Goal: Task Accomplishment & Management: Manage account settings

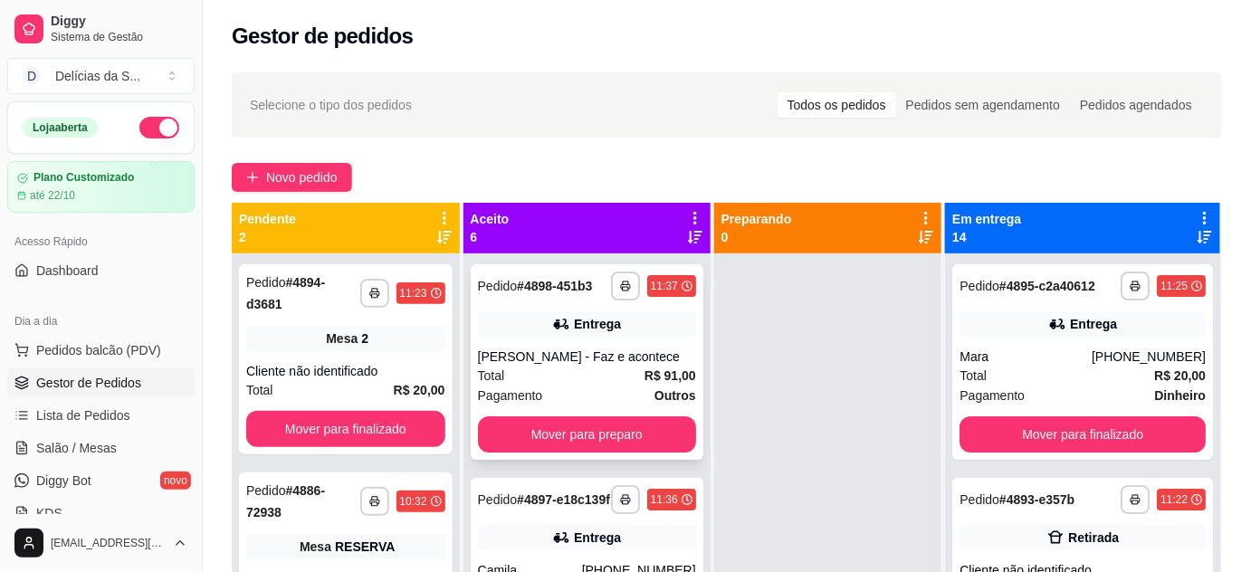
click at [643, 366] on div "[PERSON_NAME] - Faz e acontece" at bounding box center [587, 357] width 218 height 18
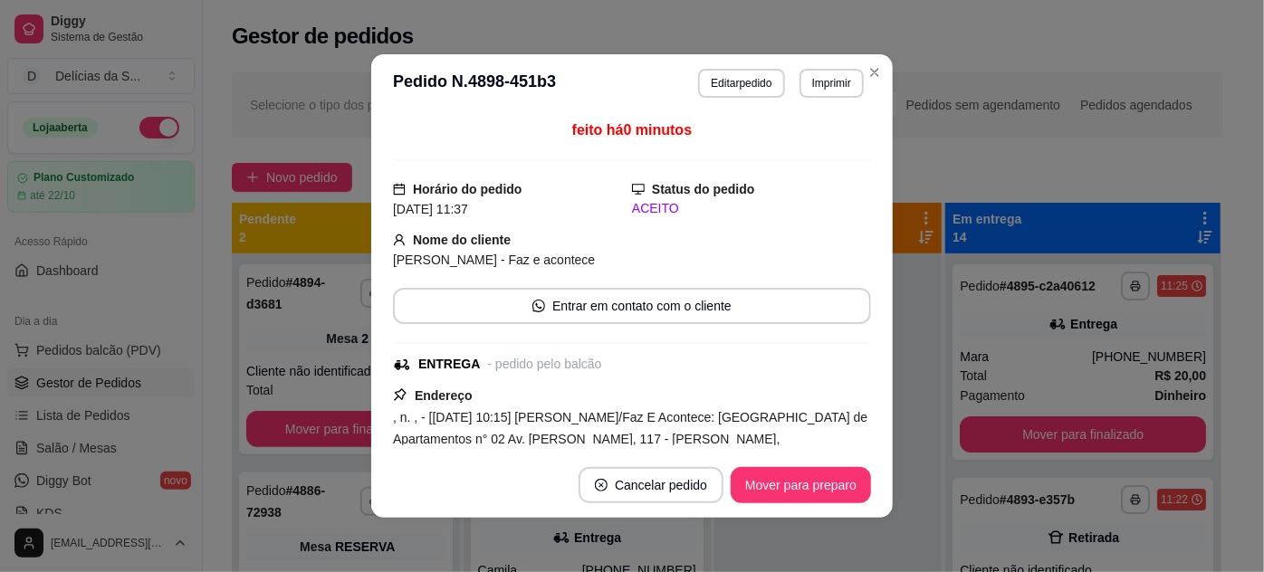
scroll to position [164, 0]
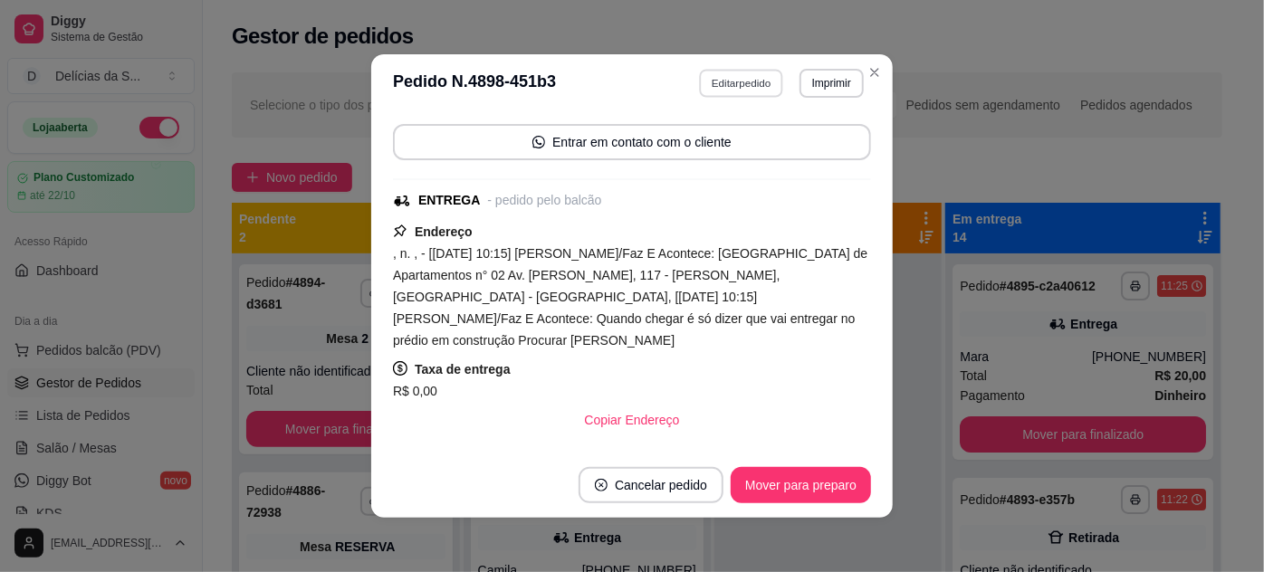
click at [742, 89] on button "Editar pedido" at bounding box center [742, 83] width 84 height 28
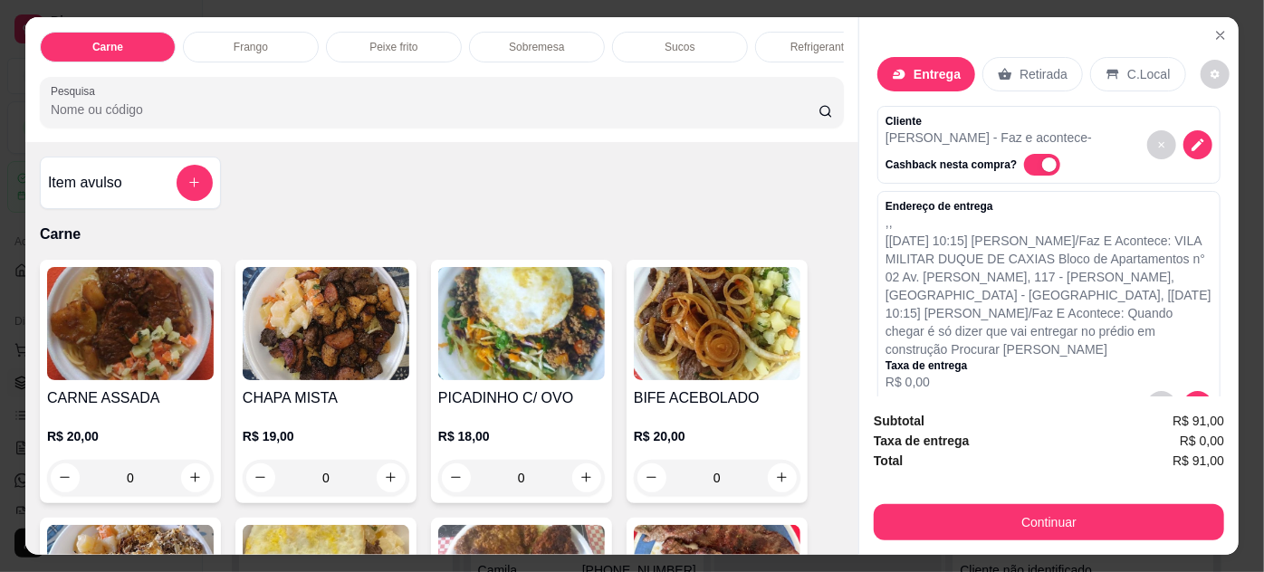
drag, startPoint x: 956, startPoint y: 230, endPoint x: 958, endPoint y: 185, distance: 45.3
click at [956, 232] on p "[[DATE] 10:15] [PERSON_NAME]/Faz E Acontece: VILA MILITAR DUQUE DE CAXIAS Bloco…" at bounding box center [1048, 295] width 327 height 127
click at [1190, 397] on icon "decrease-product-quantity" at bounding box center [1197, 404] width 15 height 15
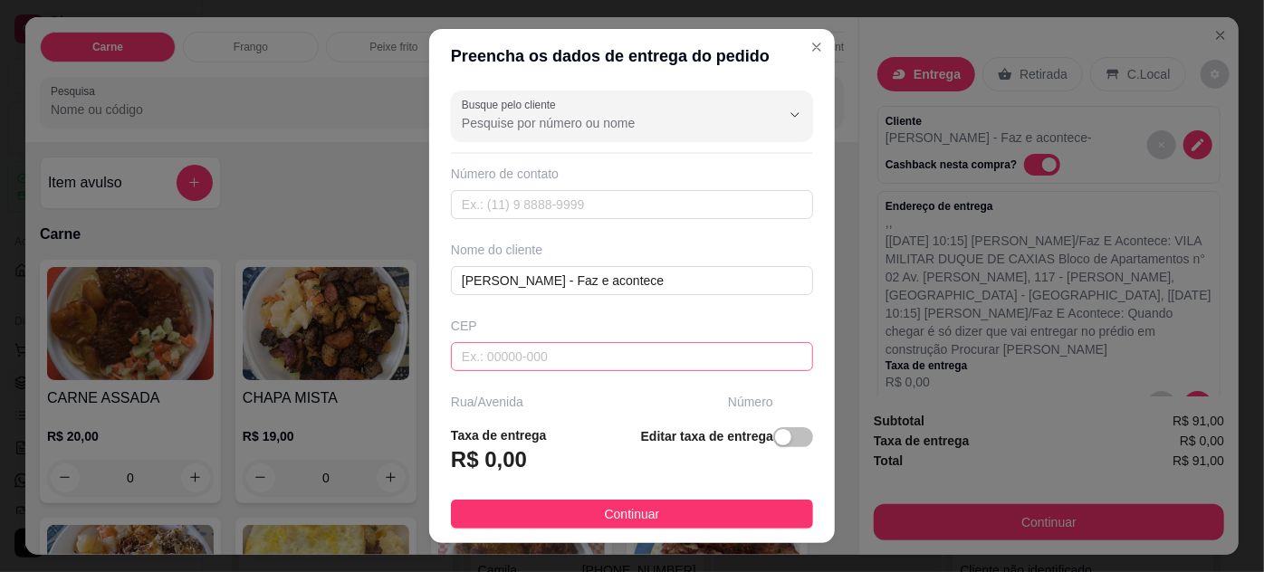
scroll to position [277, 0]
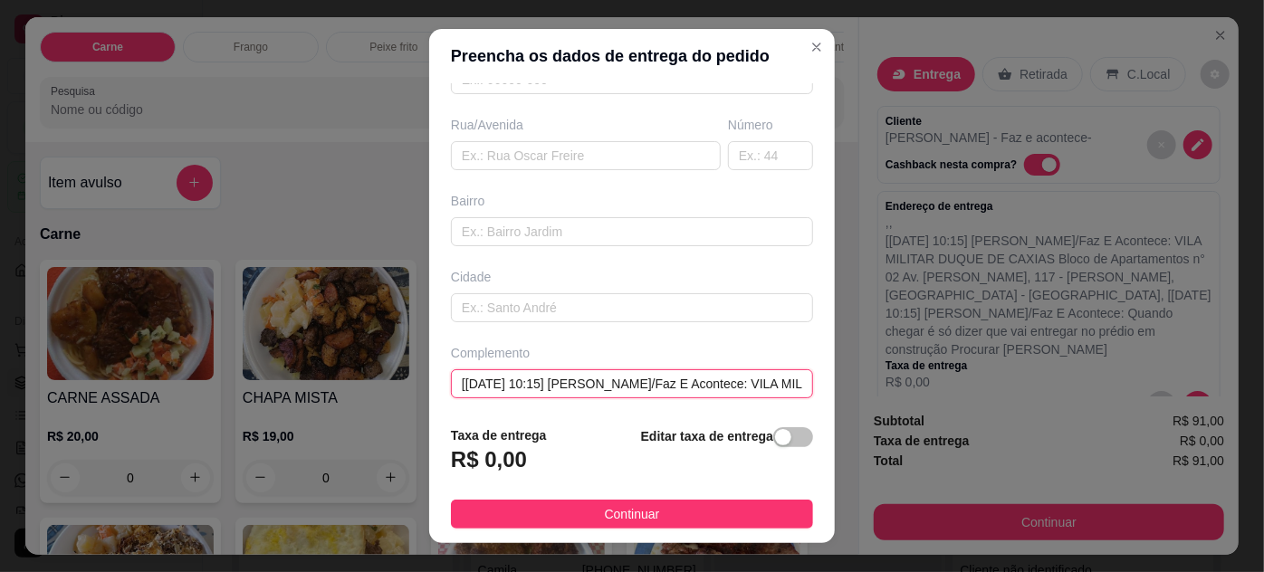
drag, startPoint x: 529, startPoint y: 378, endPoint x: 546, endPoint y: 264, distance: 115.4
click at [533, 363] on div "Complemento [[DATE] 10:15] [PERSON_NAME]/Faz E Acontece: VILA MILITAR DUQUE DE …" at bounding box center [631, 371] width 369 height 54
drag, startPoint x: 638, startPoint y: 378, endPoint x: 639, endPoint y: 323, distance: 55.2
click at [639, 369] on input "[GEOGRAPHIC_DATA] de Apartamentos n° 02Av. [PERSON_NAME], 117 - [PERSON_NAME], …" at bounding box center [632, 383] width 362 height 29
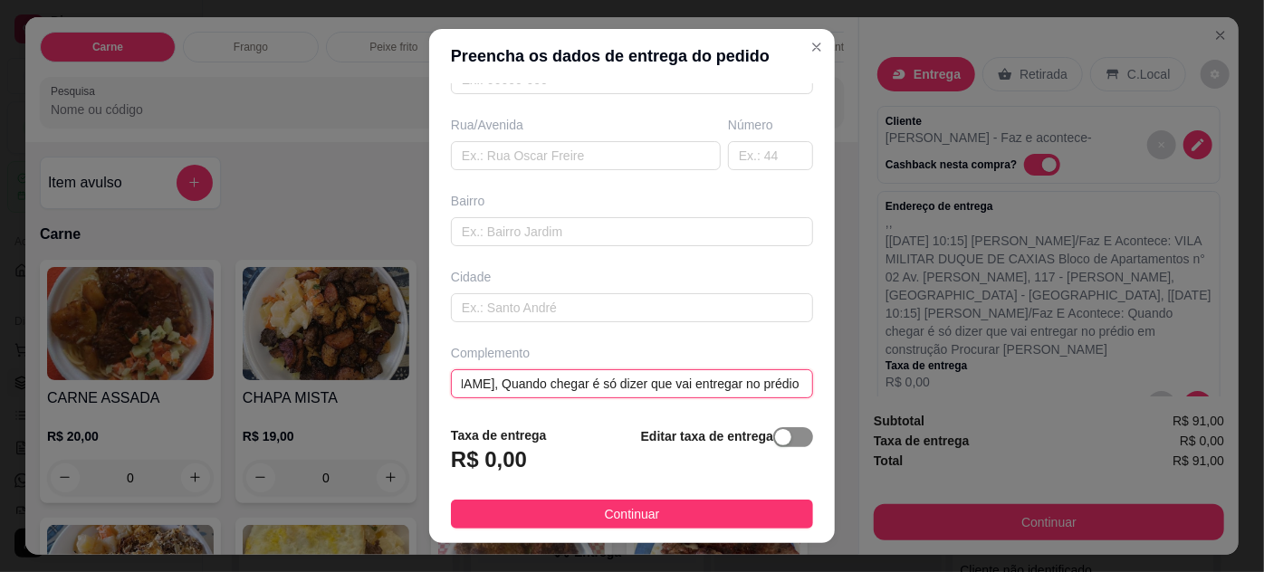
type input "[GEOGRAPHIC_DATA]- Bloco de Apartamentos n° 02Av. [PERSON_NAME], 117 - [PERSON_…"
click at [775, 444] on span "button" at bounding box center [793, 437] width 40 height 20
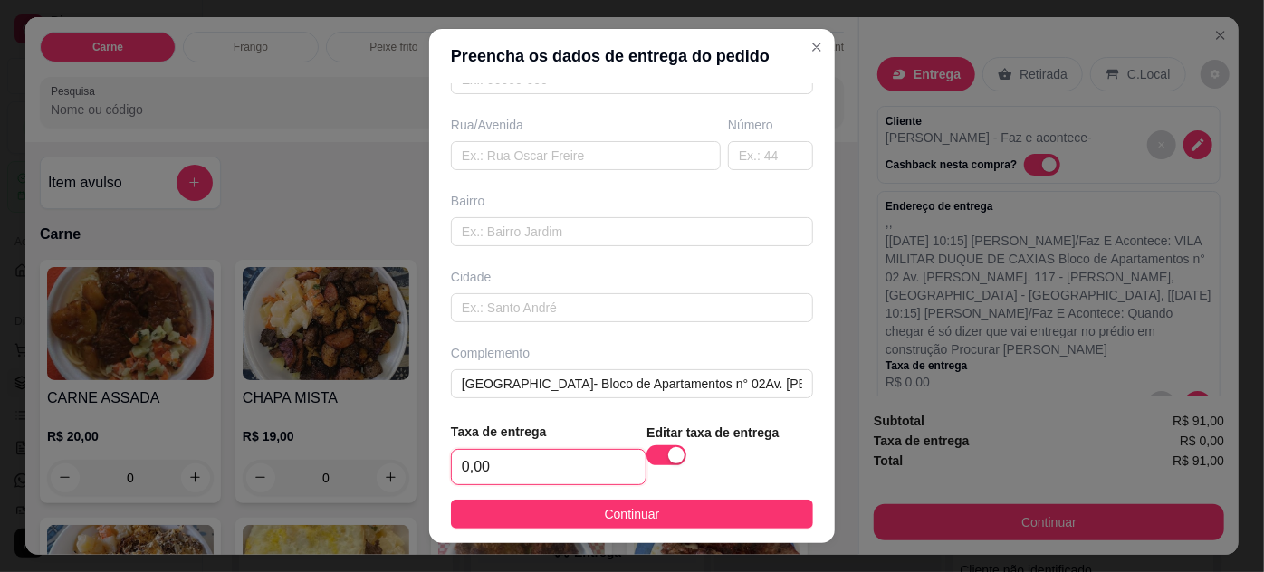
click at [614, 465] on input "0,00" at bounding box center [549, 467] width 194 height 34
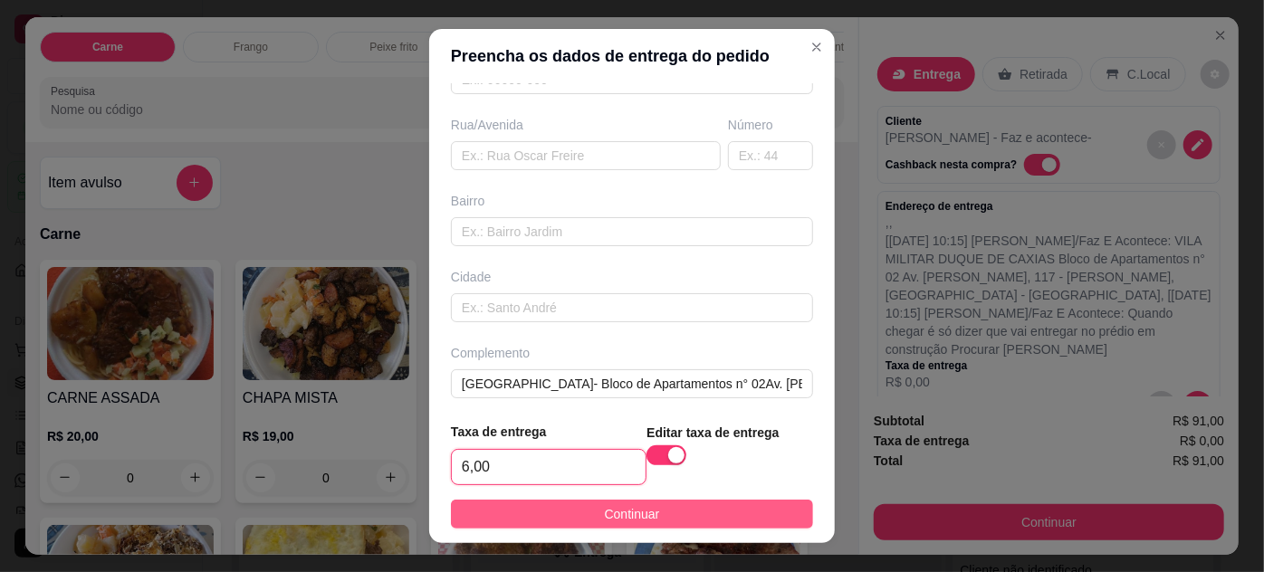
type input "6,00"
click at [638, 511] on span "Continuar" at bounding box center [632, 514] width 55 height 20
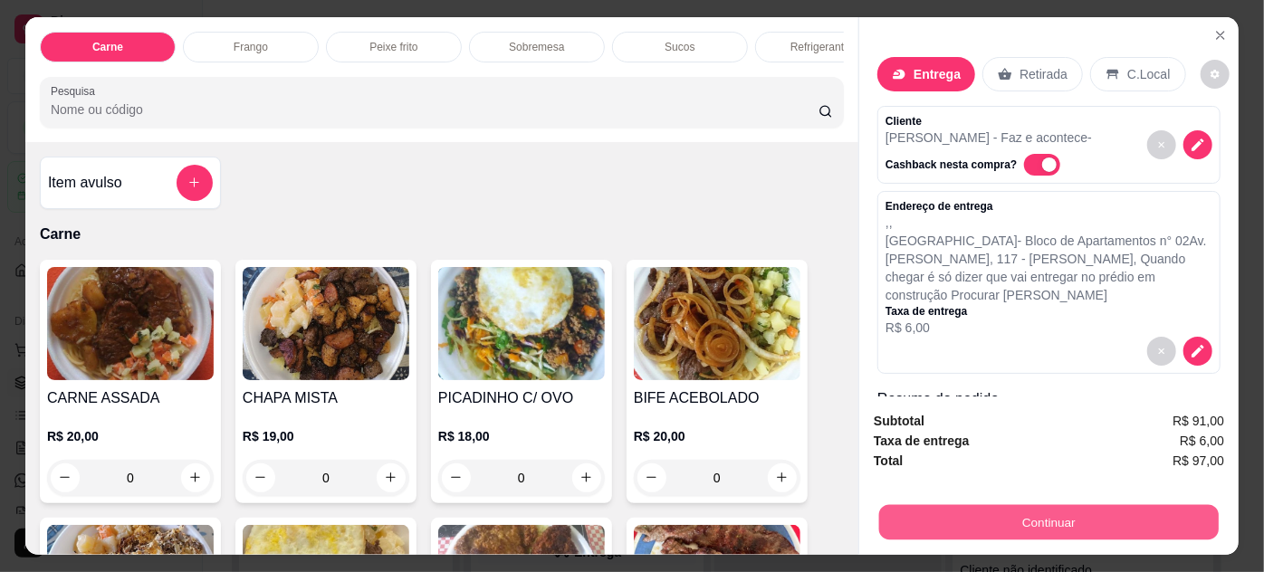
click at [1030, 517] on button "Continuar" at bounding box center [1048, 522] width 339 height 35
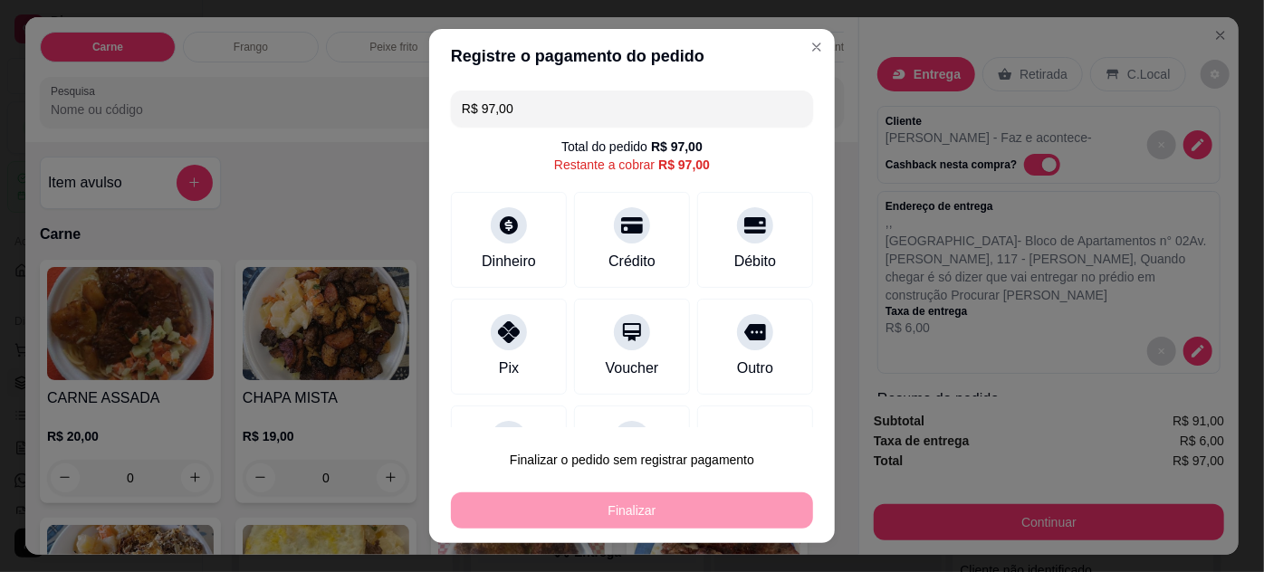
scroll to position [79, 0]
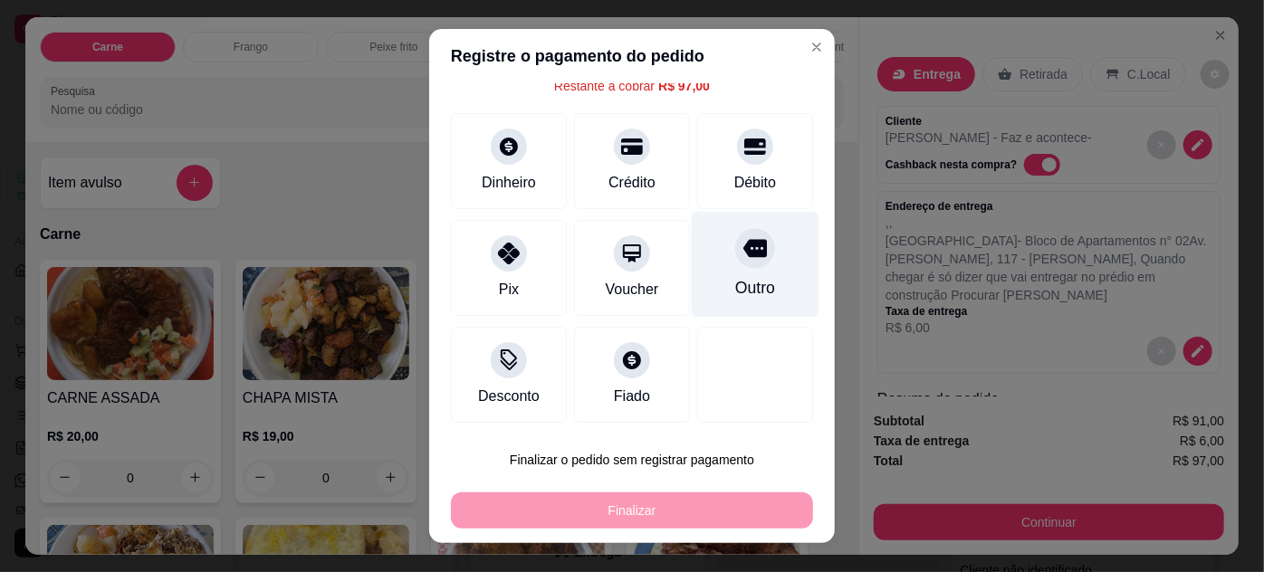
click at [740, 264] on div "Outro" at bounding box center [756, 264] width 128 height 106
type input "R$ 0,00"
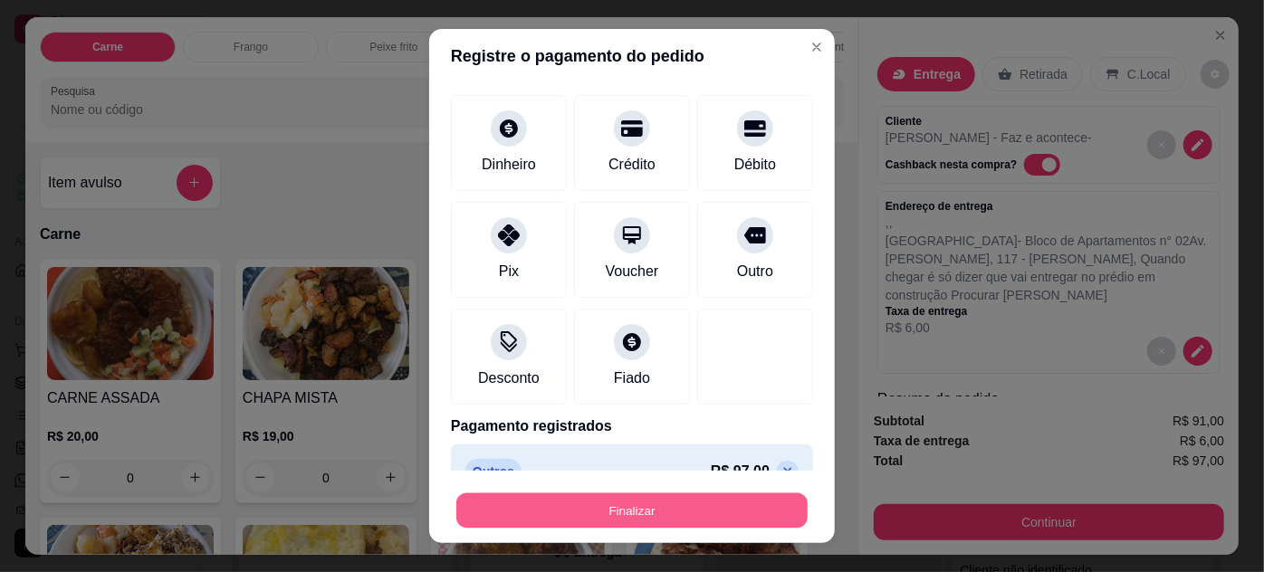
click at [681, 515] on button "Finalizar" at bounding box center [631, 510] width 351 height 35
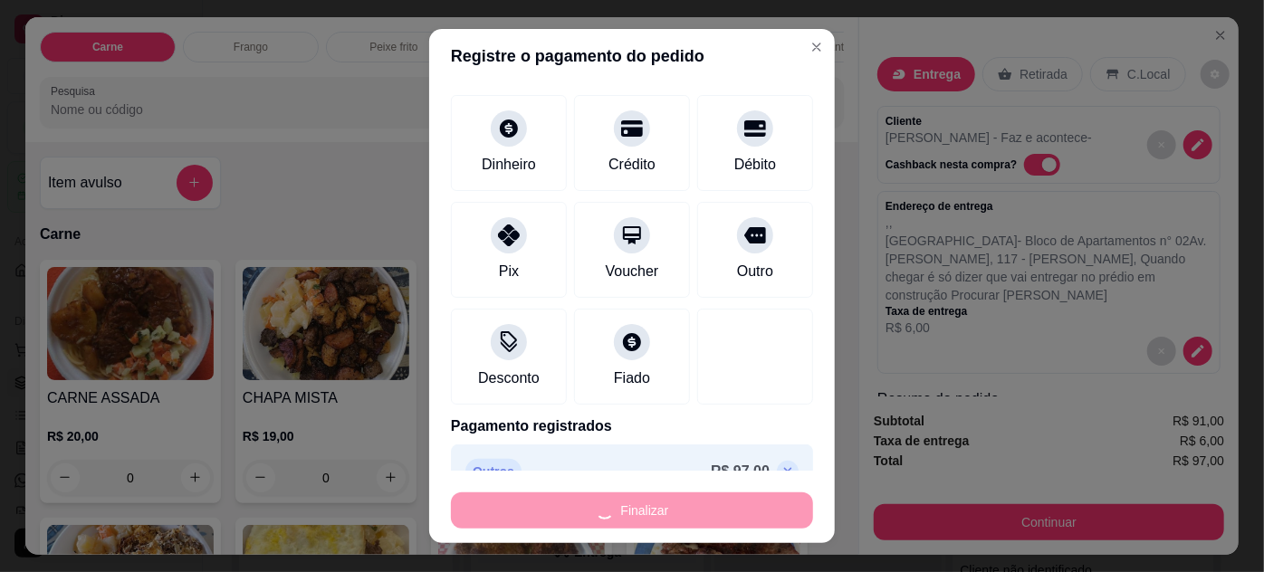
type input "0"
type input "-R$ 97,00"
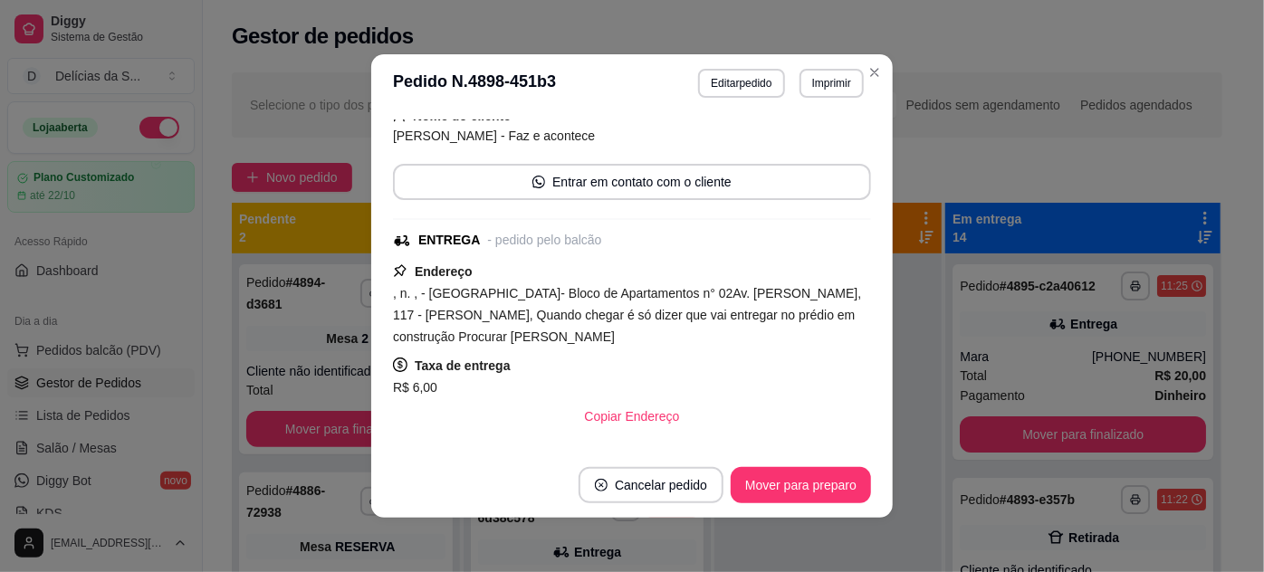
scroll to position [205, 0]
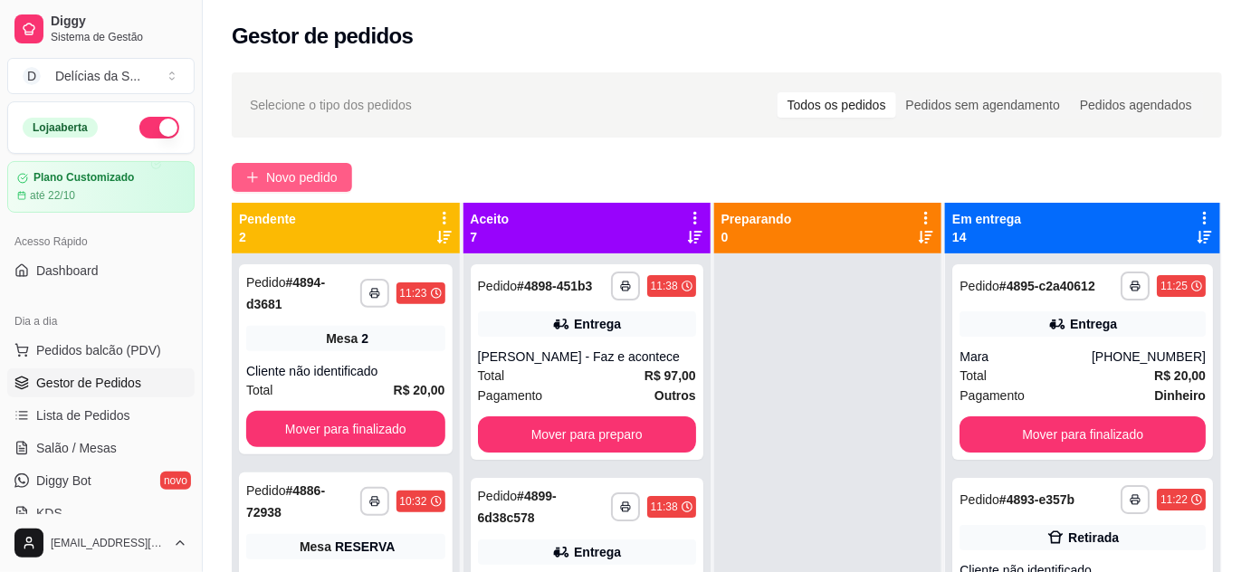
click at [301, 179] on span "Novo pedido" at bounding box center [302, 177] width 72 height 20
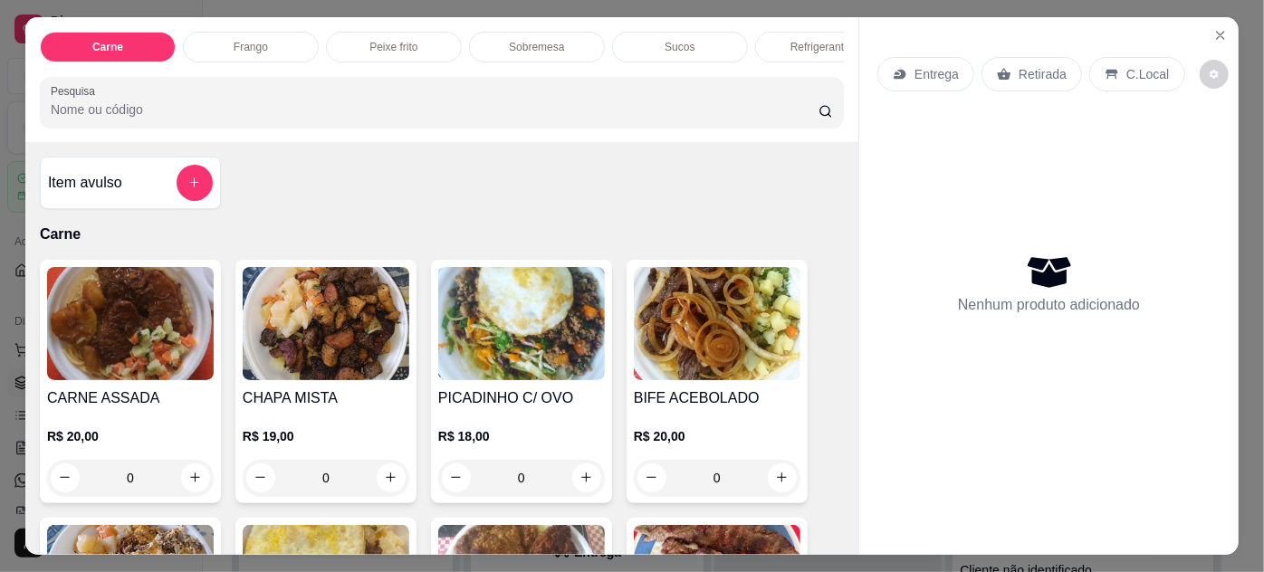
click at [478, 318] on img at bounding box center [521, 323] width 167 height 113
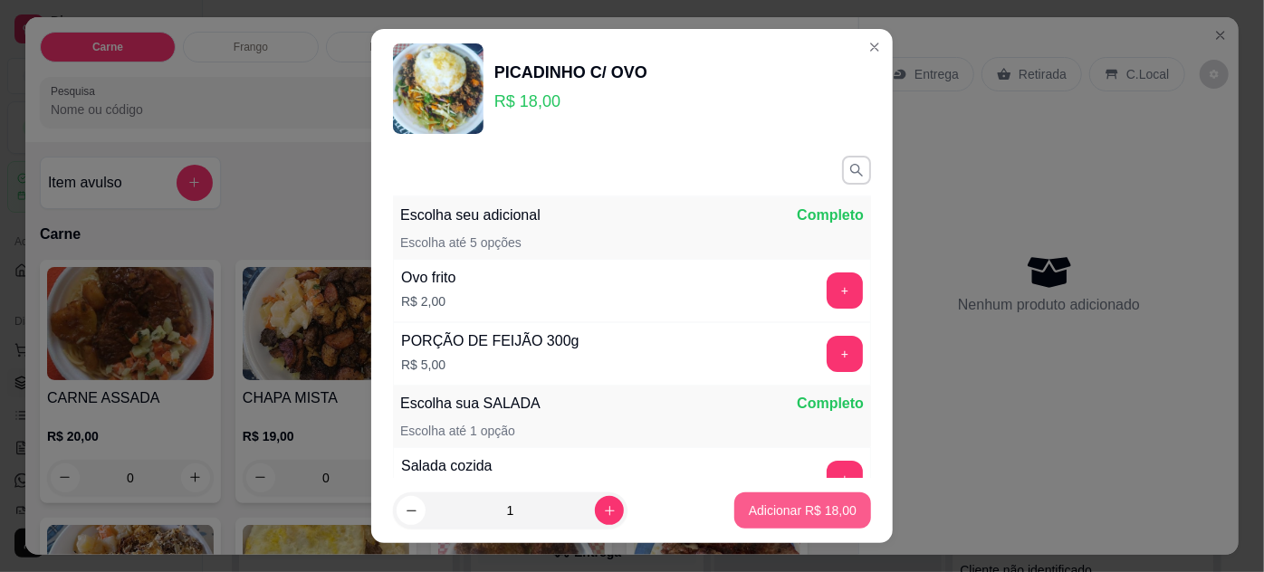
click at [770, 512] on p "Adicionar R$ 18,00" at bounding box center [803, 511] width 108 height 18
type input "1"
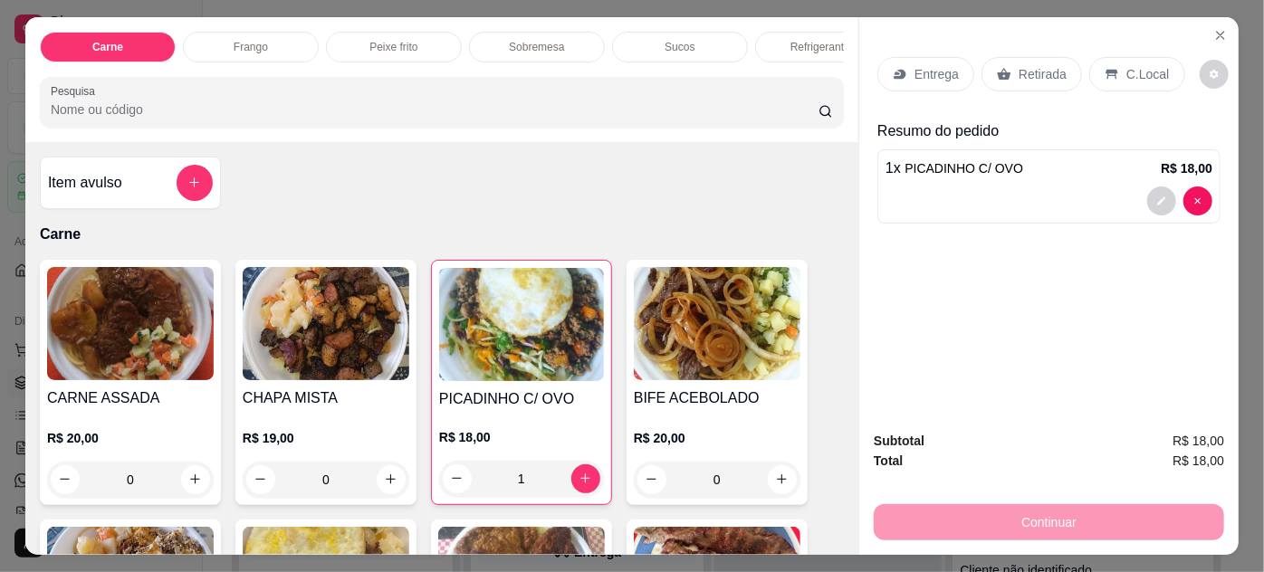
click at [924, 70] on p "Entrega" at bounding box center [936, 74] width 44 height 18
click at [1018, 65] on p "Retirada" at bounding box center [1042, 74] width 48 height 18
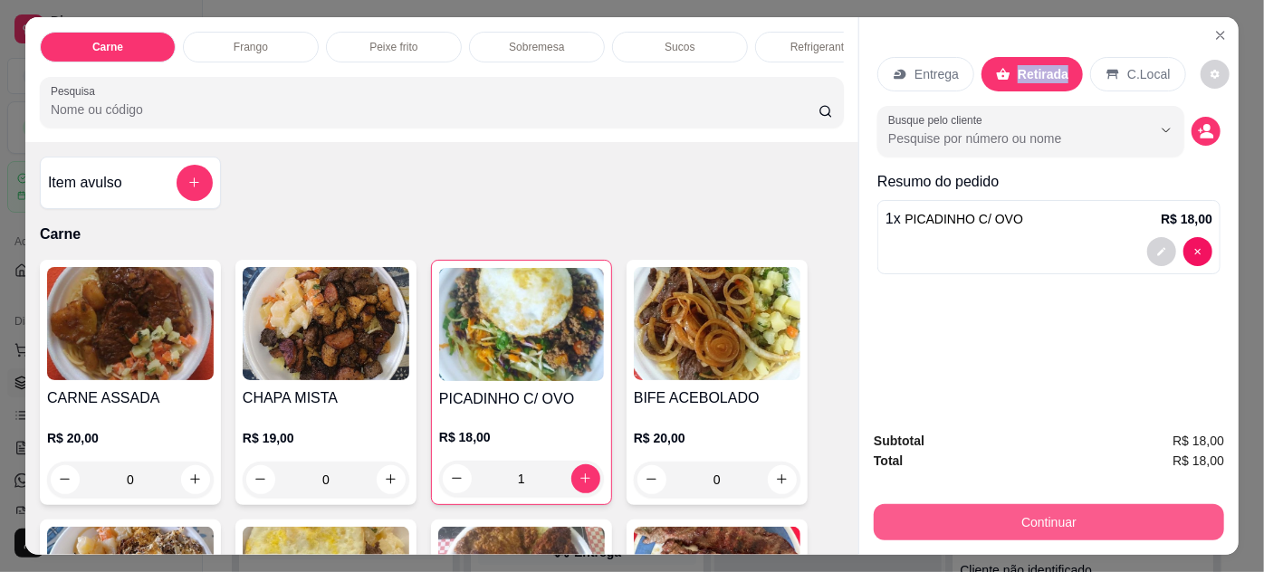
click at [989, 512] on button "Continuar" at bounding box center [1049, 522] width 350 height 36
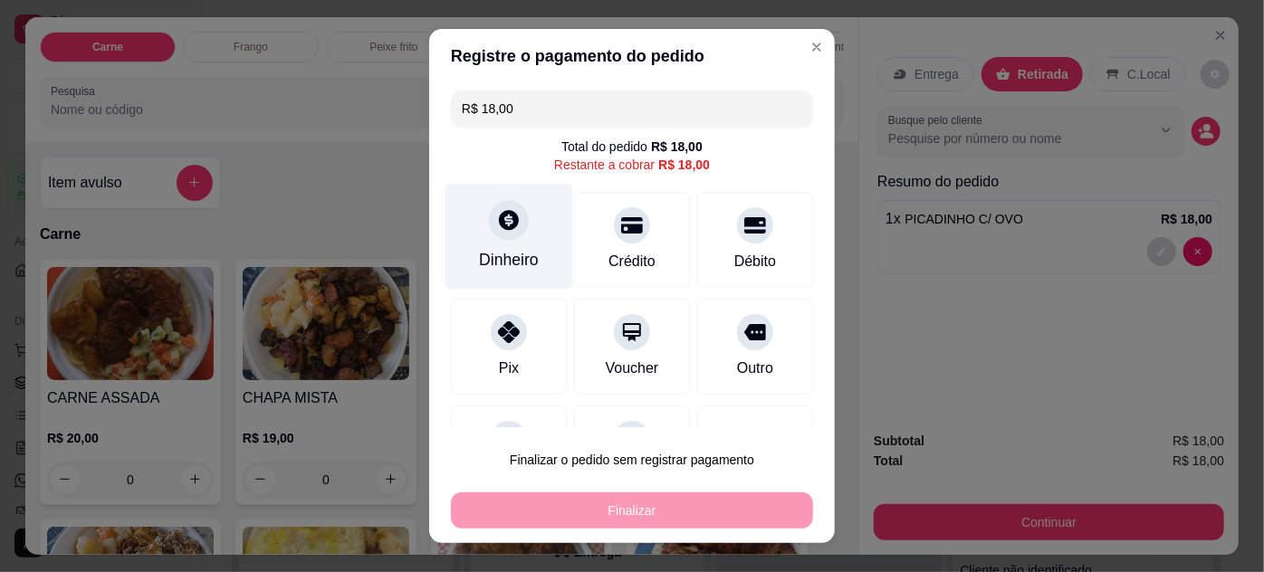
click at [502, 227] on icon at bounding box center [509, 220] width 20 height 20
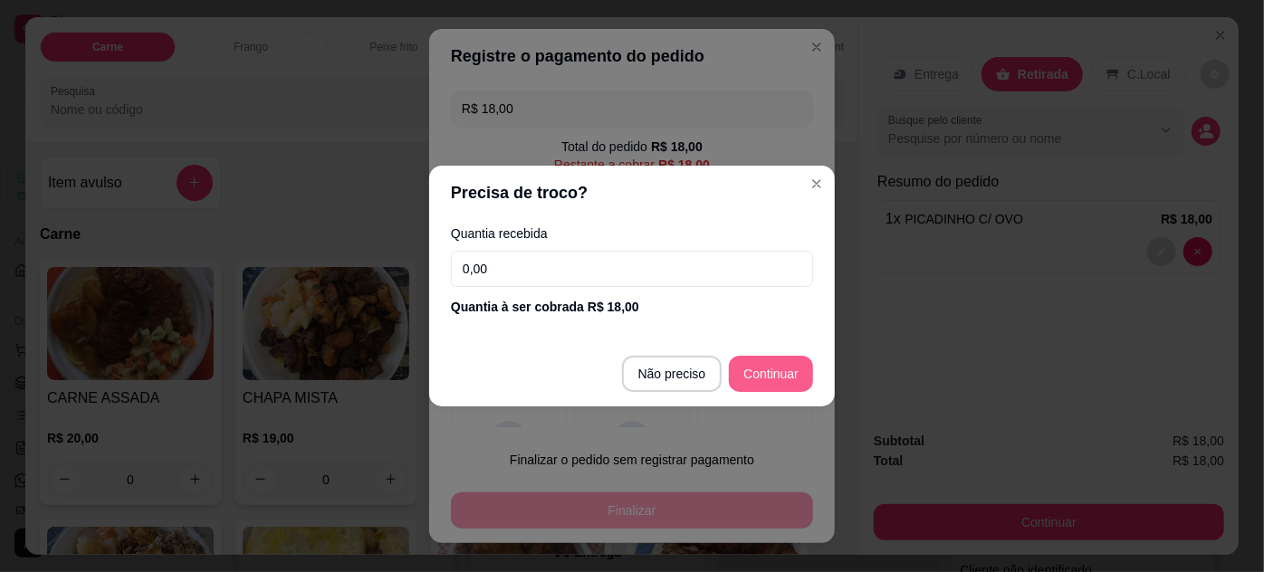
type input "R$ 0,00"
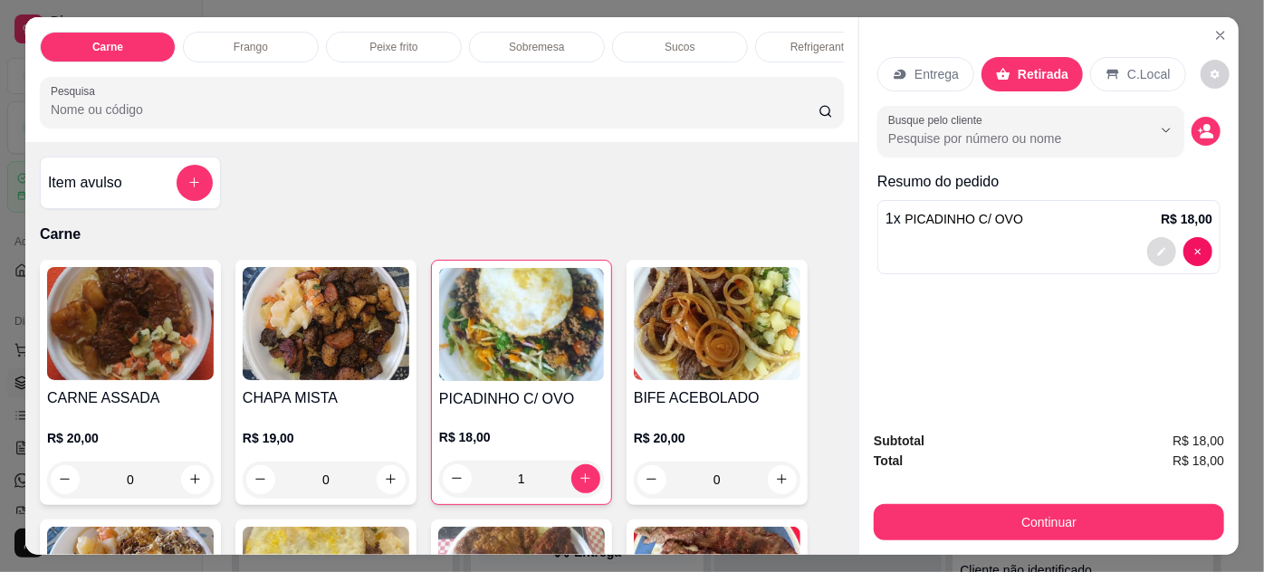
click at [1149, 252] on button "decrease-product-quantity" at bounding box center [1161, 251] width 29 height 29
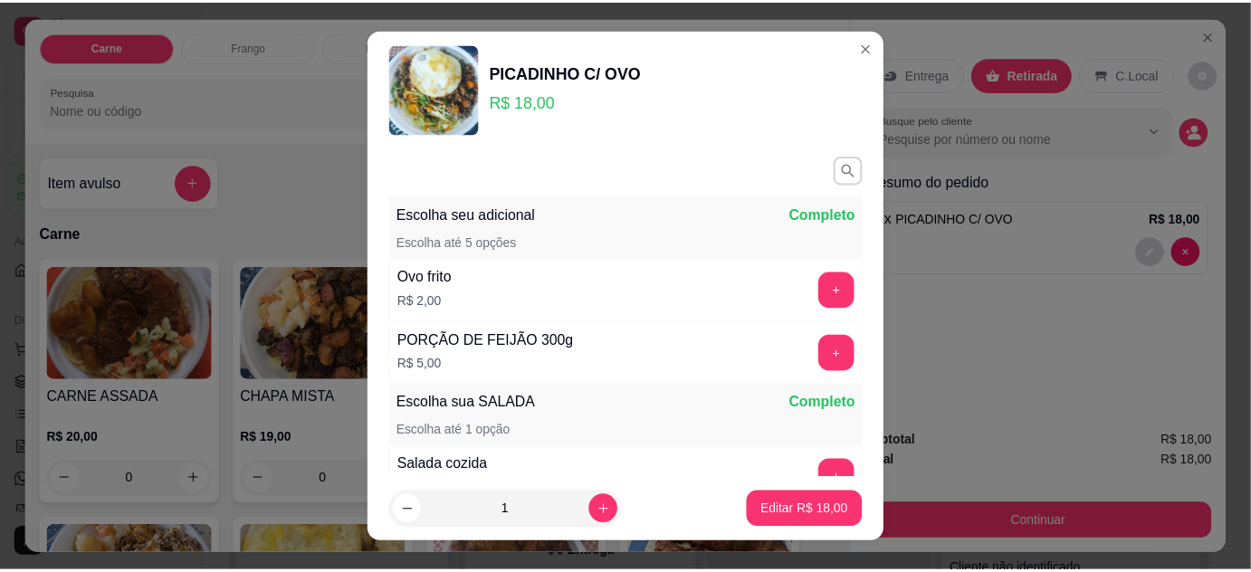
scroll to position [209, 0]
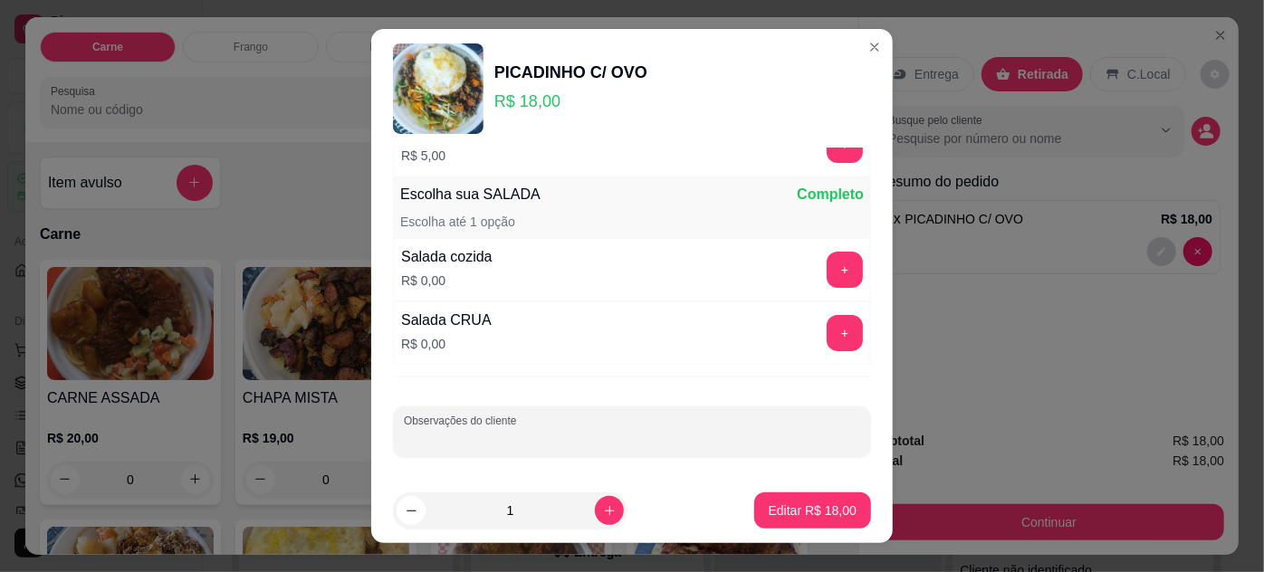
click at [545, 430] on input "Observações do cliente" at bounding box center [632, 439] width 456 height 18
type input "SEM SALADA"
click at [800, 509] on p "Editar R$ 18,00" at bounding box center [812, 510] width 85 height 17
type input "0"
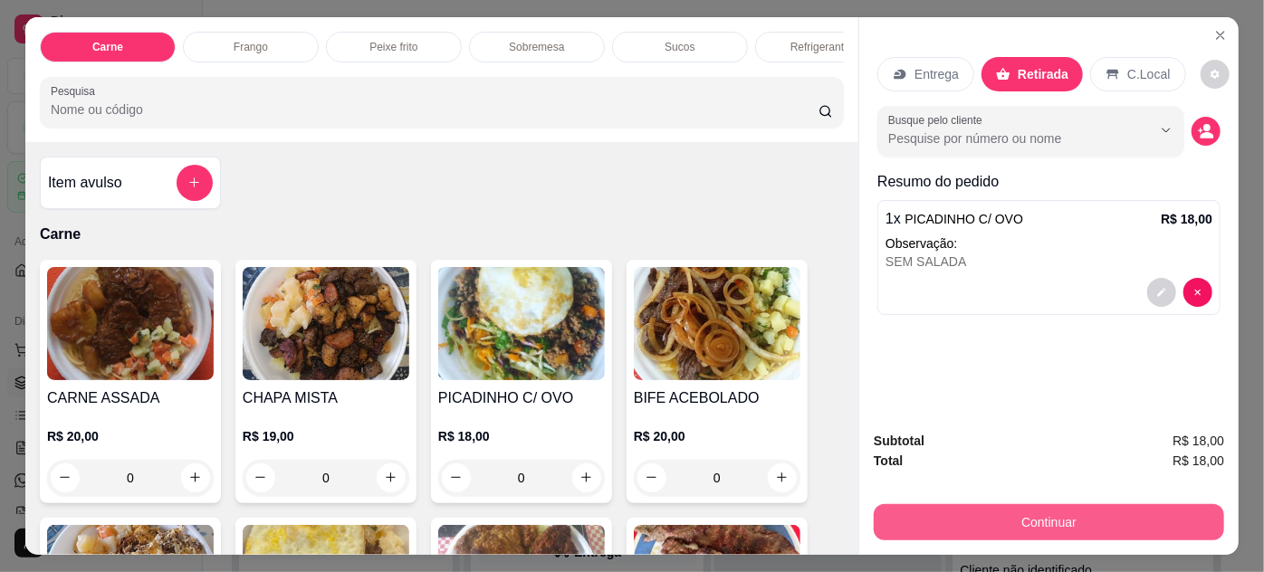
click at [1060, 511] on button "Continuar" at bounding box center [1049, 522] width 350 height 36
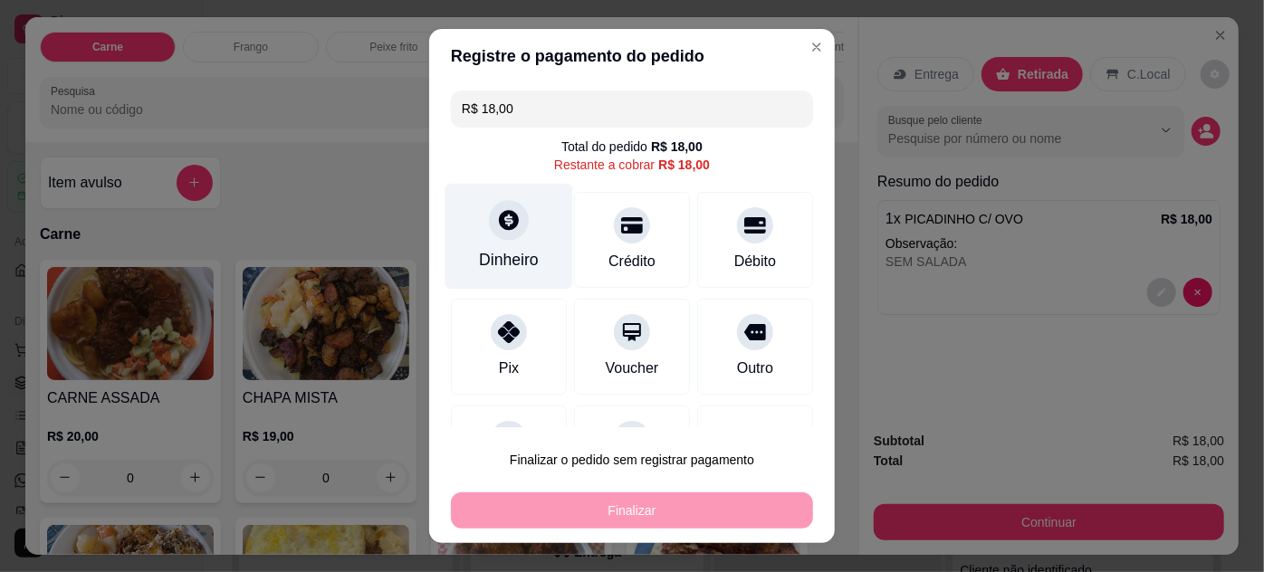
click at [496, 249] on div "Dinheiro" at bounding box center [509, 260] width 60 height 24
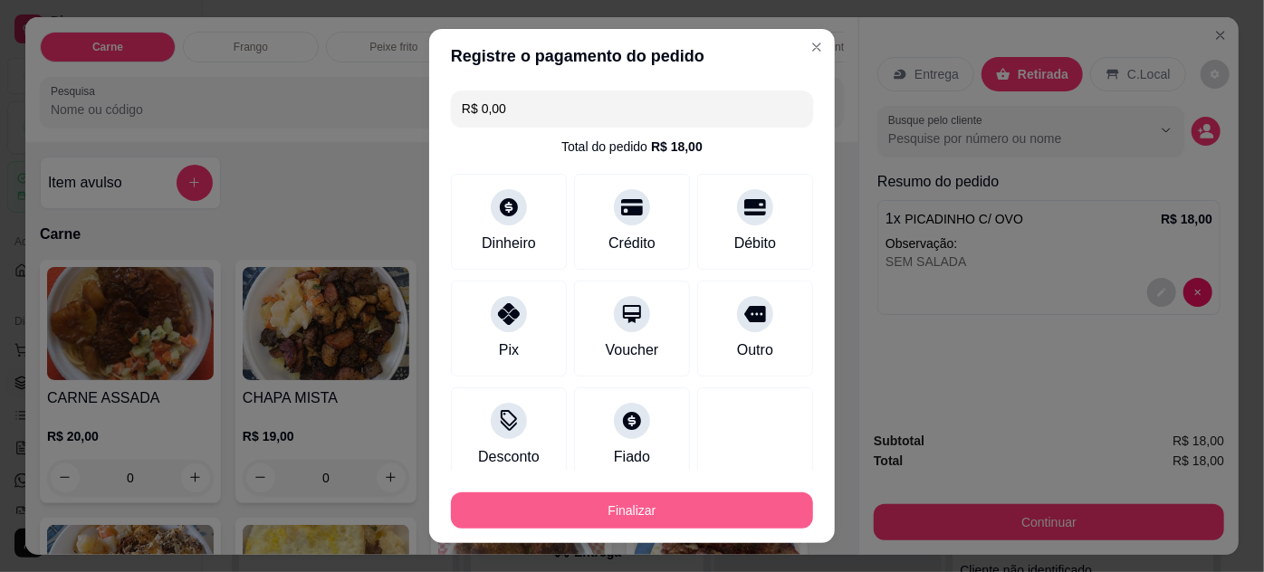
click at [733, 515] on button "Finalizar" at bounding box center [632, 510] width 362 height 36
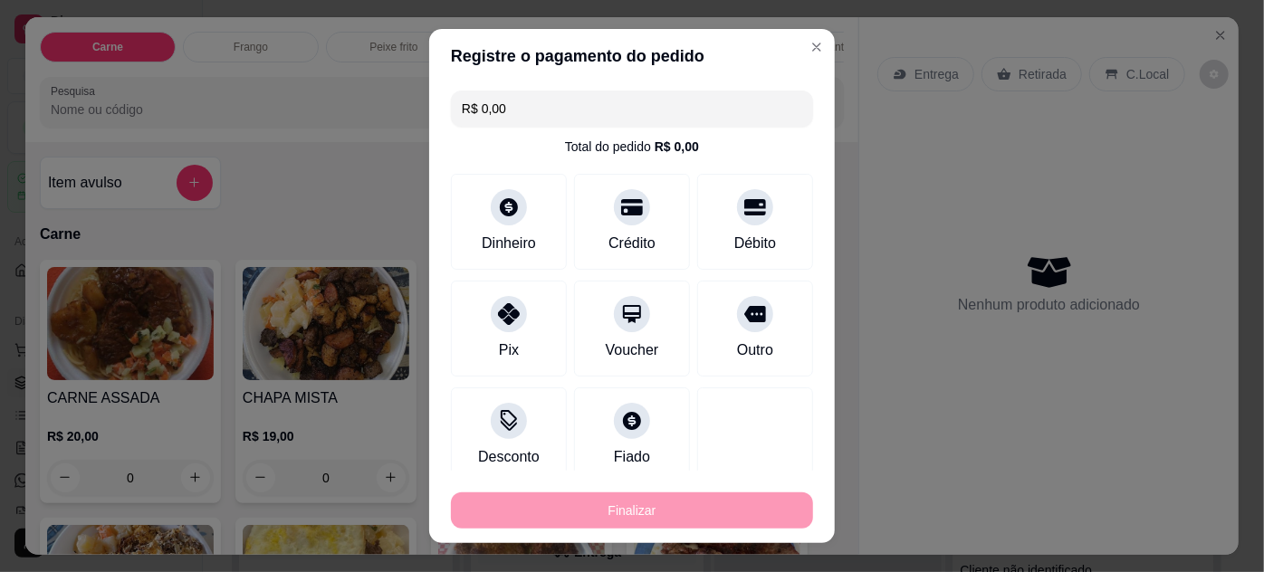
type input "-R$ 18,00"
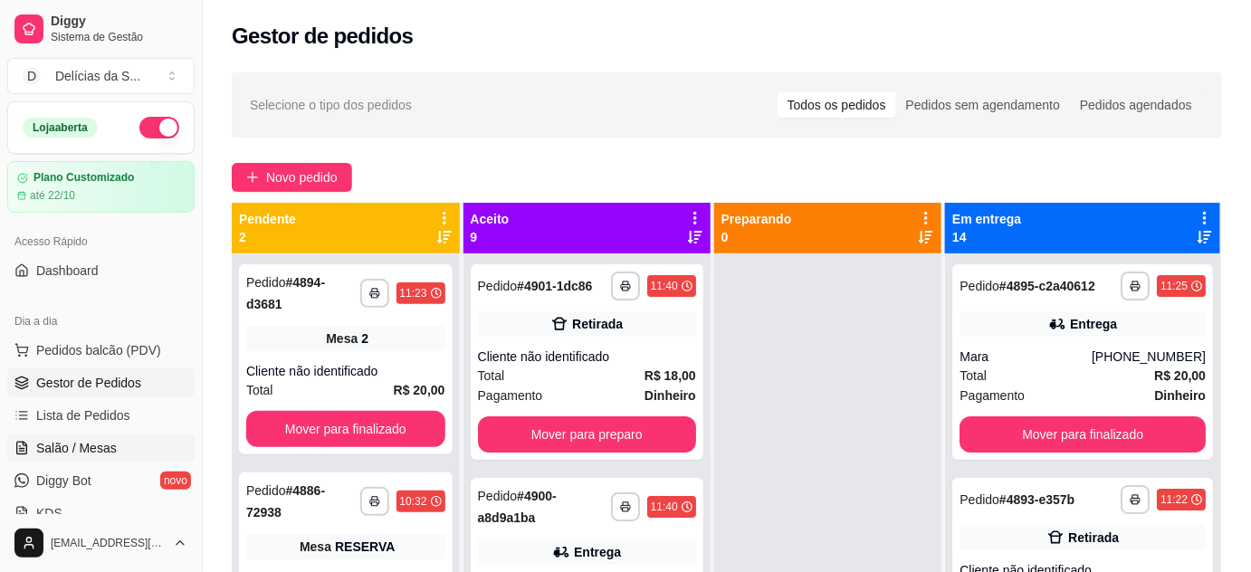
click at [78, 445] on span "Salão / Mesas" at bounding box center [76, 448] width 81 height 18
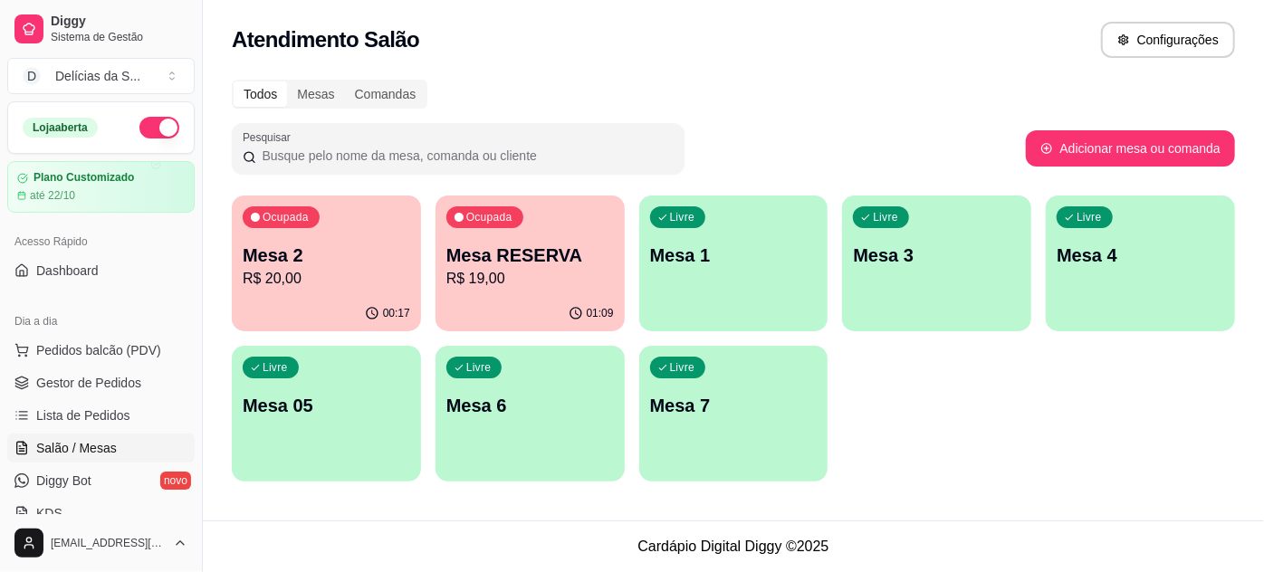
click at [349, 270] on p "R$ 20,00" at bounding box center [326, 279] width 167 height 22
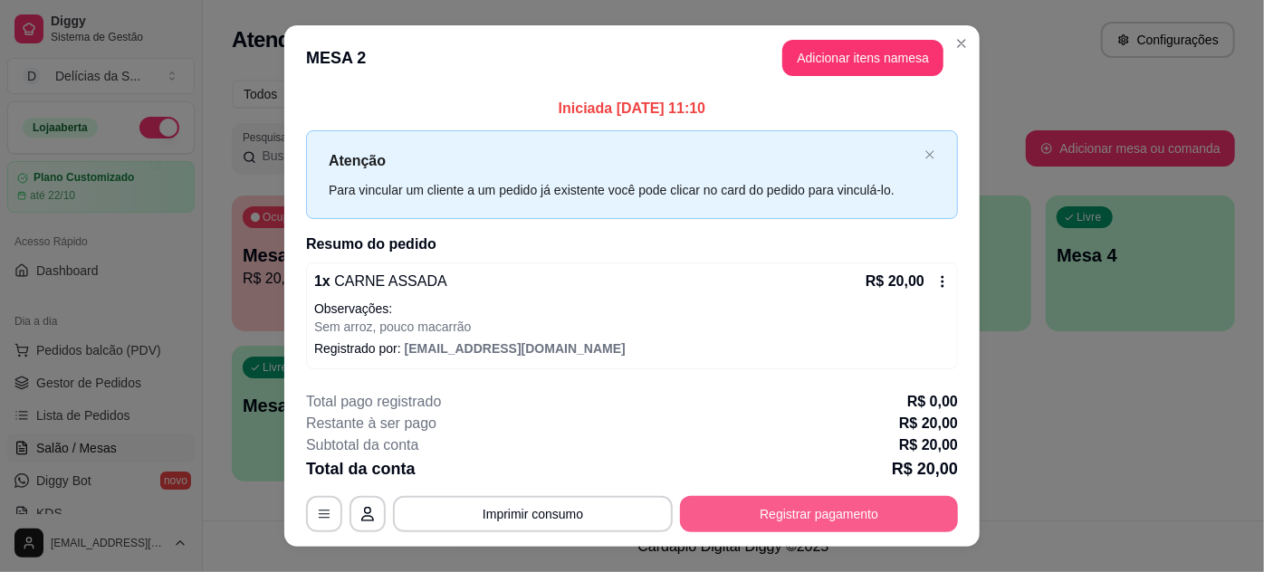
click at [817, 507] on button "Registrar pagamento" at bounding box center [819, 514] width 278 height 36
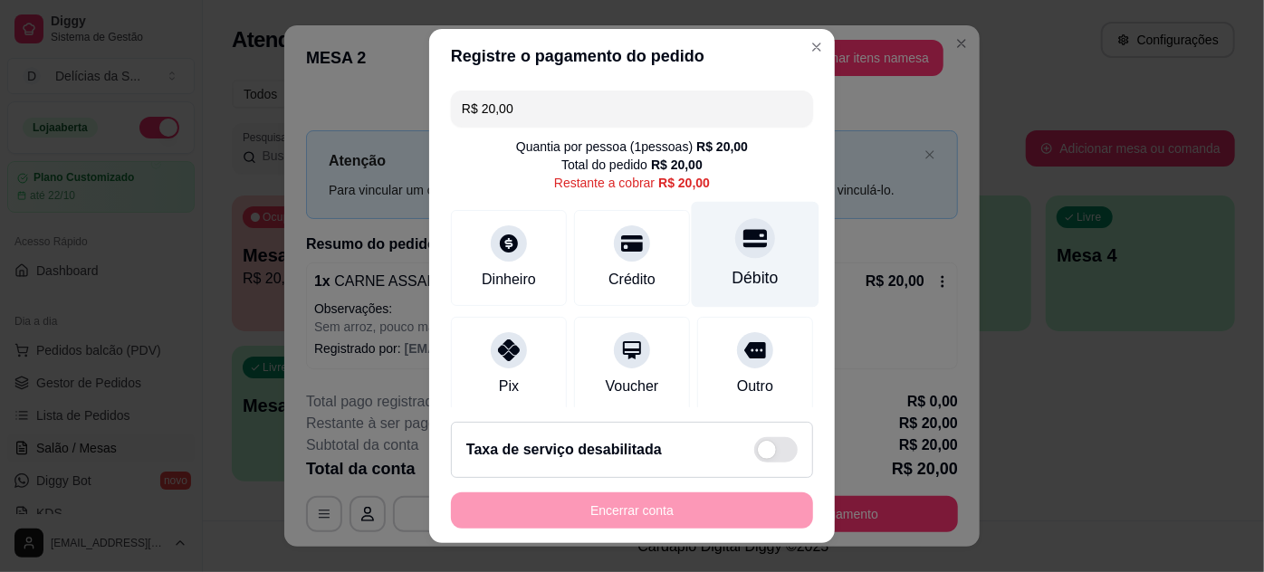
click at [736, 263] on div "Débito" at bounding box center [756, 254] width 128 height 106
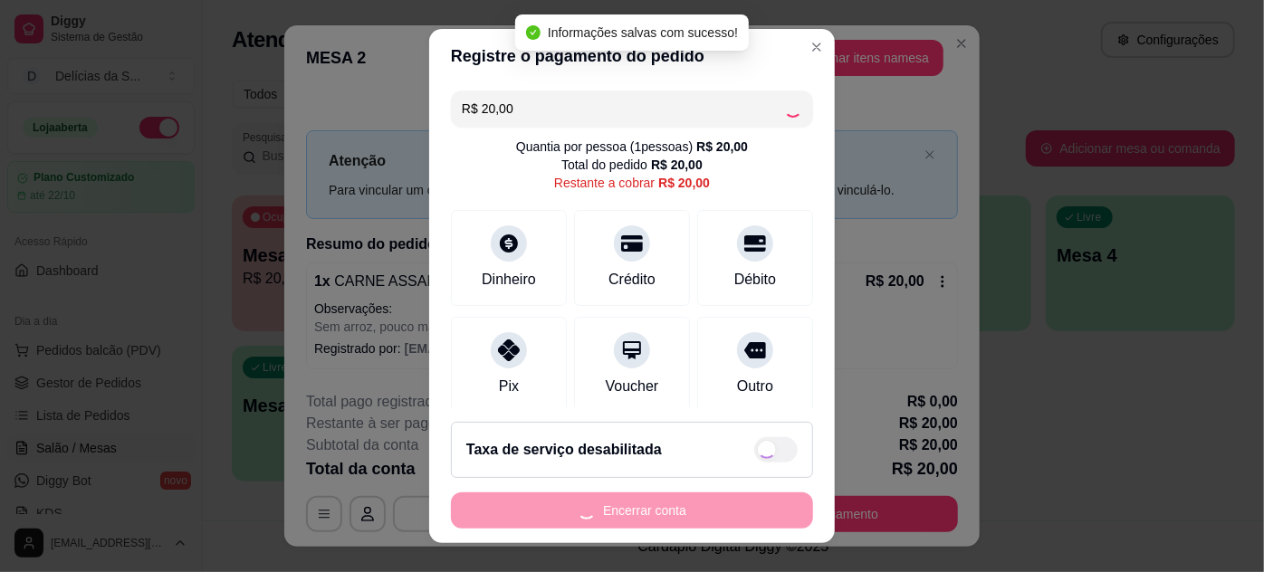
type input "R$ 0,00"
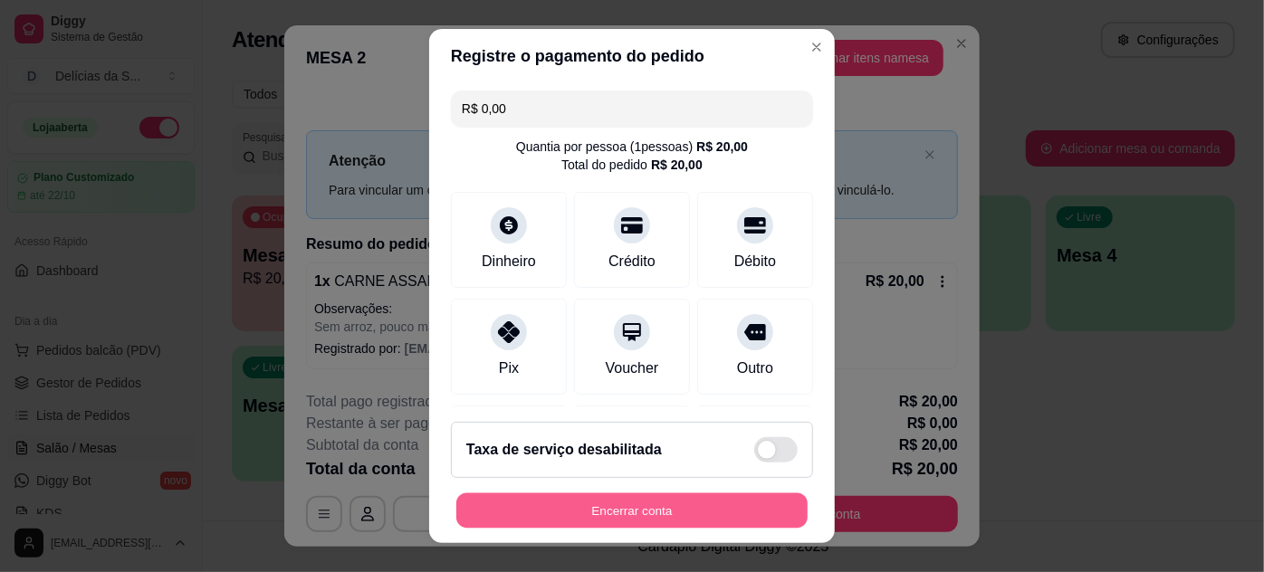
click at [693, 509] on button "Encerrar conta" at bounding box center [631, 510] width 351 height 35
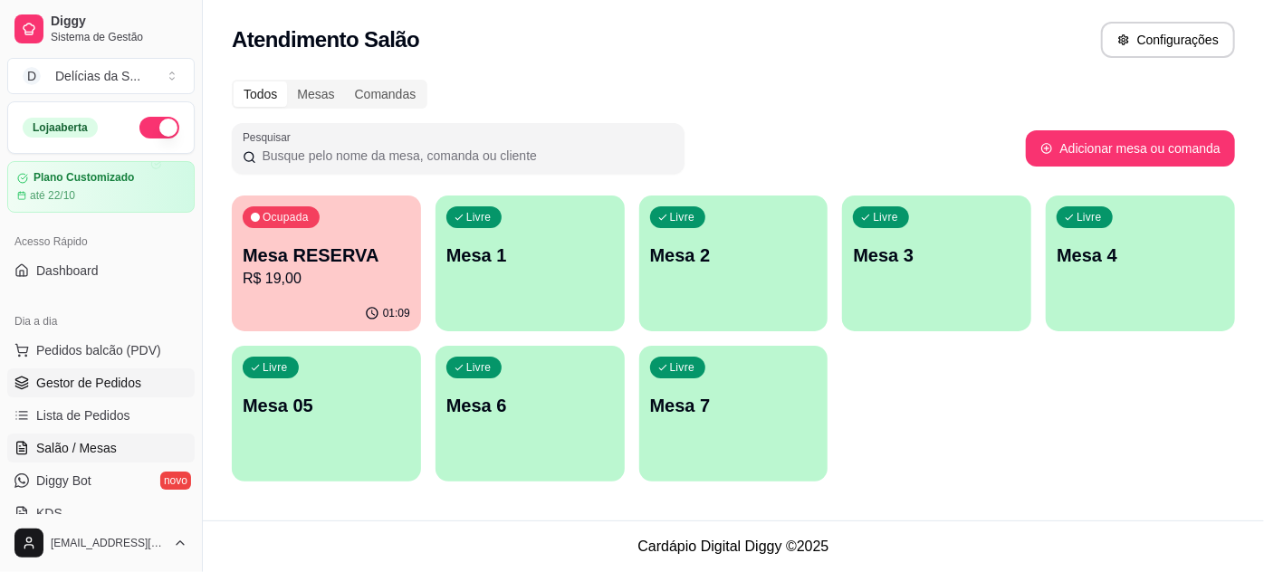
click at [100, 384] on span "Gestor de Pedidos" at bounding box center [88, 383] width 105 height 18
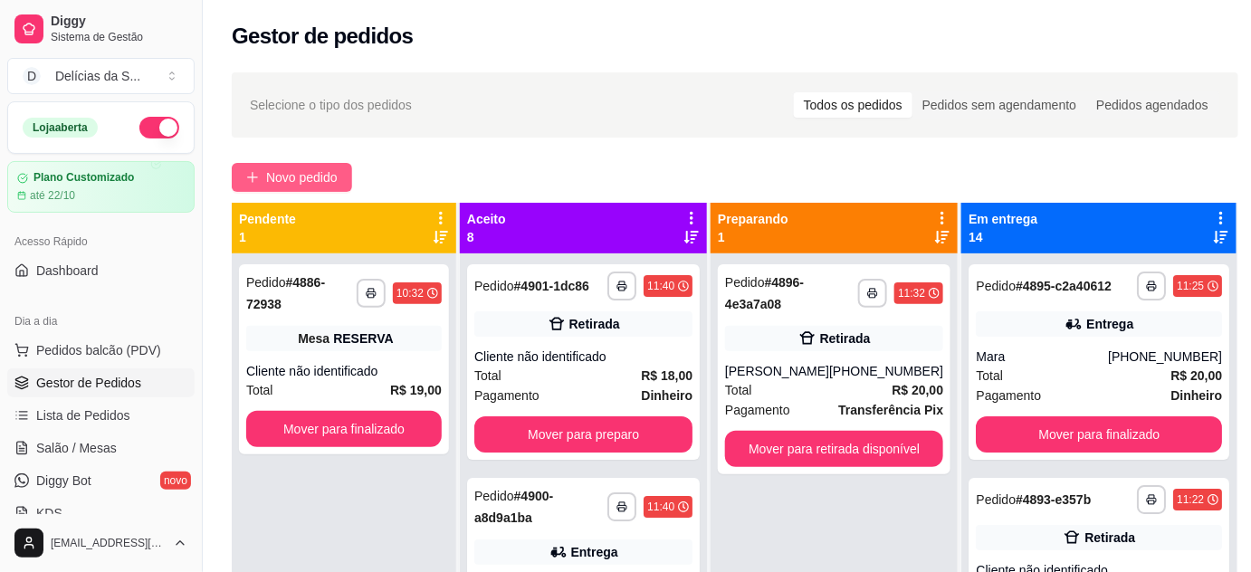
click at [320, 168] on span "Novo pedido" at bounding box center [302, 177] width 72 height 20
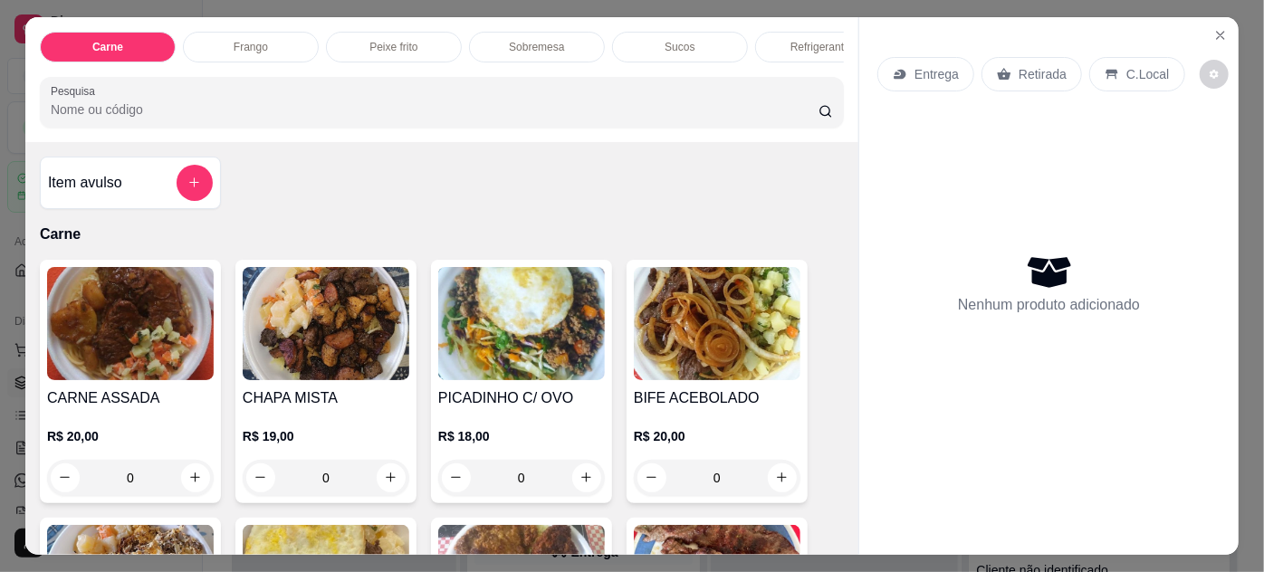
click at [130, 330] on img at bounding box center [130, 323] width 167 height 113
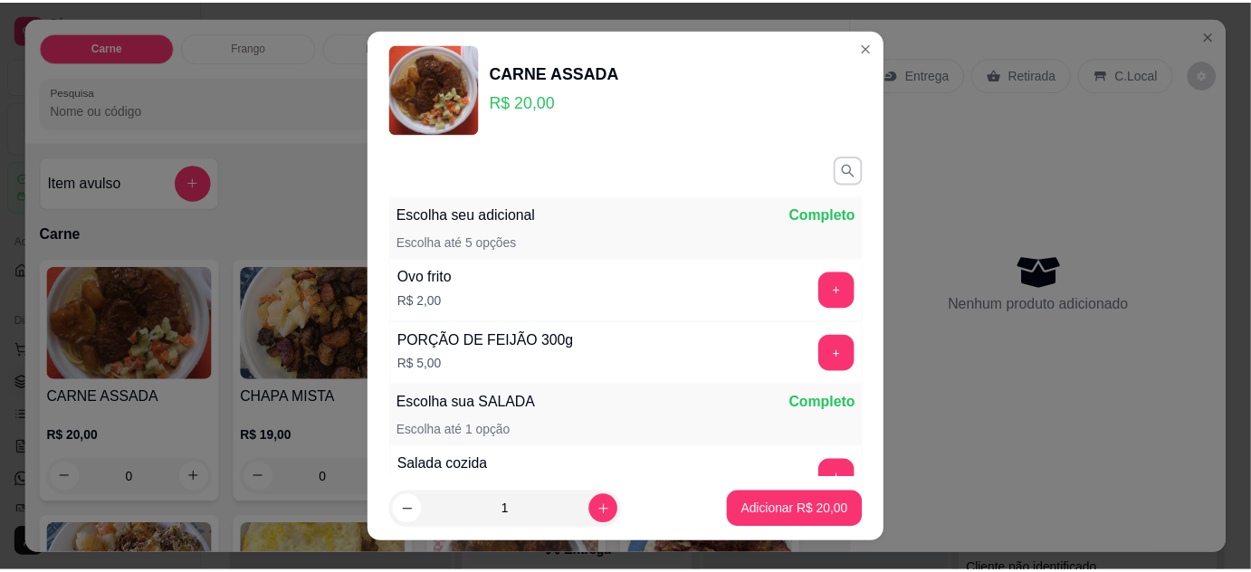
scroll to position [209, 0]
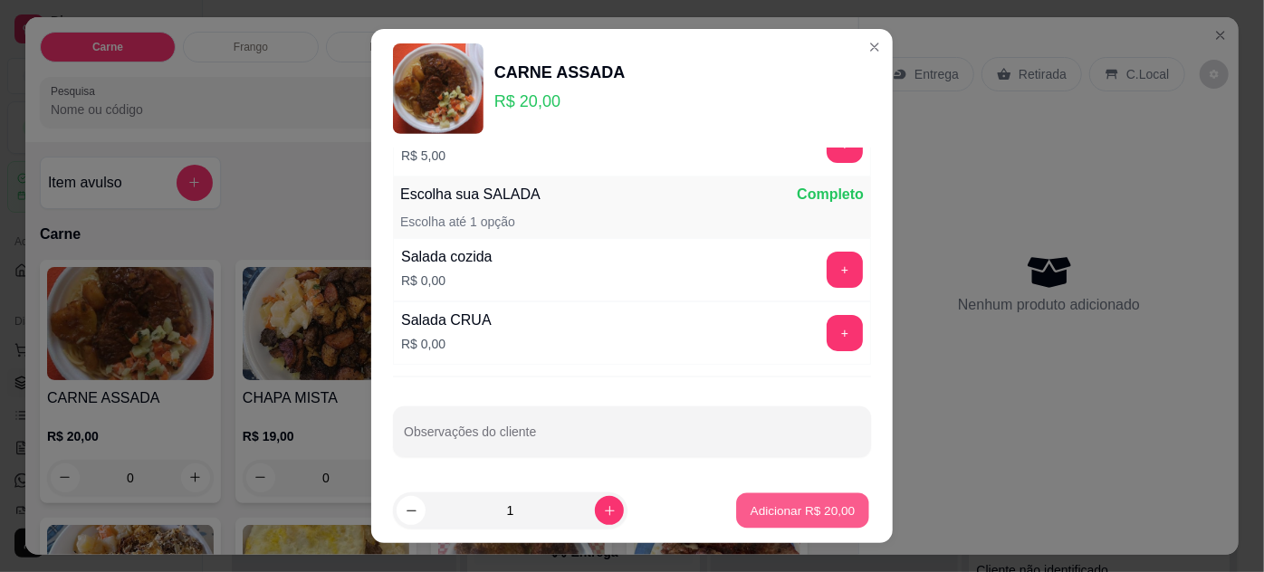
click at [772, 515] on p "Adicionar R$ 20,00" at bounding box center [802, 510] width 105 height 17
type input "1"
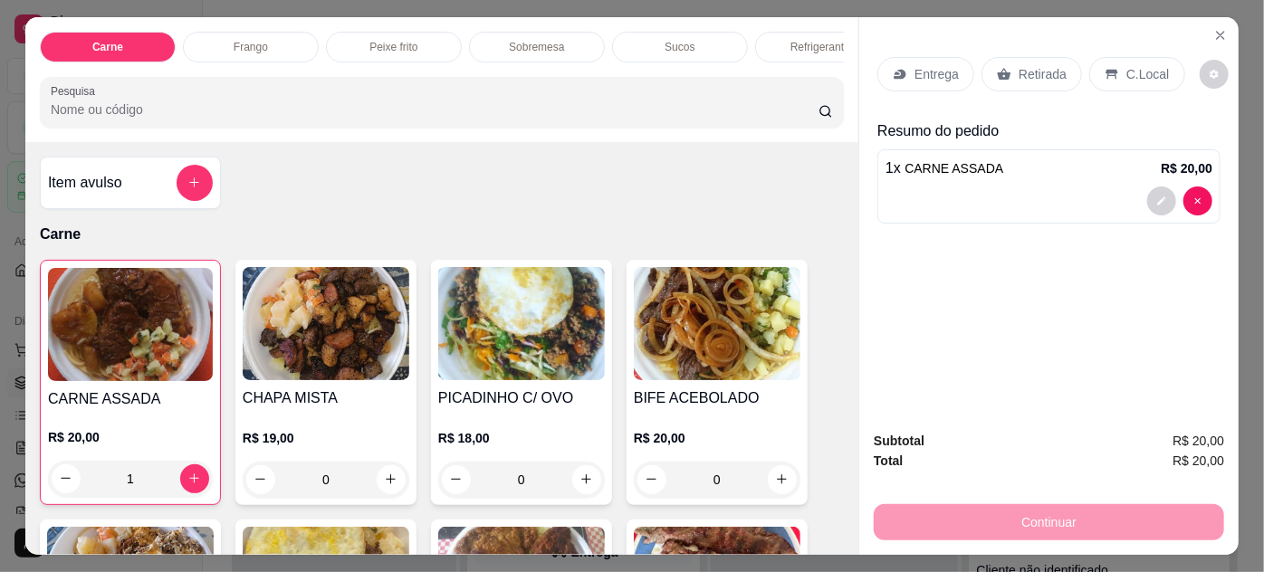
click at [1018, 73] on p "Retirada" at bounding box center [1042, 74] width 48 height 18
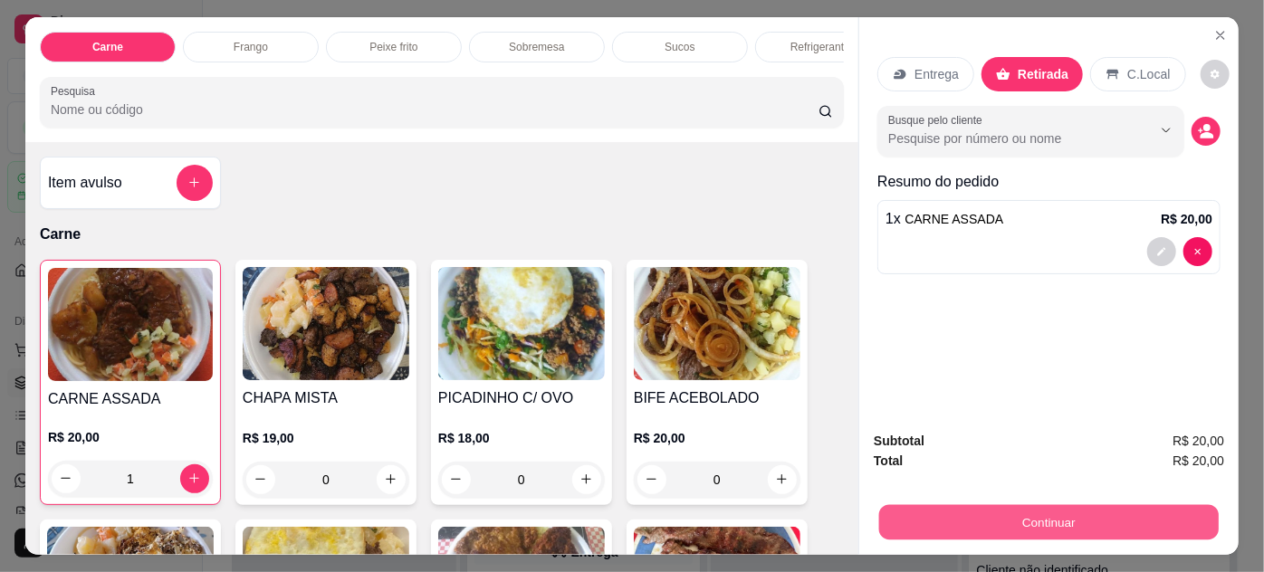
click at [1015, 517] on button "Continuar" at bounding box center [1048, 522] width 339 height 35
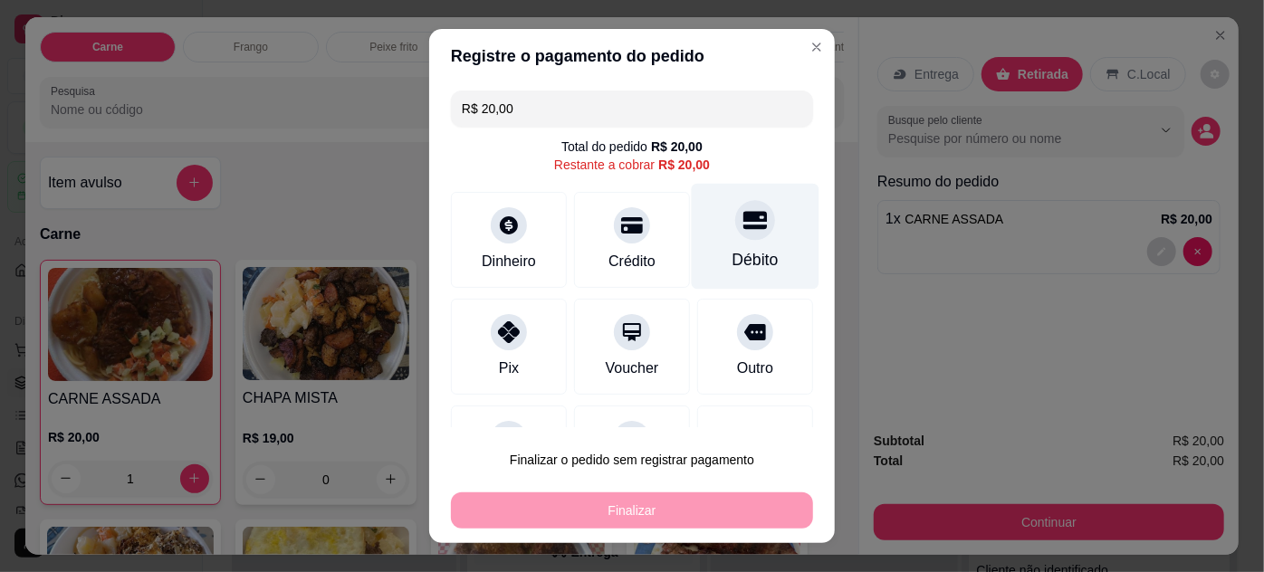
click at [712, 245] on div "Débito" at bounding box center [756, 236] width 128 height 106
type input "R$ 0,00"
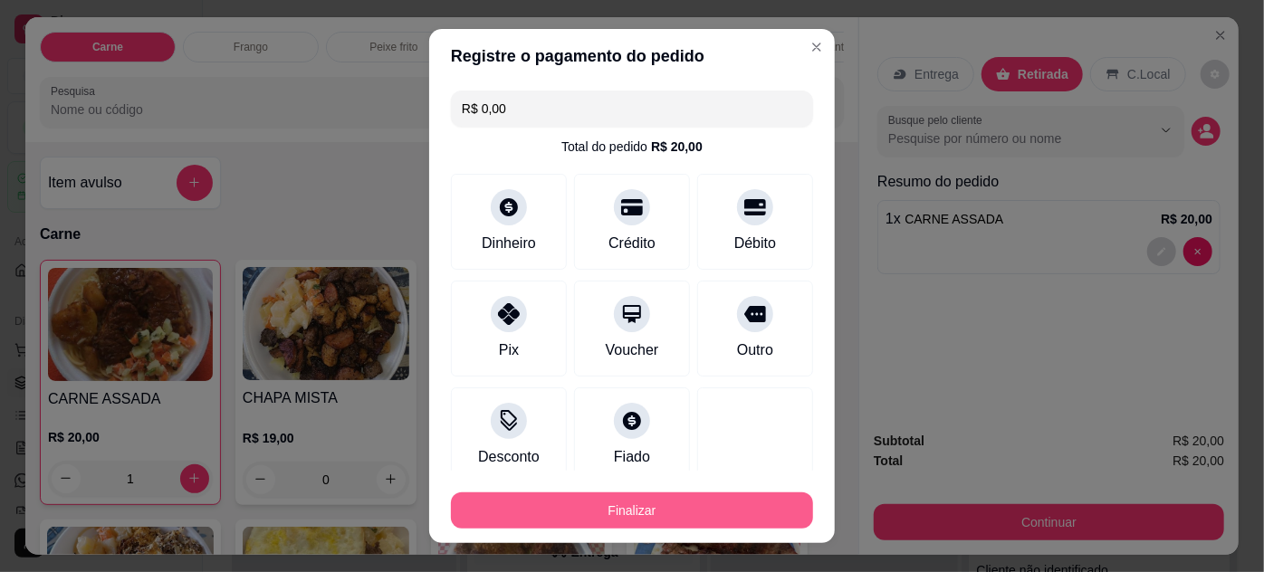
click at [693, 513] on button "Finalizar" at bounding box center [632, 510] width 362 height 36
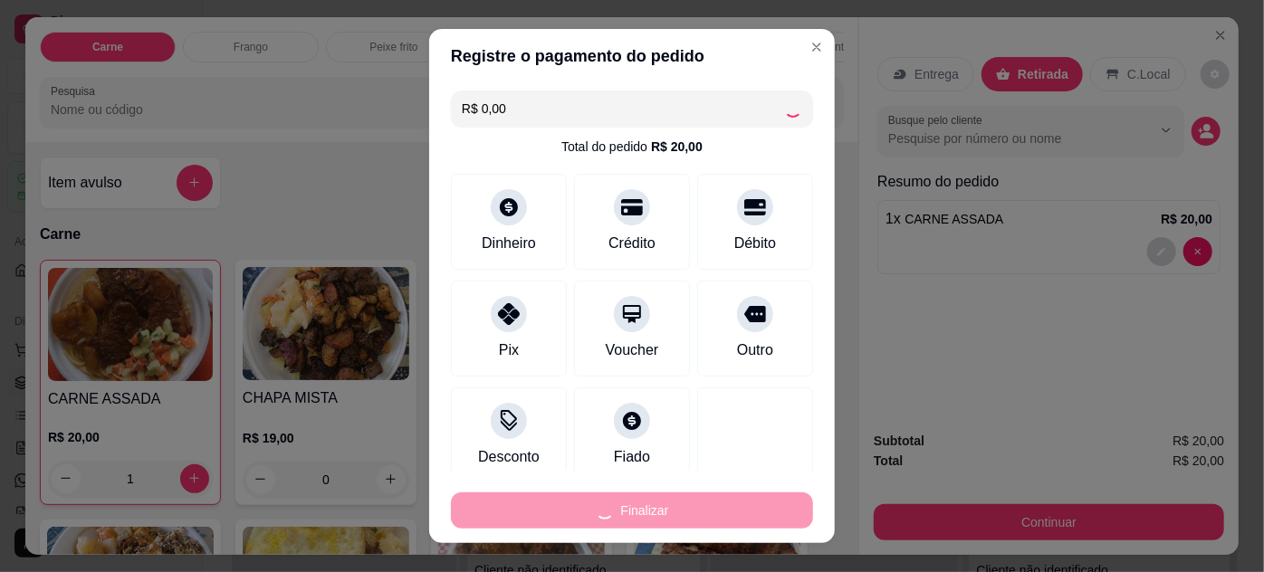
type input "0"
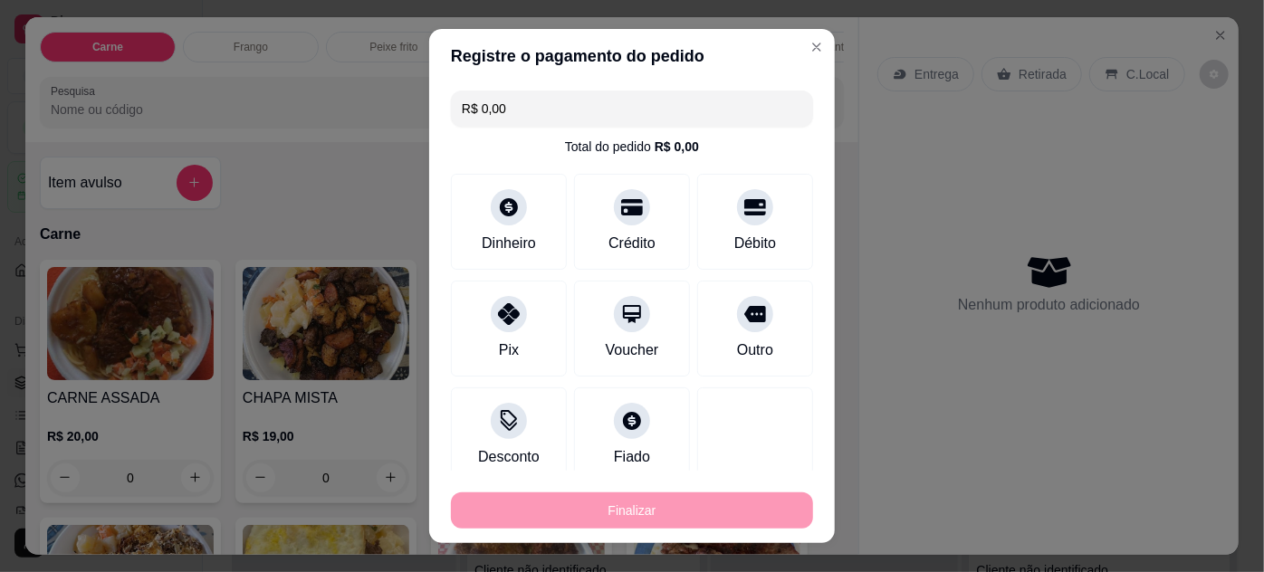
type input "-R$ 20,00"
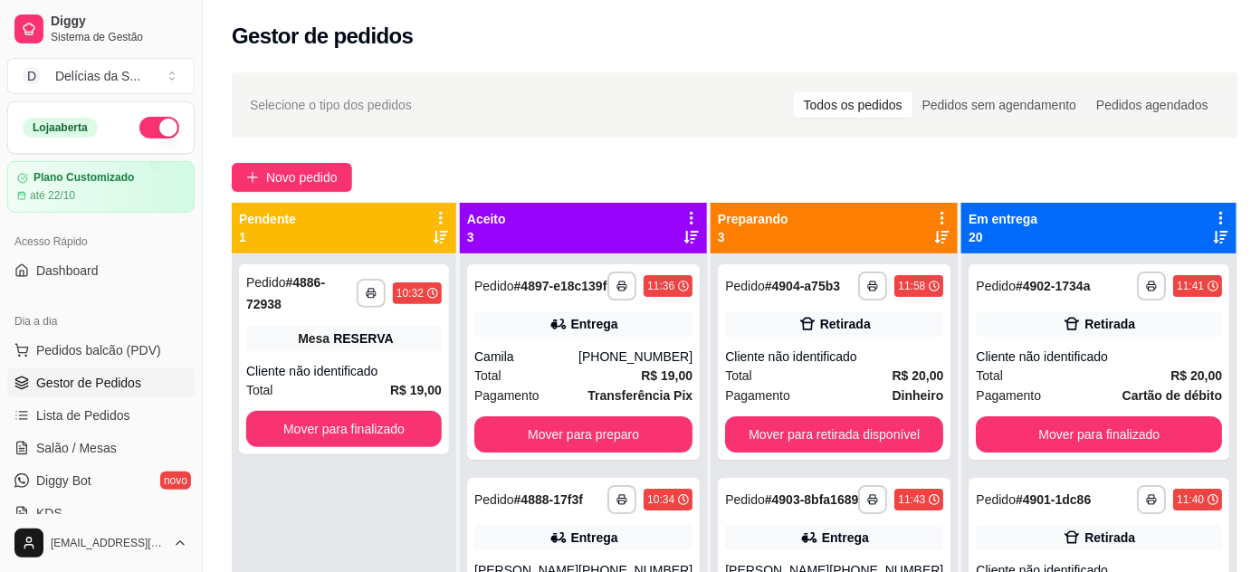
drag, startPoint x: 596, startPoint y: 435, endPoint x: 38, endPoint y: 397, distance: 559.0
drag, startPoint x: 38, startPoint y: 397, endPoint x: 0, endPoint y: 186, distance: 214.3
click at [0, 192] on div "Loja aberta Plano Customizado até 22/10" at bounding box center [101, 156] width 202 height 111
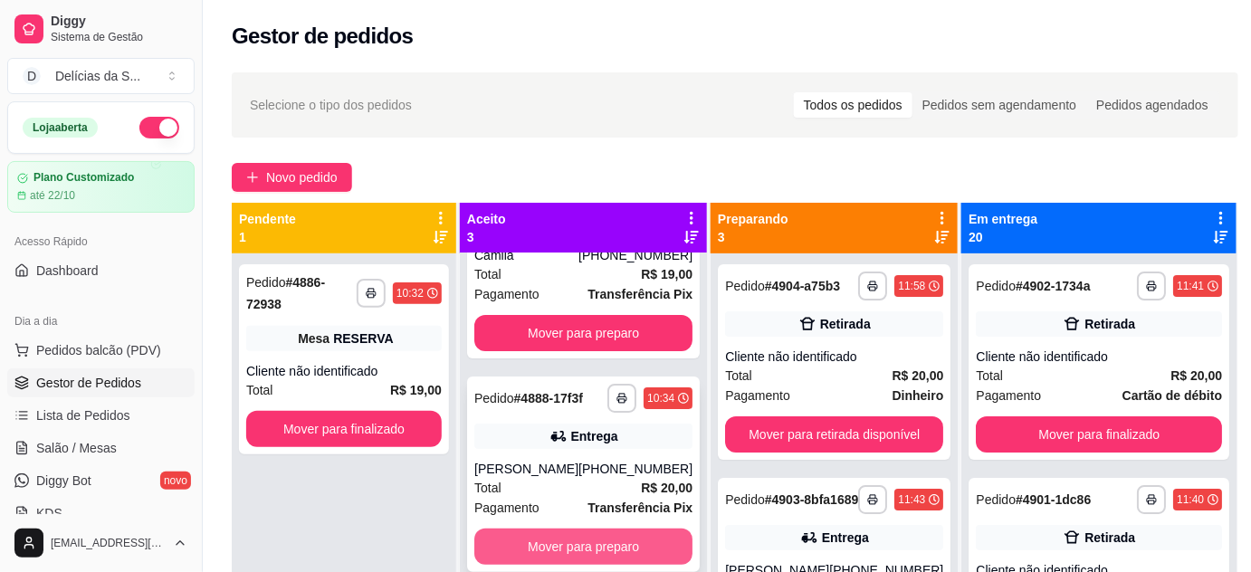
click at [647, 535] on button "Mover para preparo" at bounding box center [583, 547] width 218 height 36
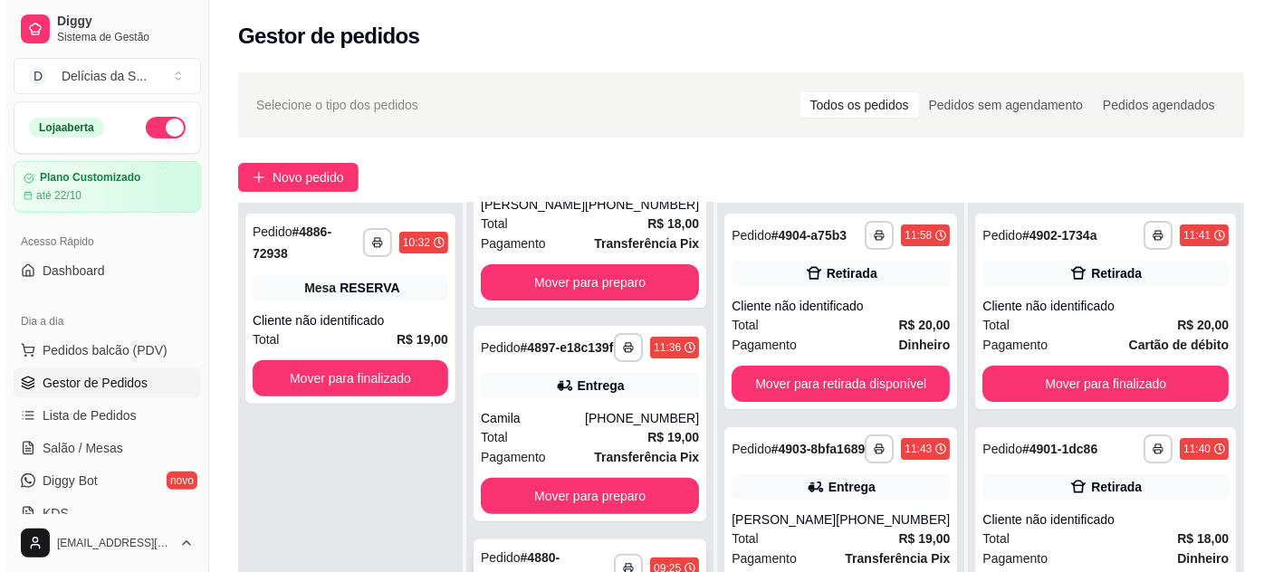
scroll to position [275, 0]
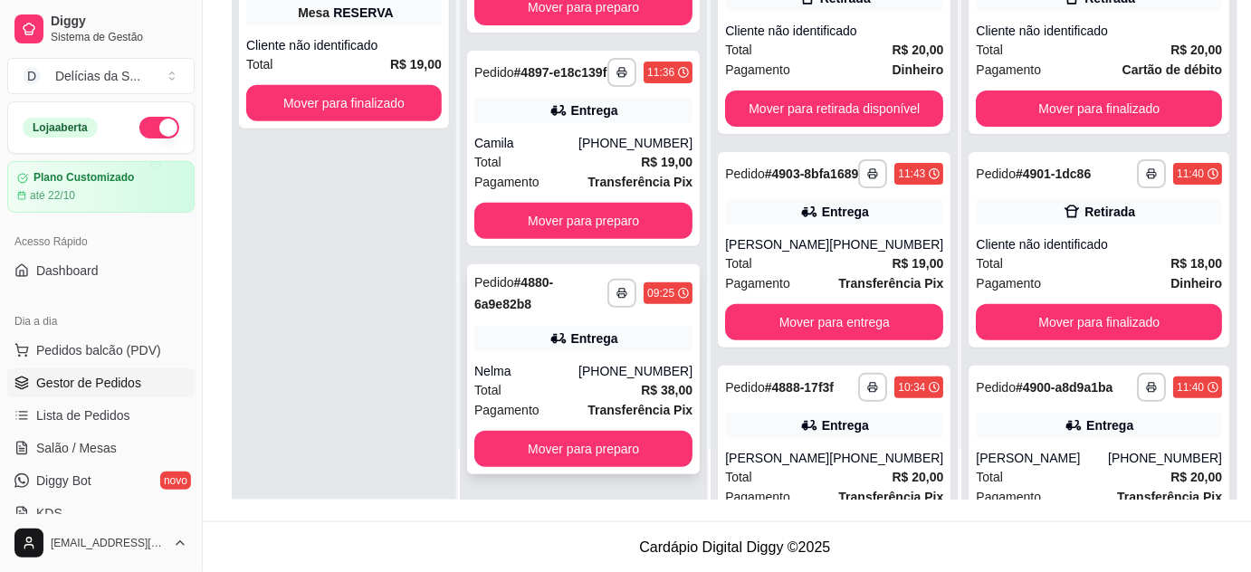
click at [572, 373] on div "Nelma" at bounding box center [526, 371] width 104 height 18
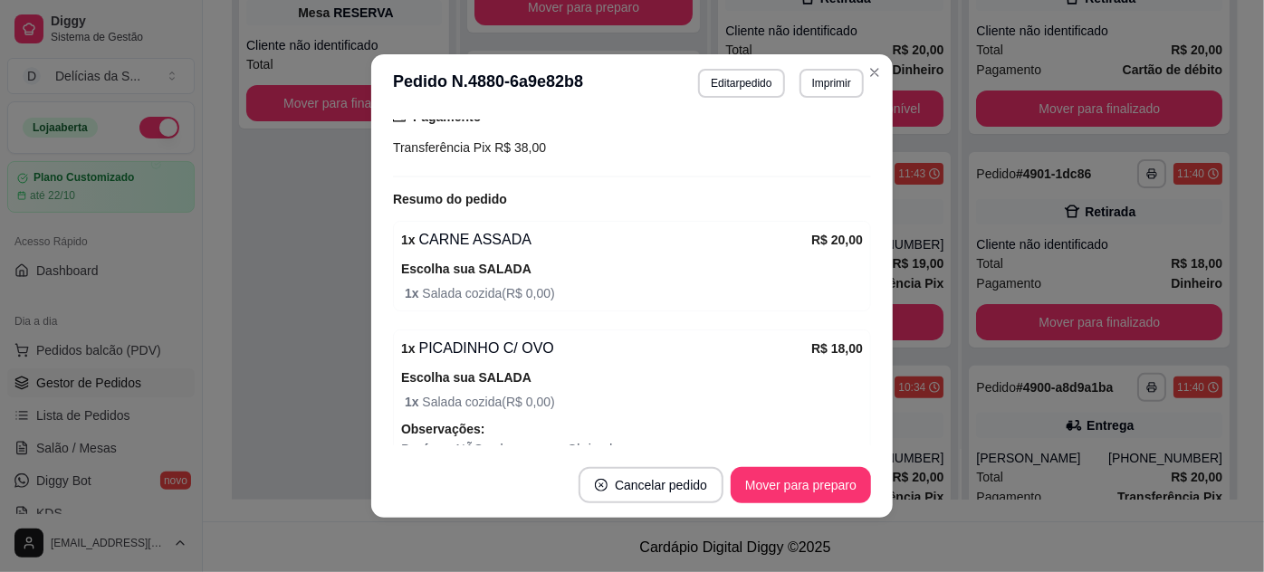
scroll to position [584, 0]
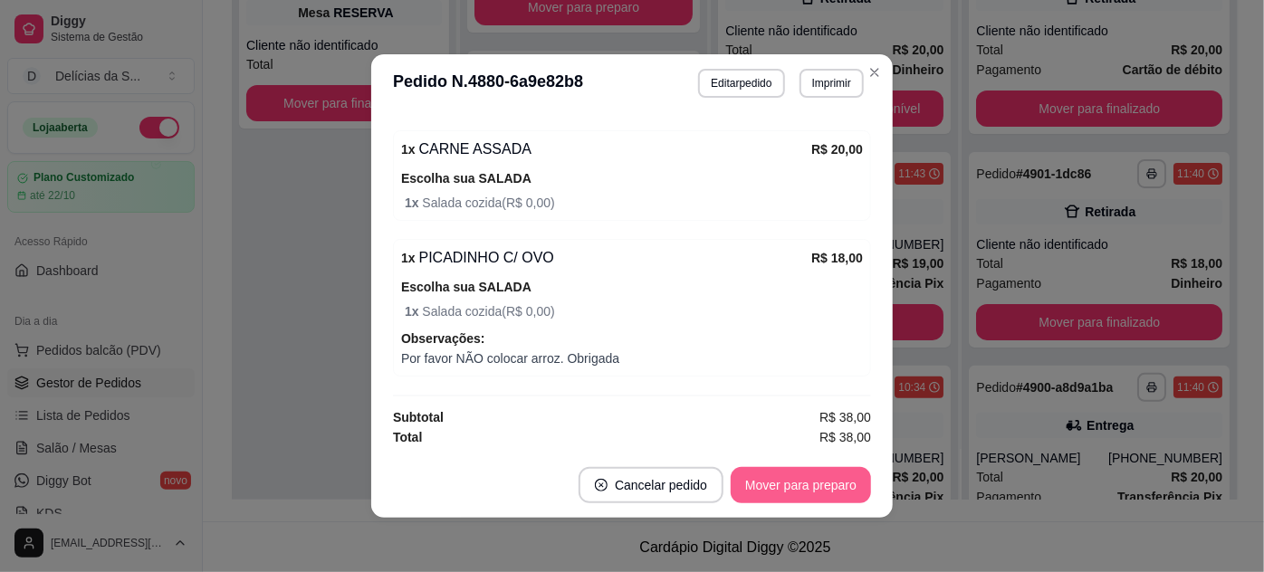
click at [804, 483] on button "Mover para preparo" at bounding box center [801, 485] width 140 height 36
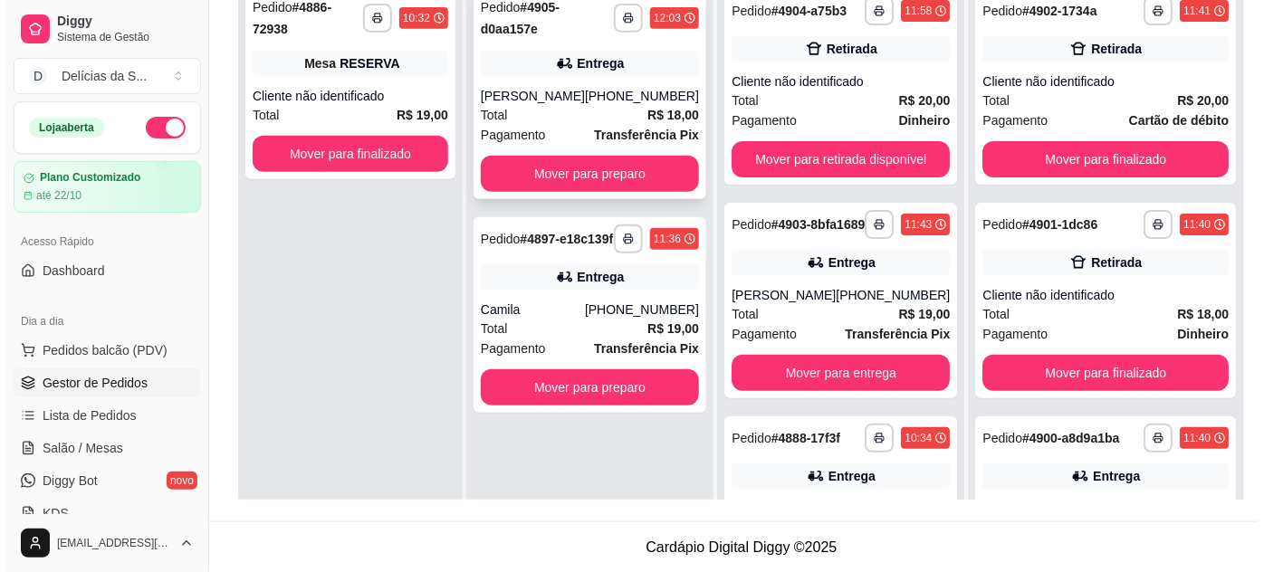
scroll to position [110, 0]
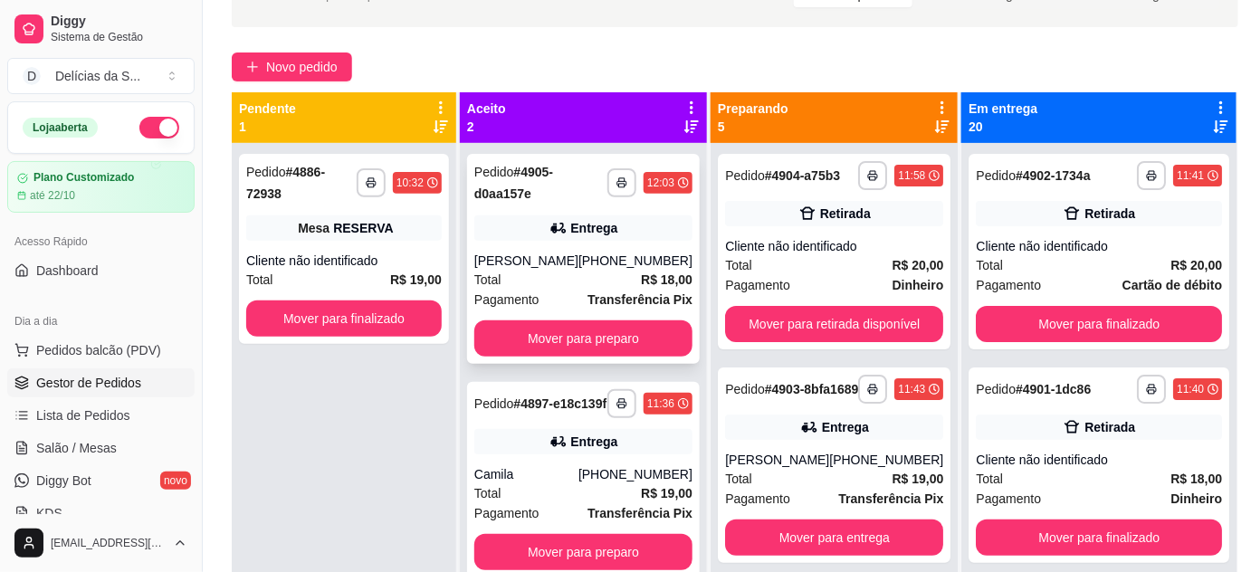
click at [578, 262] on div "Doralice Fernandes" at bounding box center [526, 261] width 104 height 18
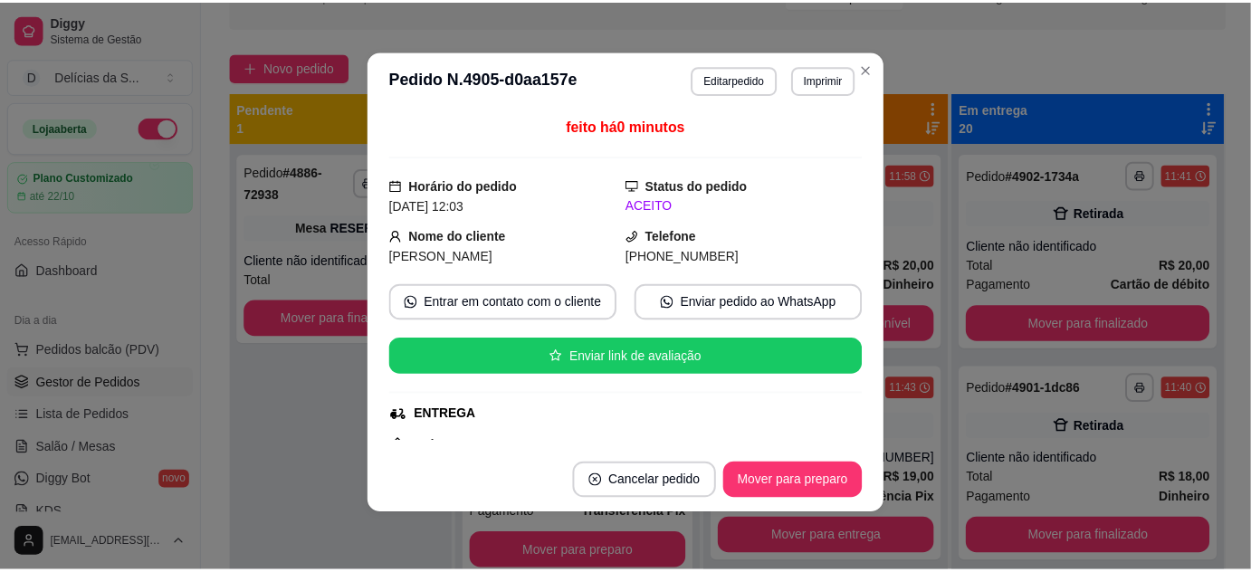
scroll to position [0, 0]
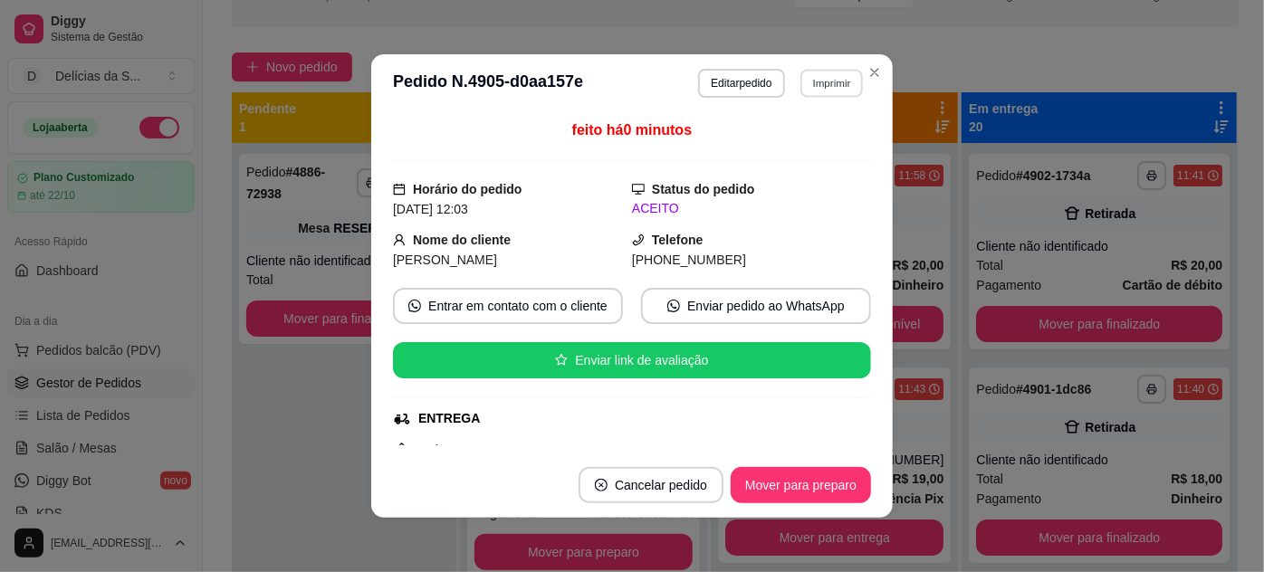
click at [826, 89] on button "Imprimir" at bounding box center [831, 83] width 62 height 28
click at [760, 153] on button "Impressora" at bounding box center [795, 148] width 127 height 28
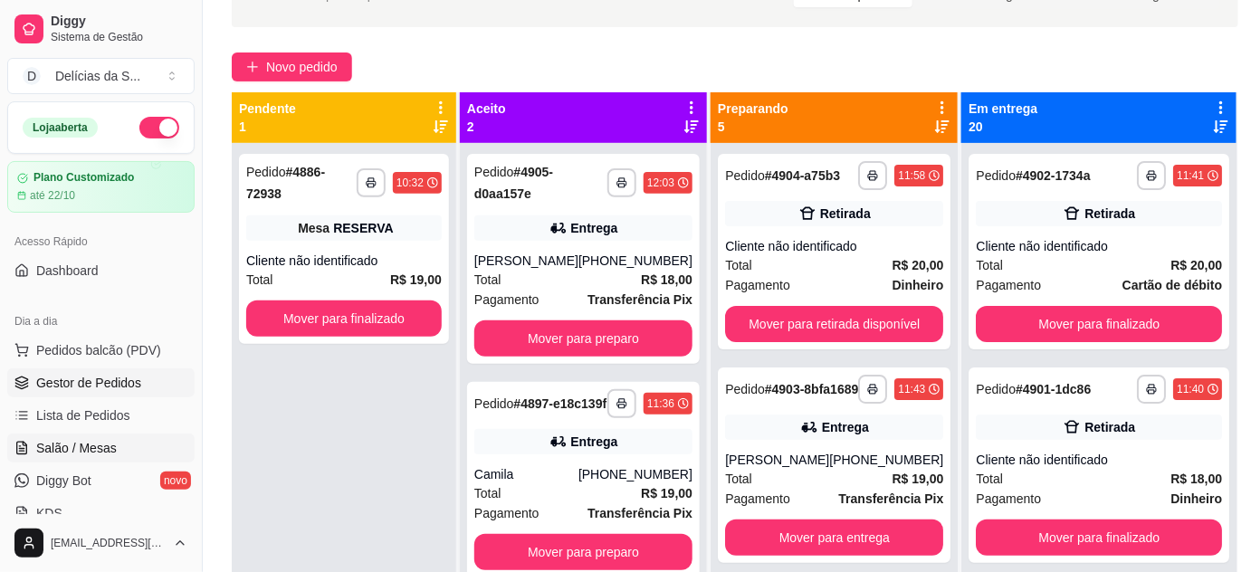
click at [106, 461] on link "Salão / Mesas" at bounding box center [100, 448] width 187 height 29
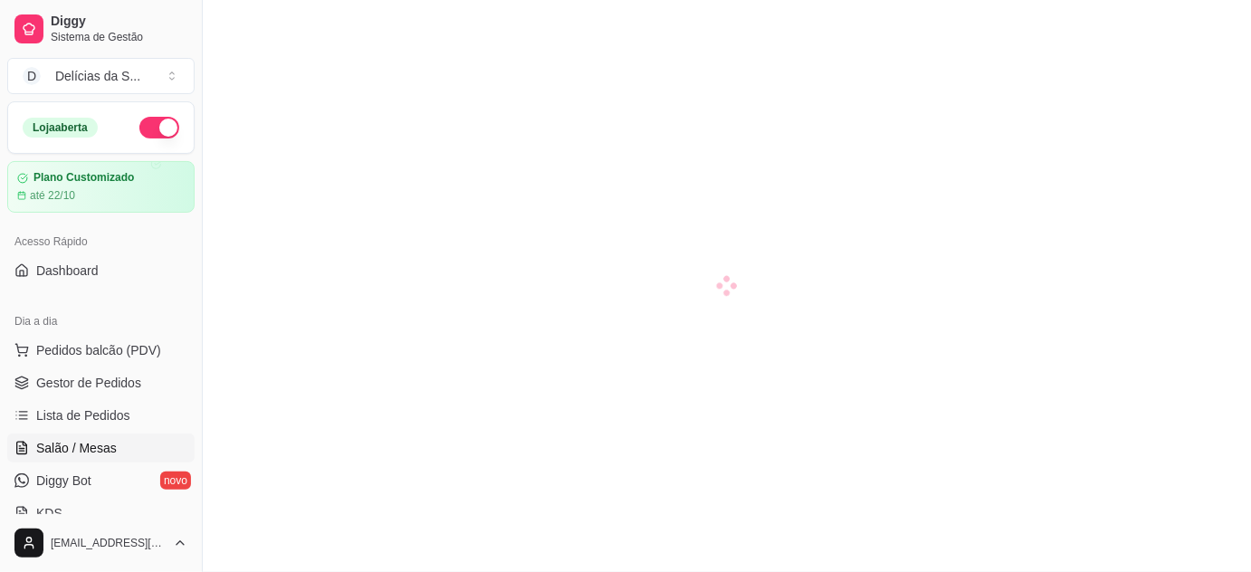
click at [110, 455] on span "Salão / Mesas" at bounding box center [76, 448] width 81 height 18
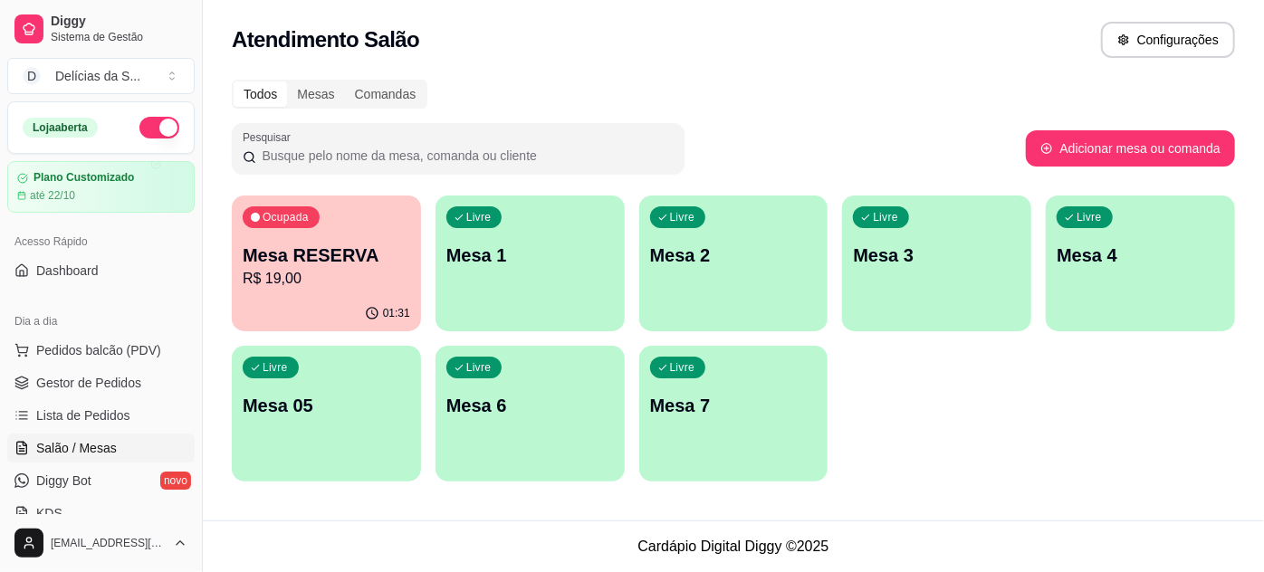
click at [515, 258] on p "Mesa 1" at bounding box center [529, 255] width 167 height 25
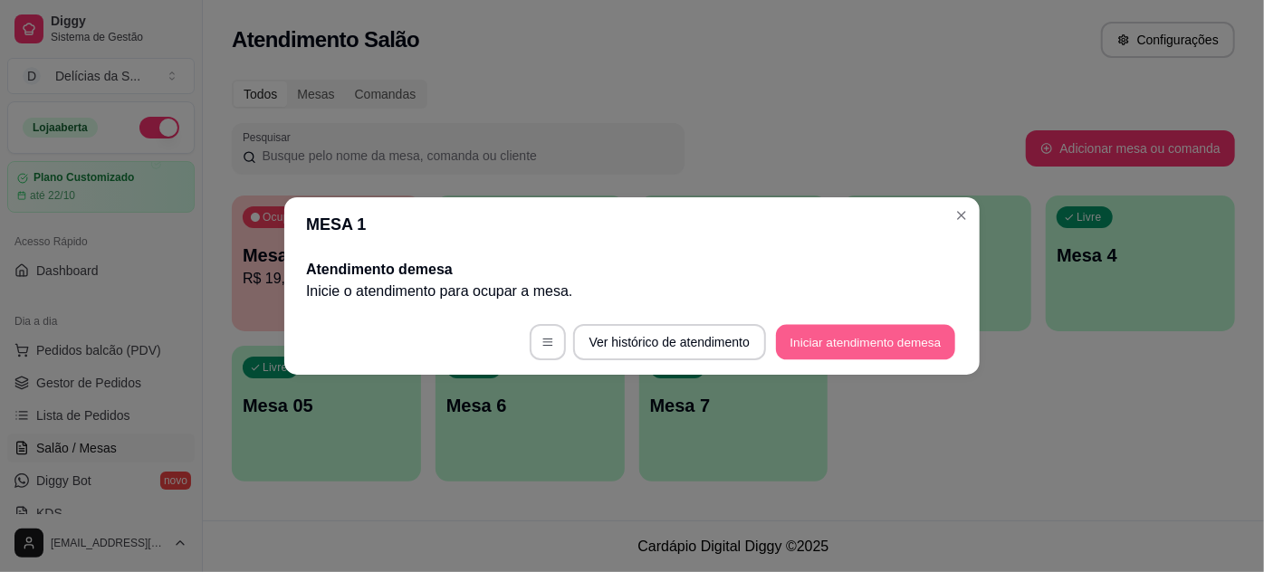
click at [891, 337] on button "Iniciar atendimento de mesa" at bounding box center [865, 342] width 179 height 35
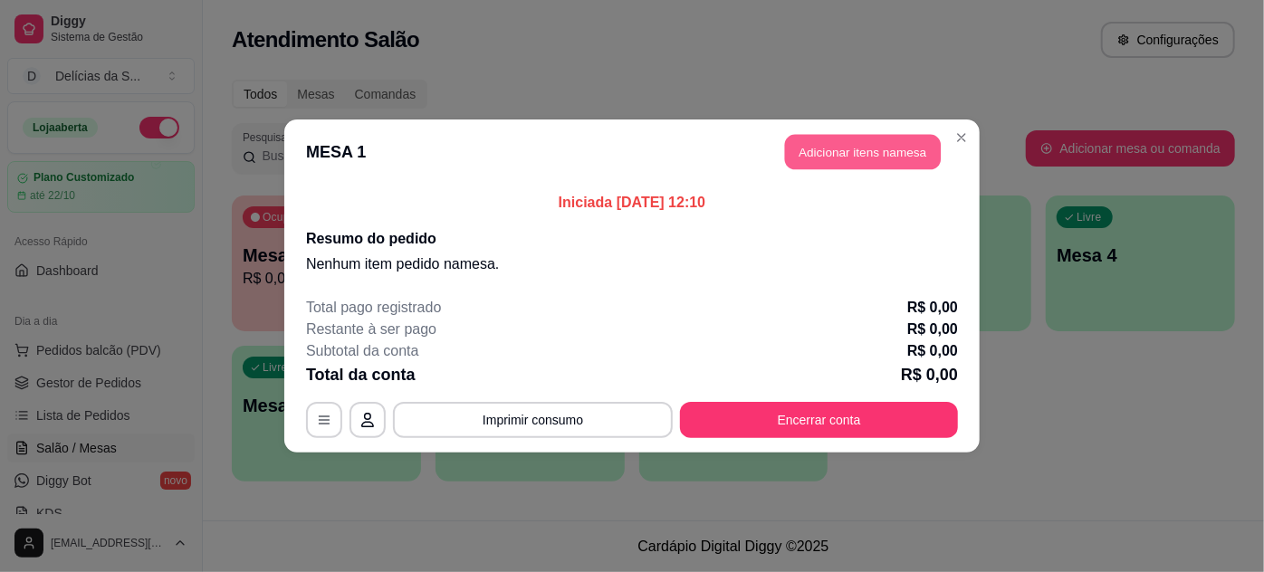
click at [808, 156] on button "Adicionar itens na mesa" at bounding box center [863, 152] width 156 height 35
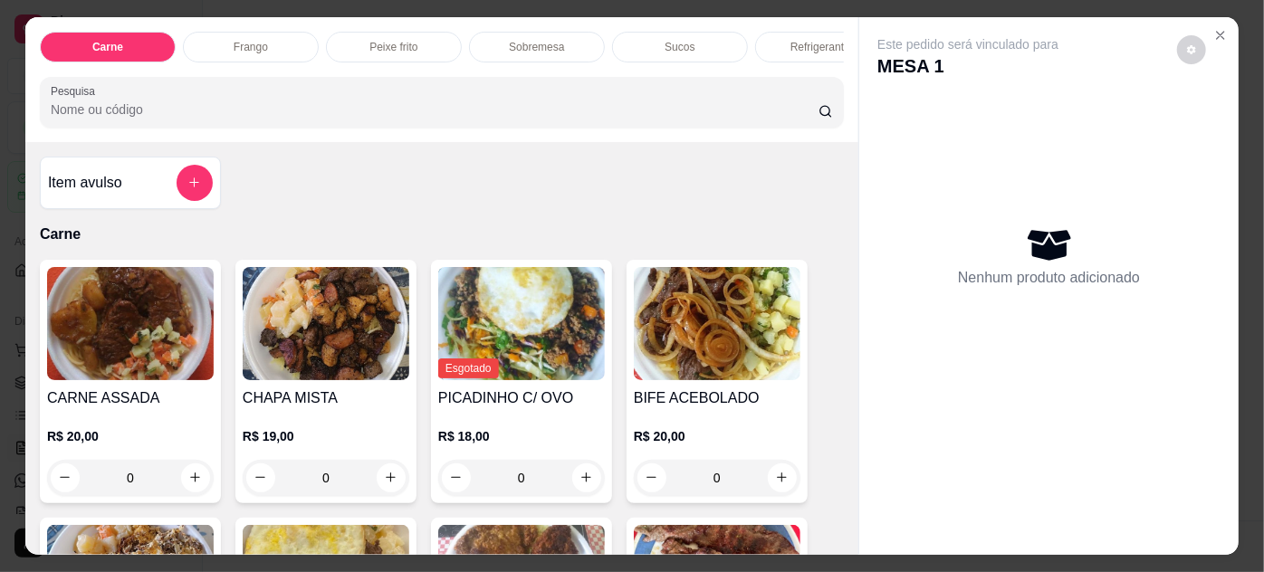
click at [298, 298] on img at bounding box center [326, 323] width 167 height 113
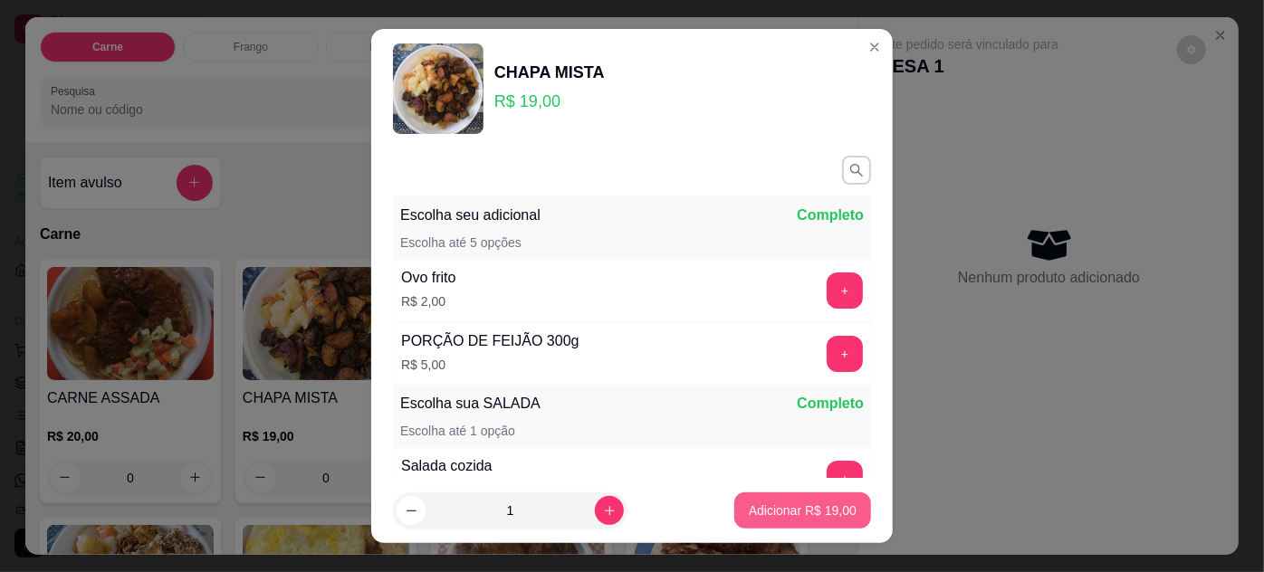
click at [801, 513] on p "Adicionar R$ 19,00" at bounding box center [803, 511] width 108 height 18
type input "1"
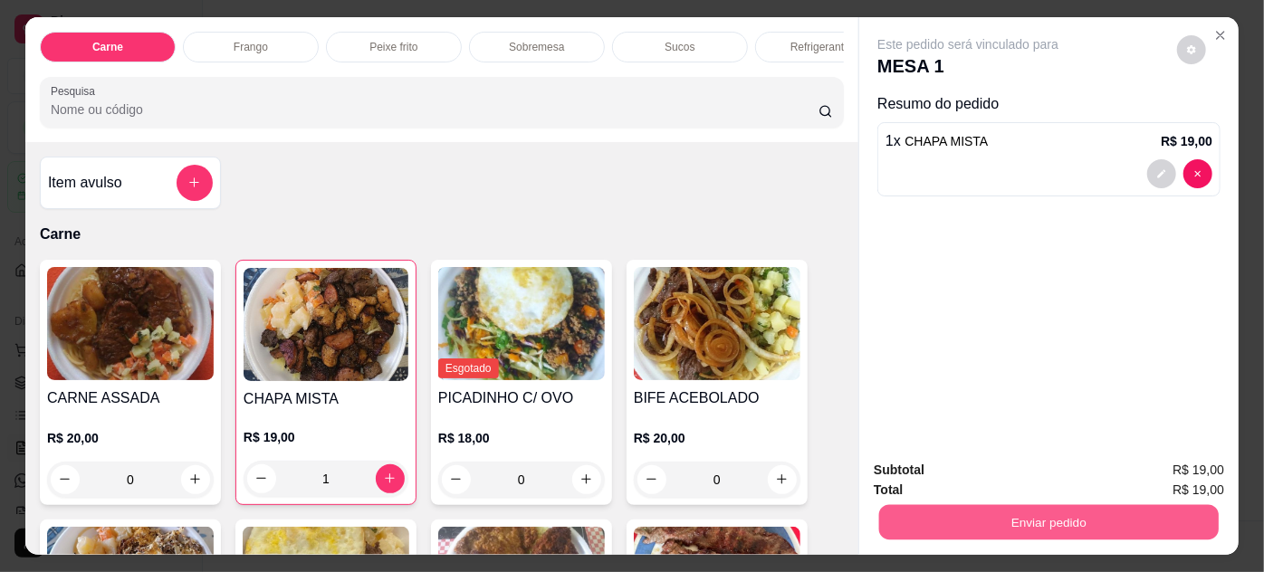
click at [934, 512] on button "Enviar pedido" at bounding box center [1048, 522] width 339 height 35
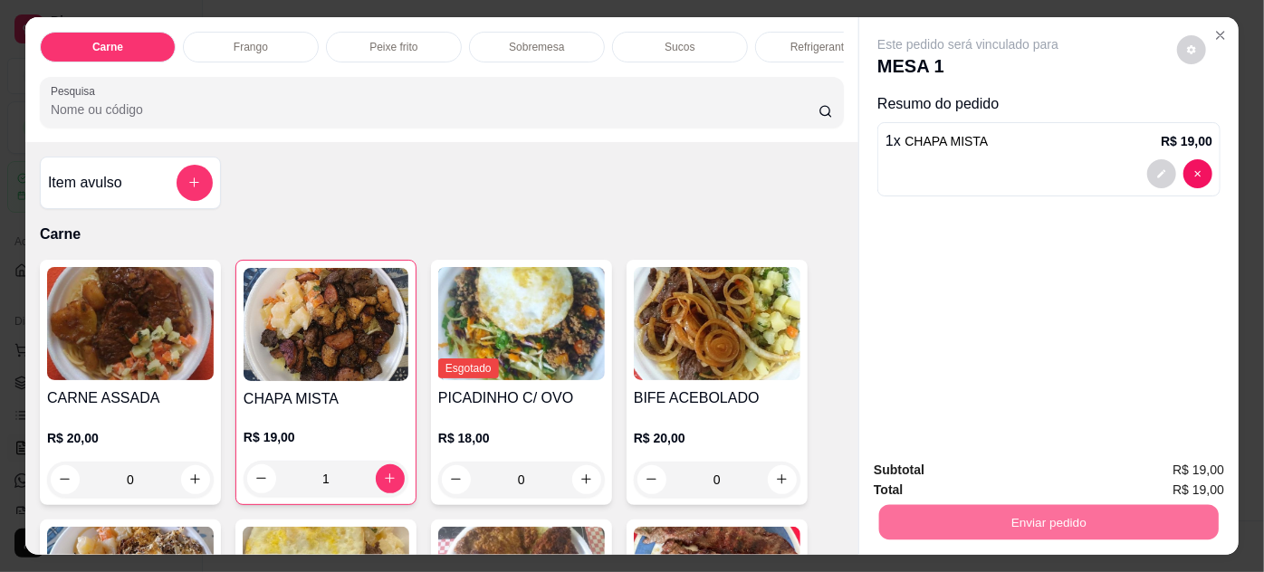
click at [1064, 471] on button "Registrar cliente" at bounding box center [1057, 471] width 120 height 34
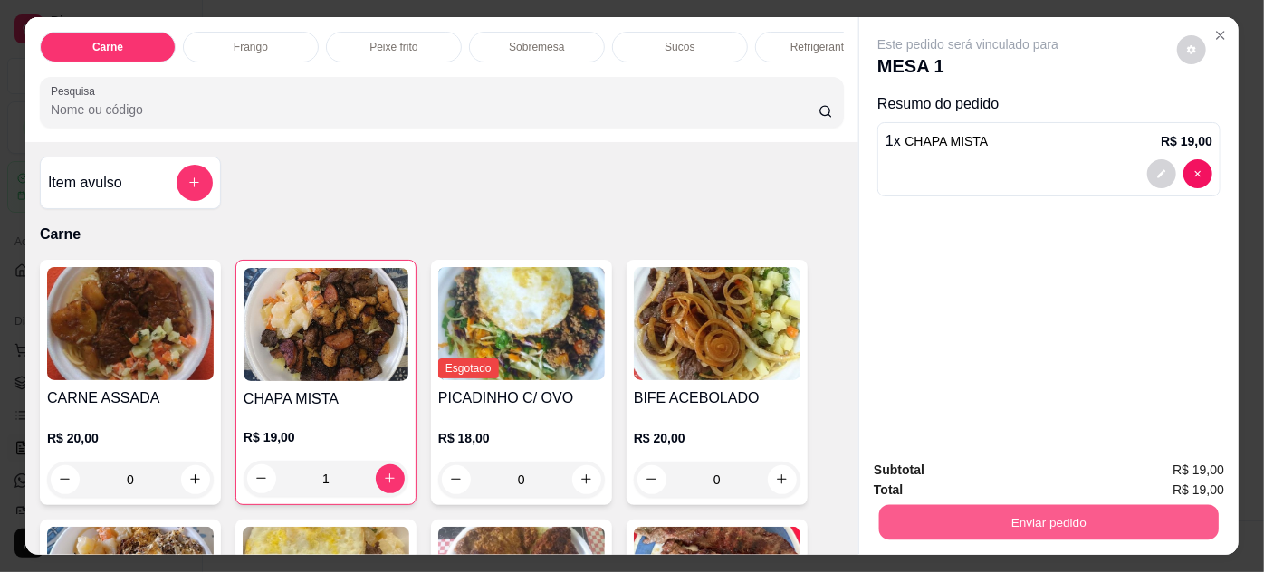
click at [1066, 511] on button "Enviar pedido" at bounding box center [1048, 522] width 339 height 35
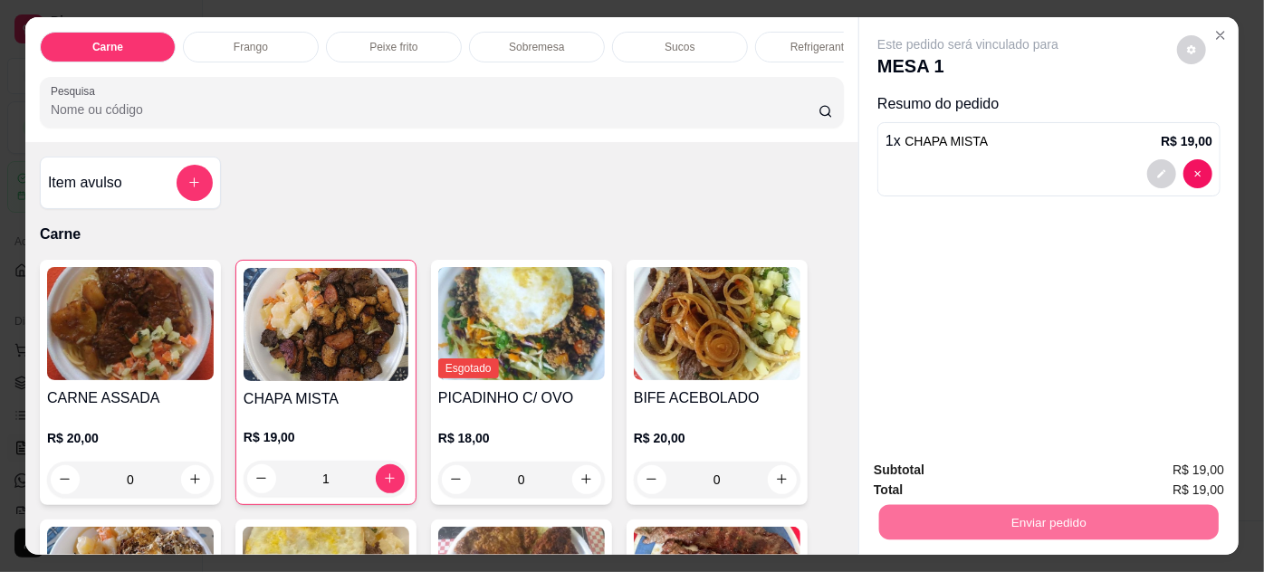
click at [1152, 467] on button "Enviar pedido" at bounding box center [1177, 471] width 102 height 34
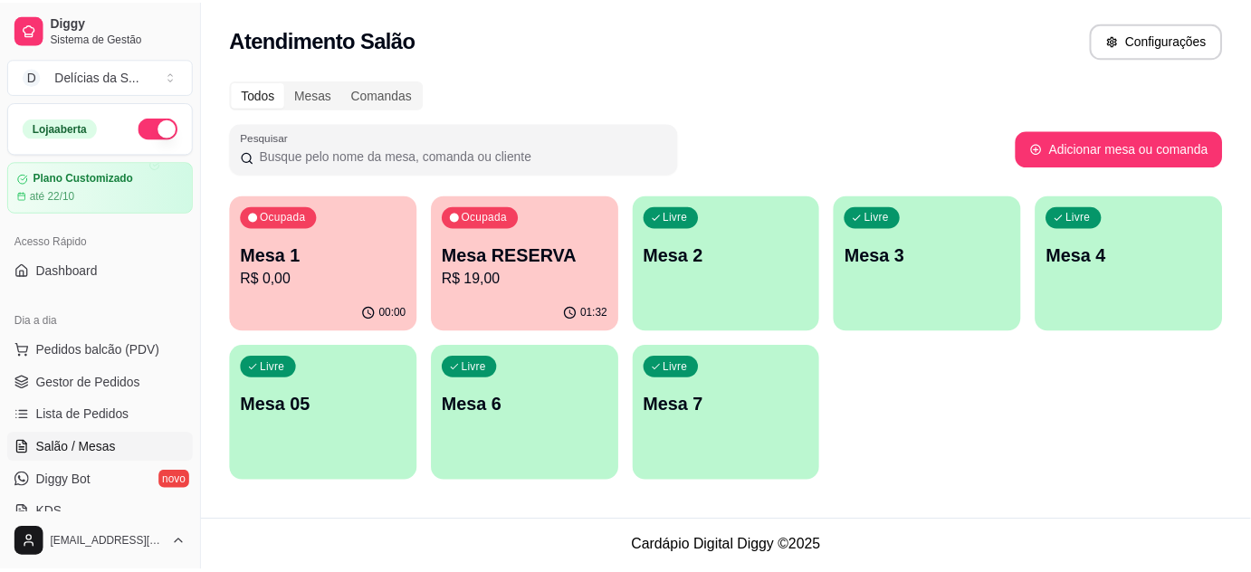
scroll to position [329, 0]
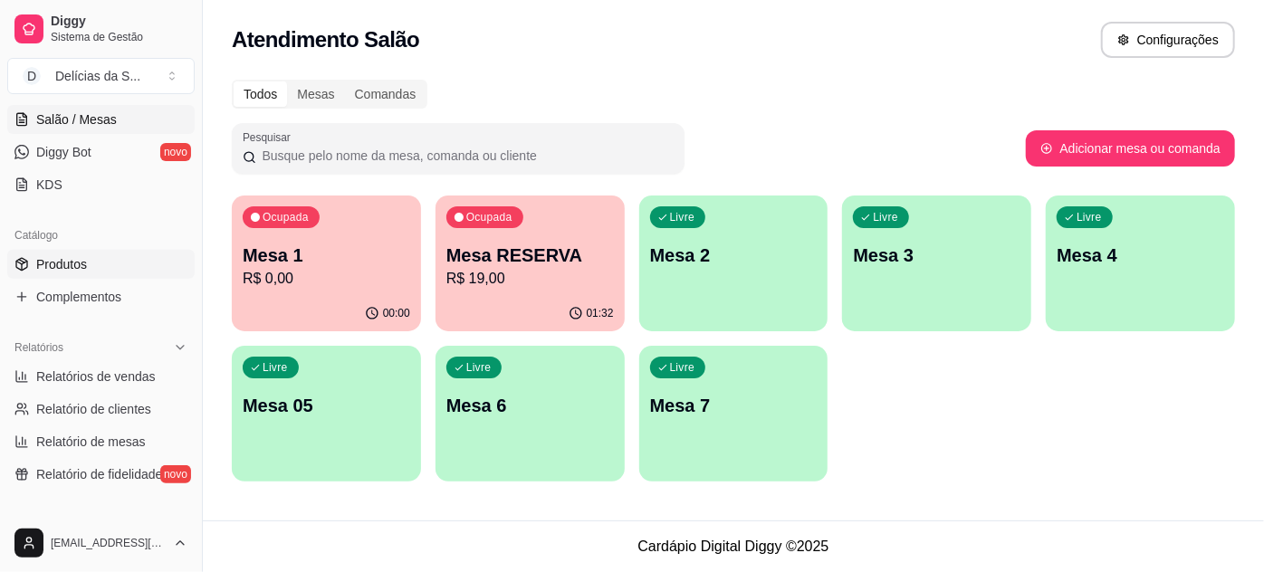
click at [76, 269] on span "Produtos" at bounding box center [61, 264] width 51 height 18
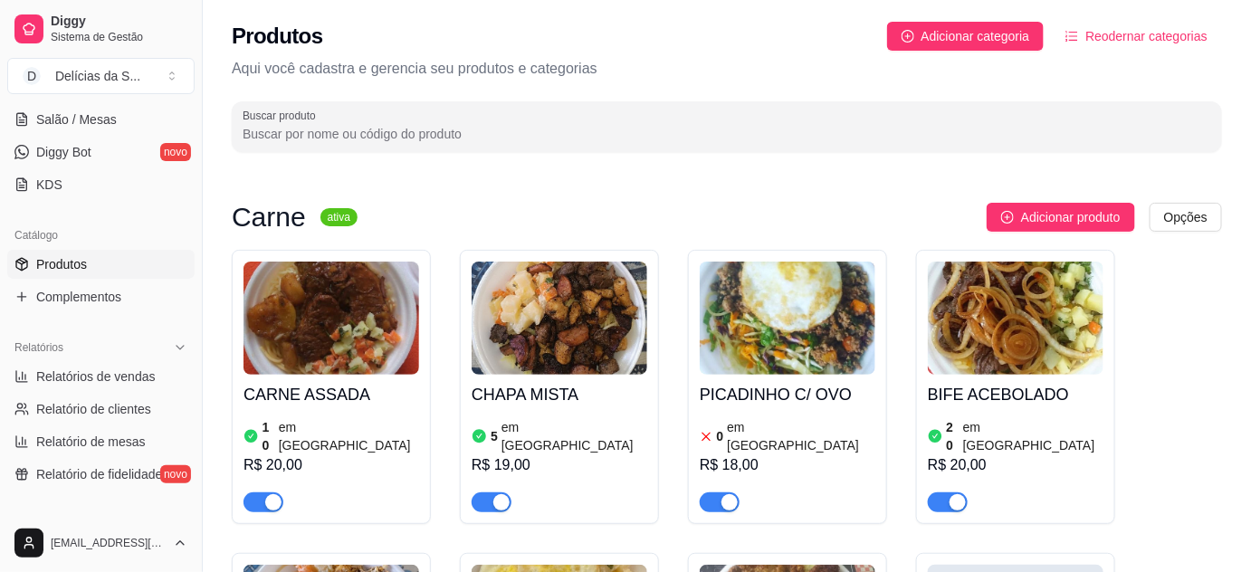
click at [738, 340] on img at bounding box center [788, 318] width 176 height 113
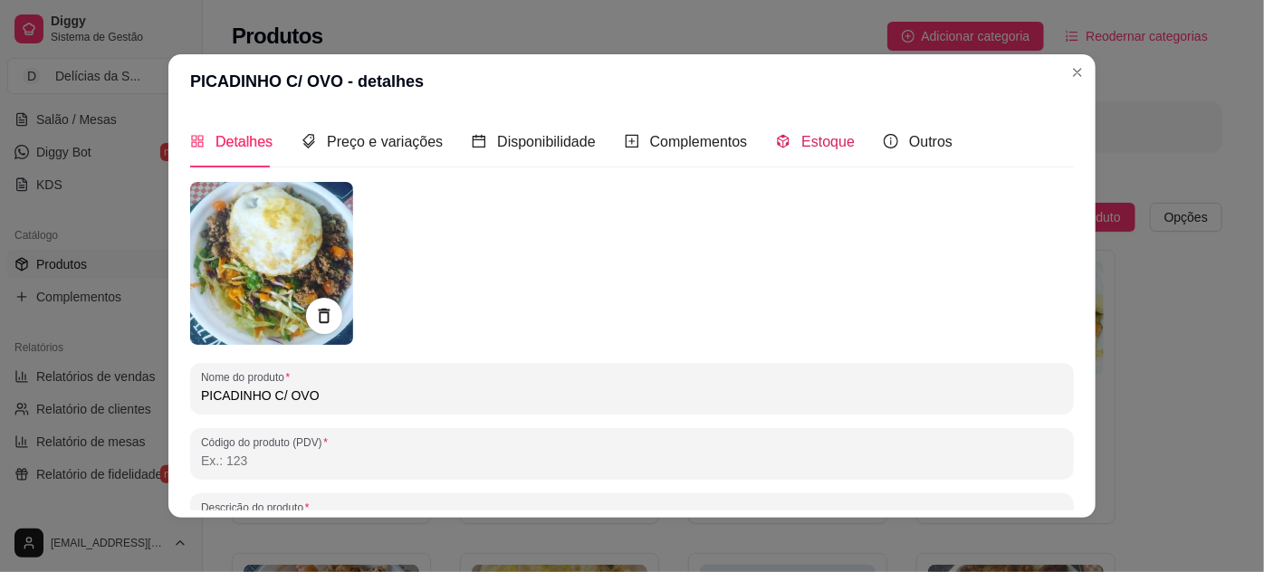
click at [807, 139] on span "Estoque" at bounding box center [827, 141] width 53 height 15
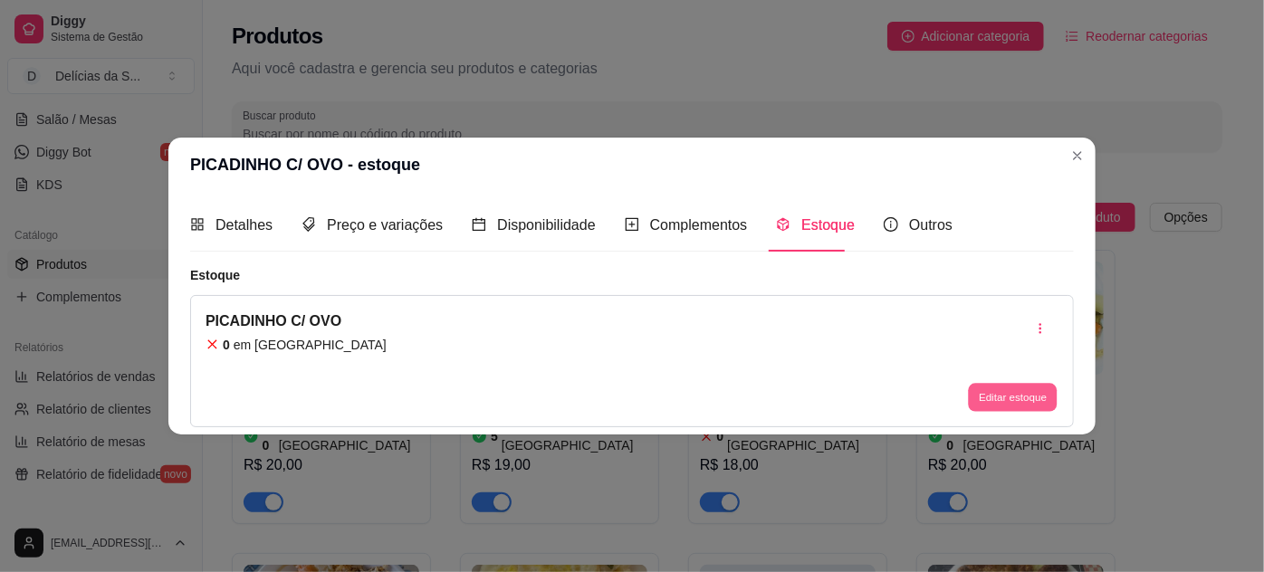
click at [1010, 387] on button "Editar estoque" at bounding box center [1012, 397] width 89 height 28
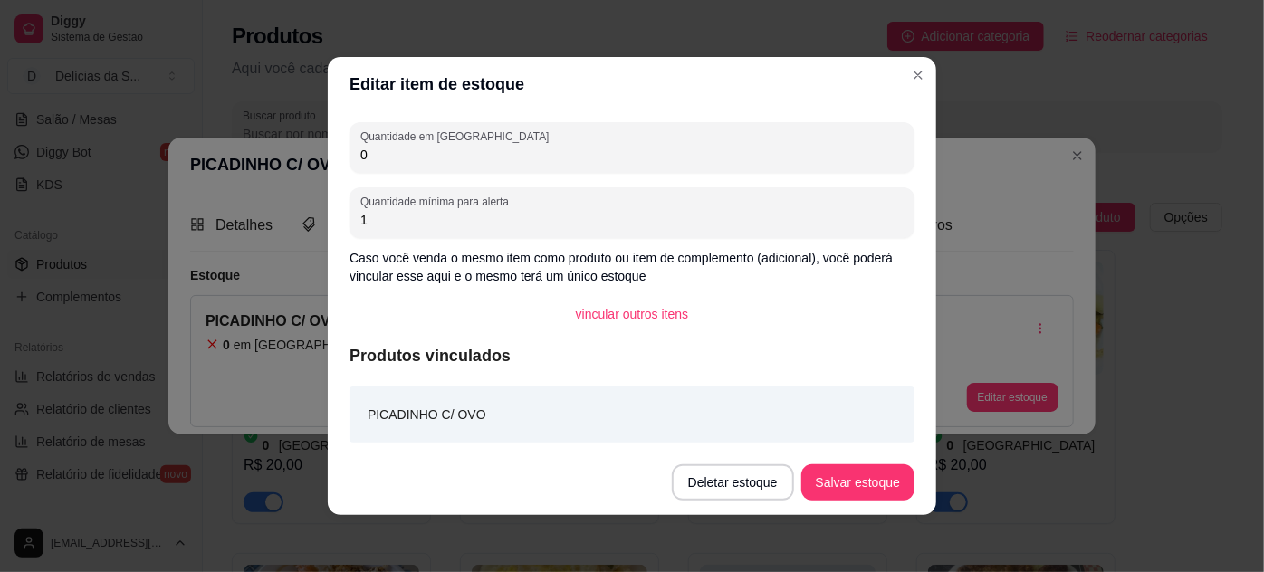
drag, startPoint x: 465, startPoint y: 156, endPoint x: 329, endPoint y: 176, distance: 138.1
click at [329, 176] on div "Quantidade em estoque 0 Quantidade mínima para alerta 1 Caso você venda o mesmo…" at bounding box center [632, 280] width 608 height 339
type input "4"
type input "5"
click at [862, 475] on button "Salvar estoque" at bounding box center [857, 482] width 113 height 36
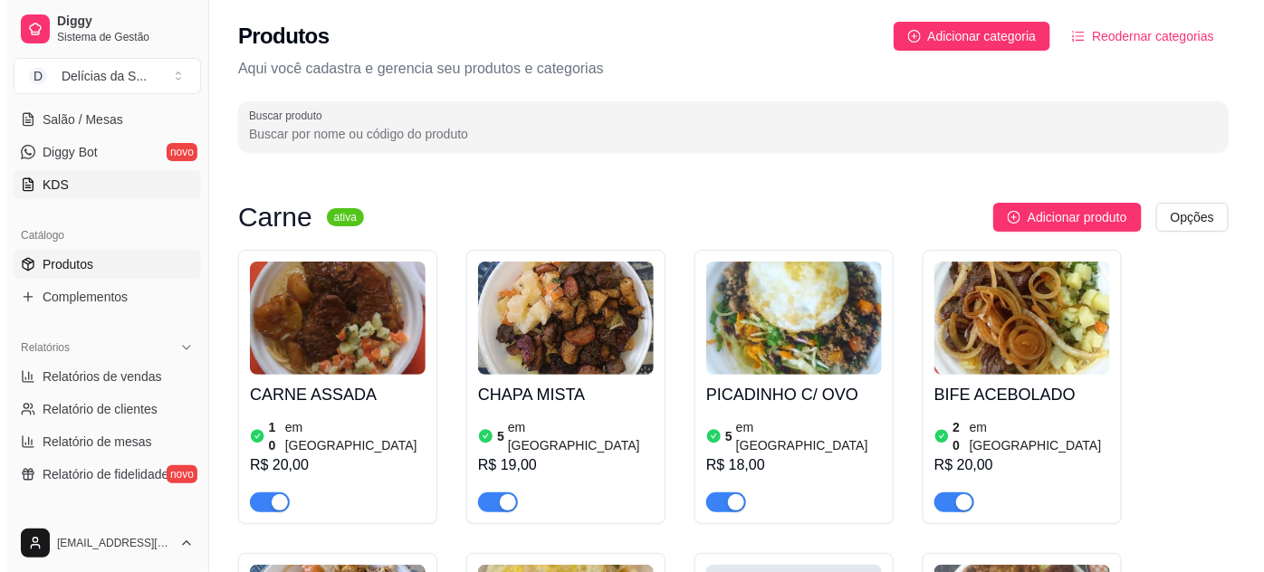
scroll to position [164, 0]
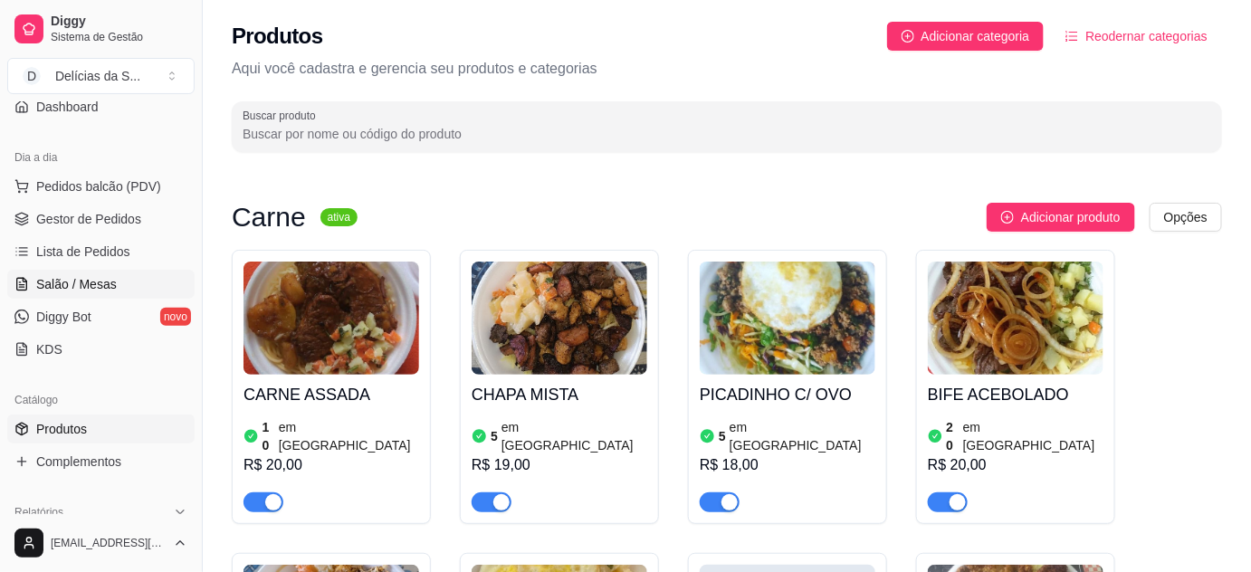
click at [85, 275] on span "Salão / Mesas" at bounding box center [76, 284] width 81 height 18
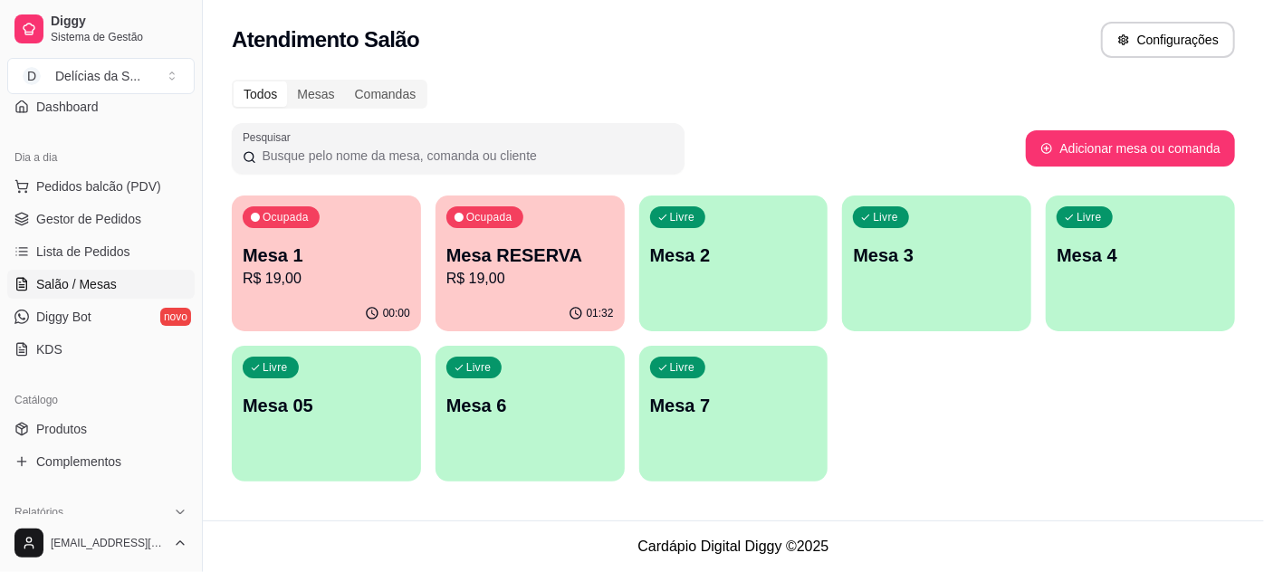
click at [907, 280] on div "Livre Mesa 3" at bounding box center [936, 253] width 189 height 114
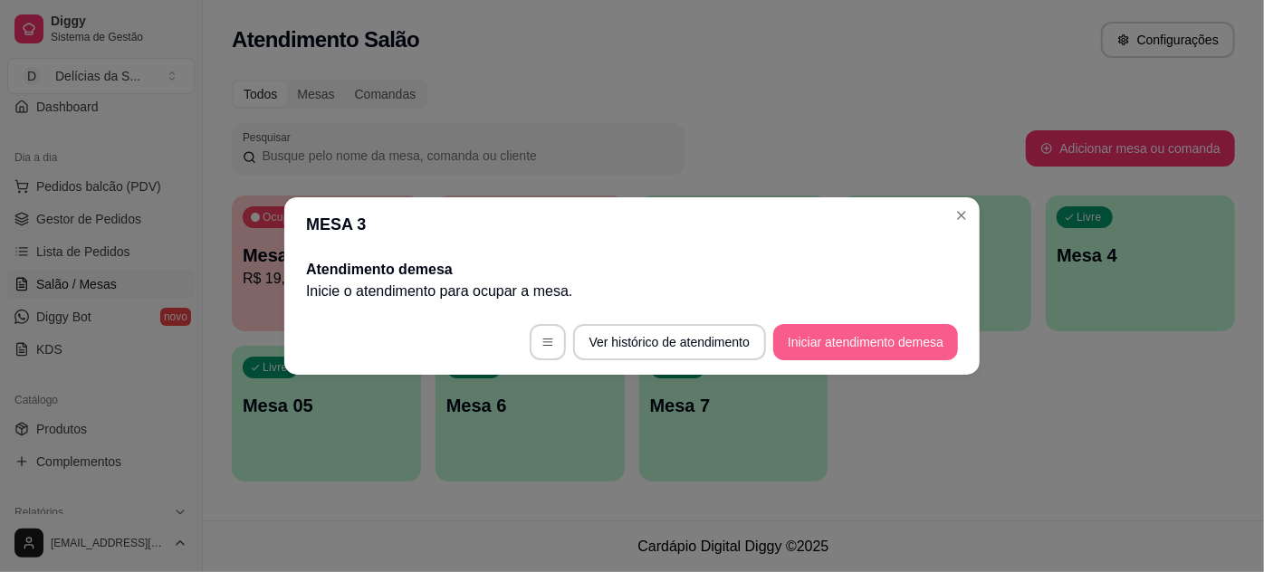
click at [873, 349] on button "Iniciar atendimento de mesa" at bounding box center [865, 342] width 185 height 36
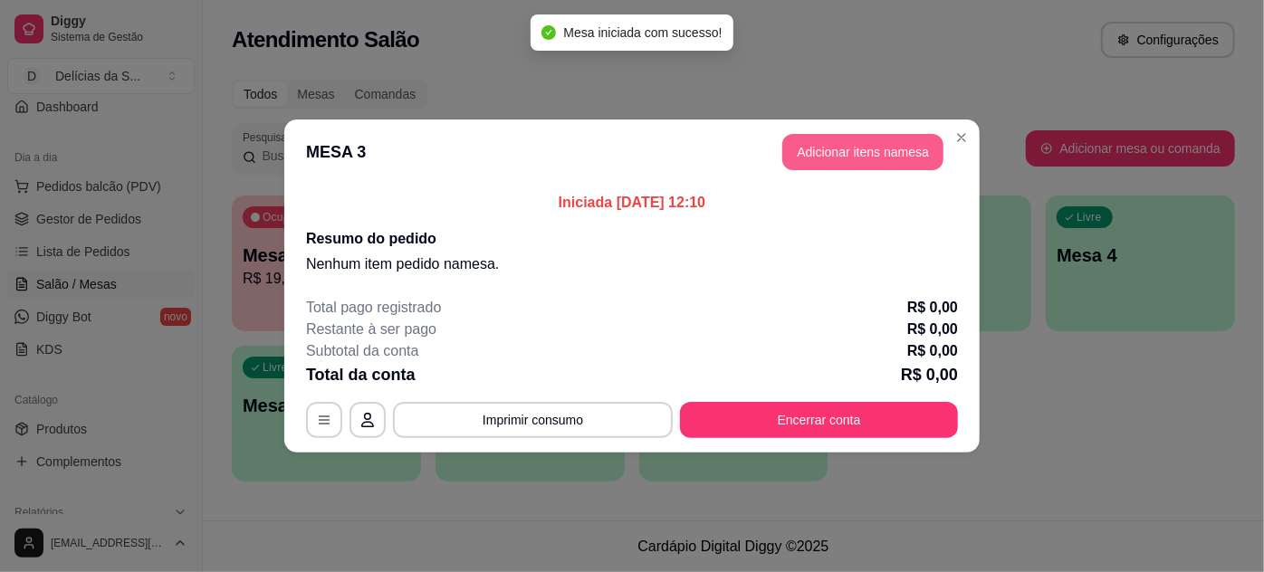
click at [877, 156] on button "Adicionar itens na mesa" at bounding box center [862, 152] width 161 height 36
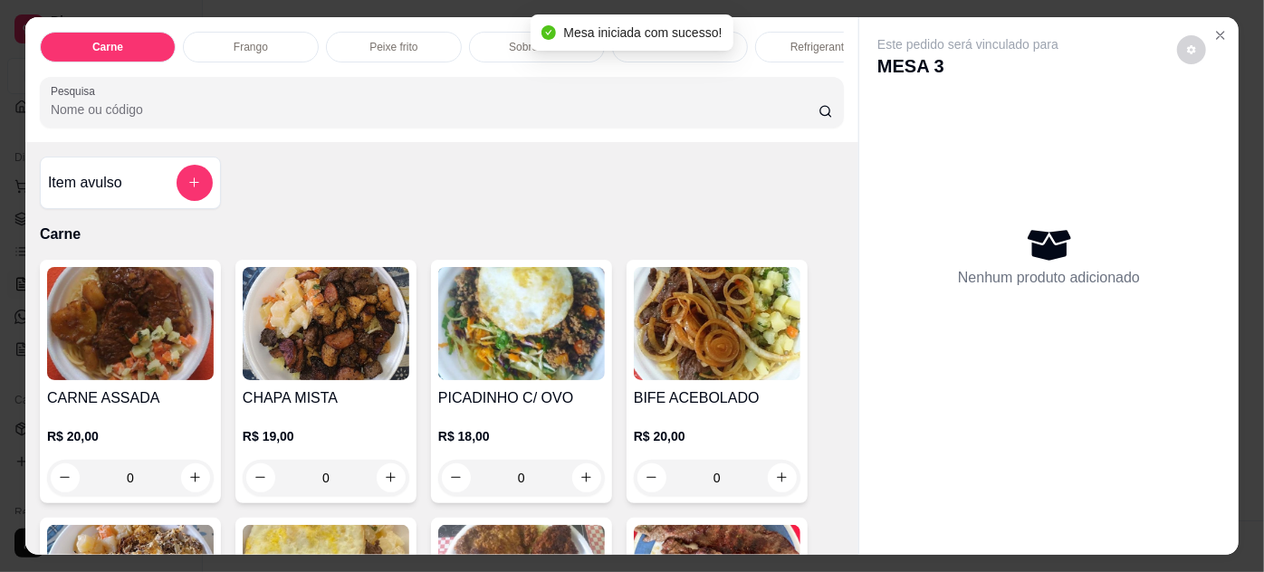
click at [496, 359] on img at bounding box center [521, 323] width 167 height 113
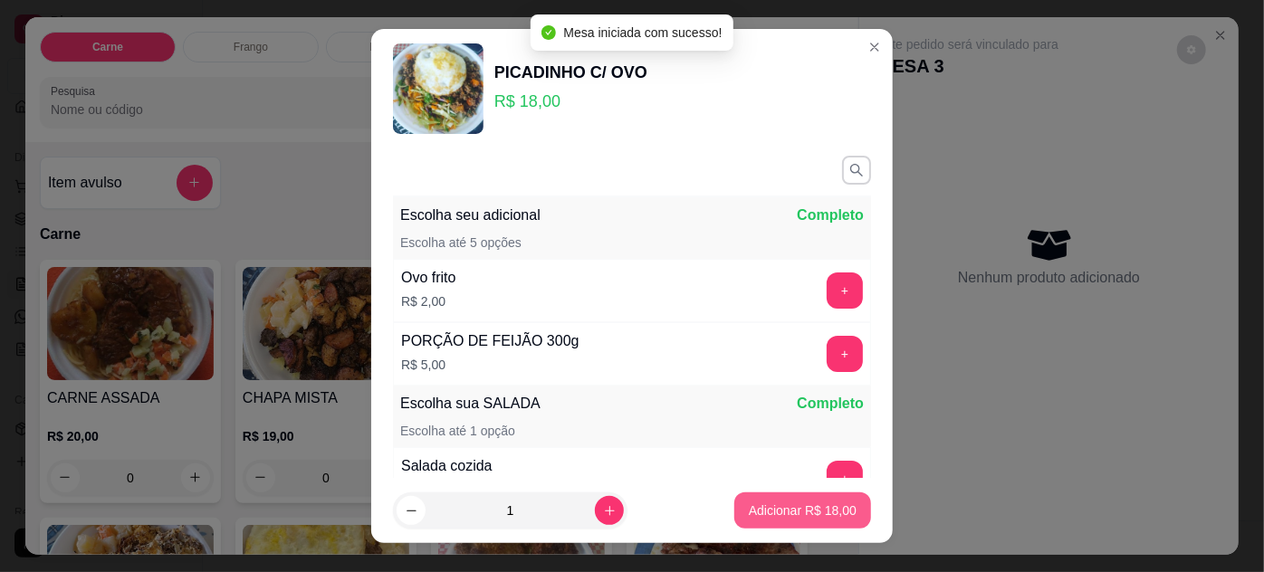
click at [761, 509] on p "Adicionar R$ 18,00" at bounding box center [803, 511] width 108 height 18
type input "1"
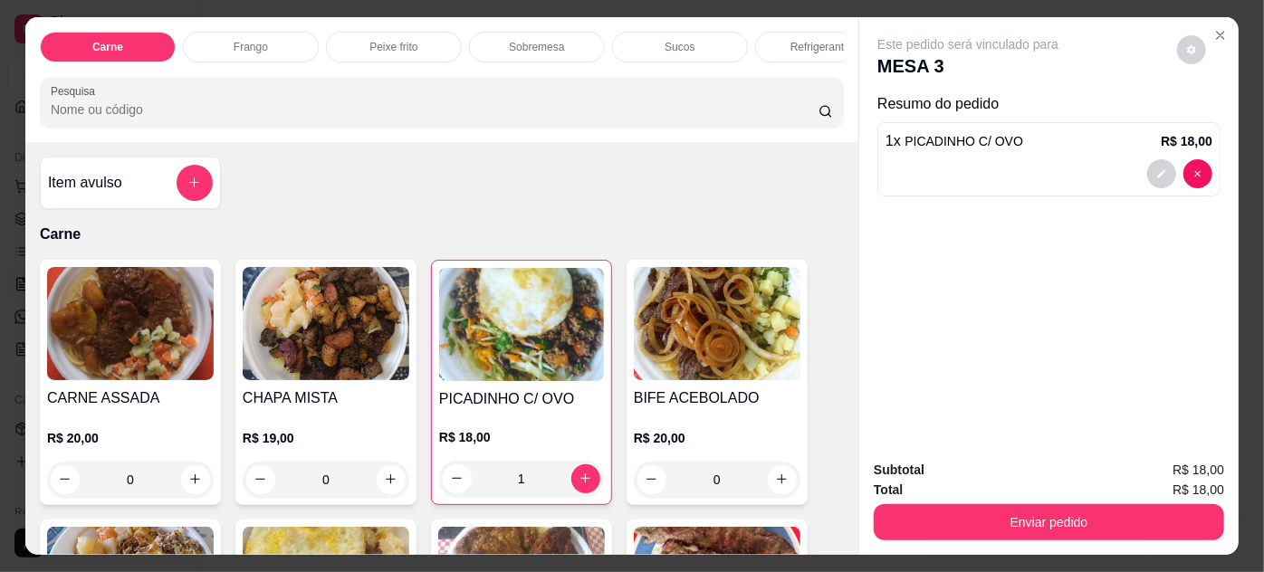
click at [925, 500] on div "Enviar pedido" at bounding box center [1049, 520] width 350 height 41
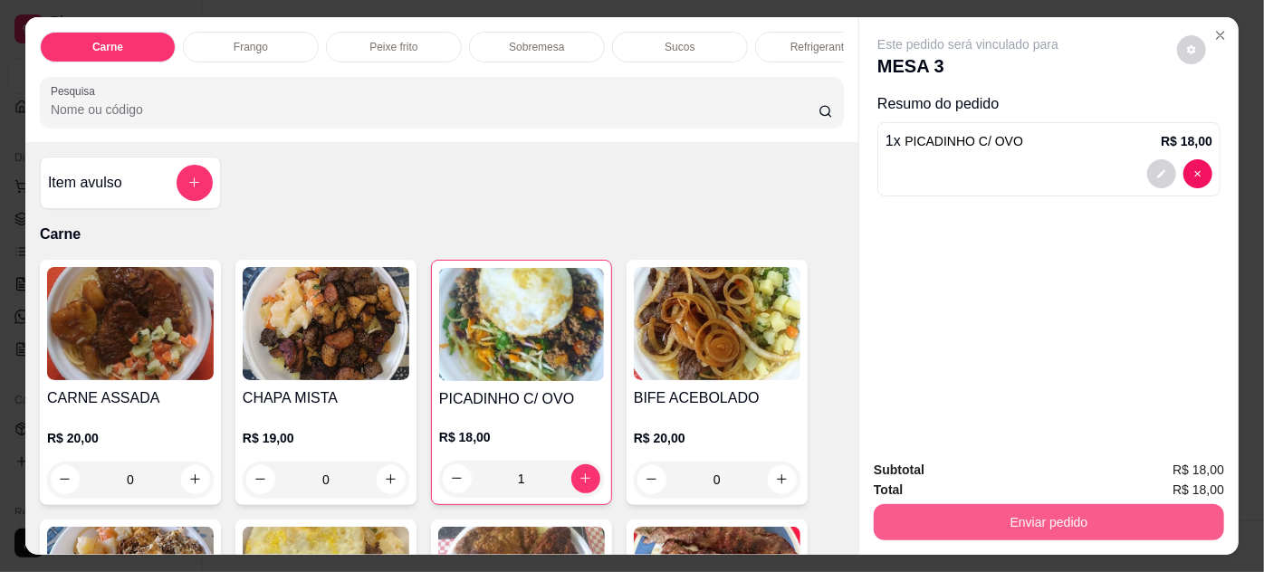
click at [924, 504] on button "Enviar pedido" at bounding box center [1049, 522] width 350 height 36
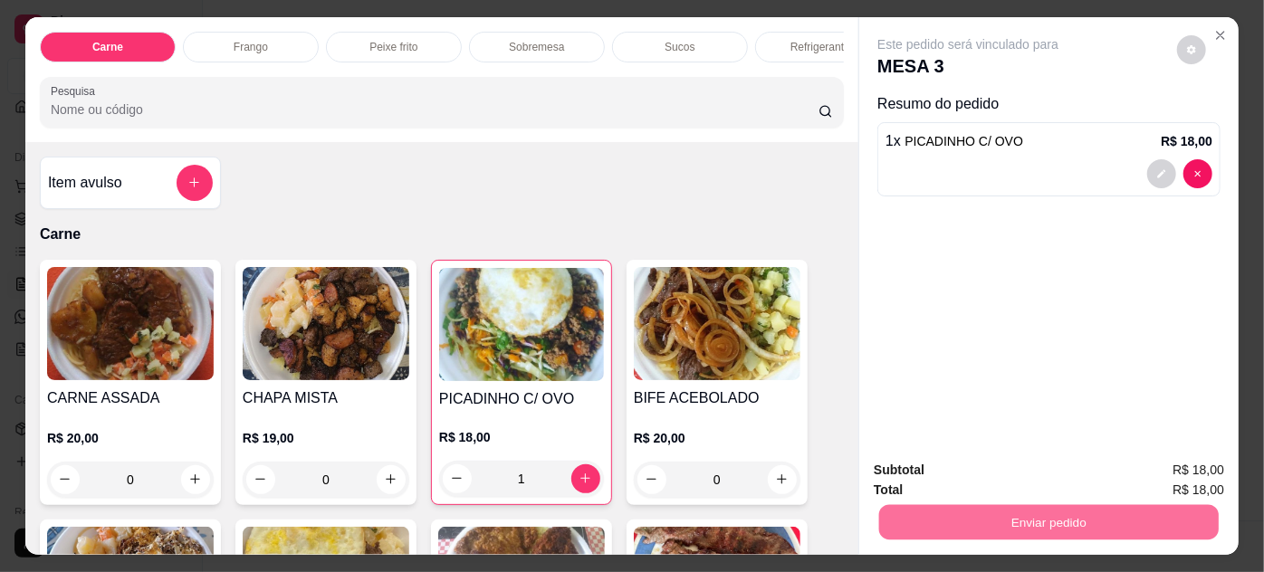
click at [1162, 462] on button "Enviar pedido" at bounding box center [1177, 471] width 102 height 34
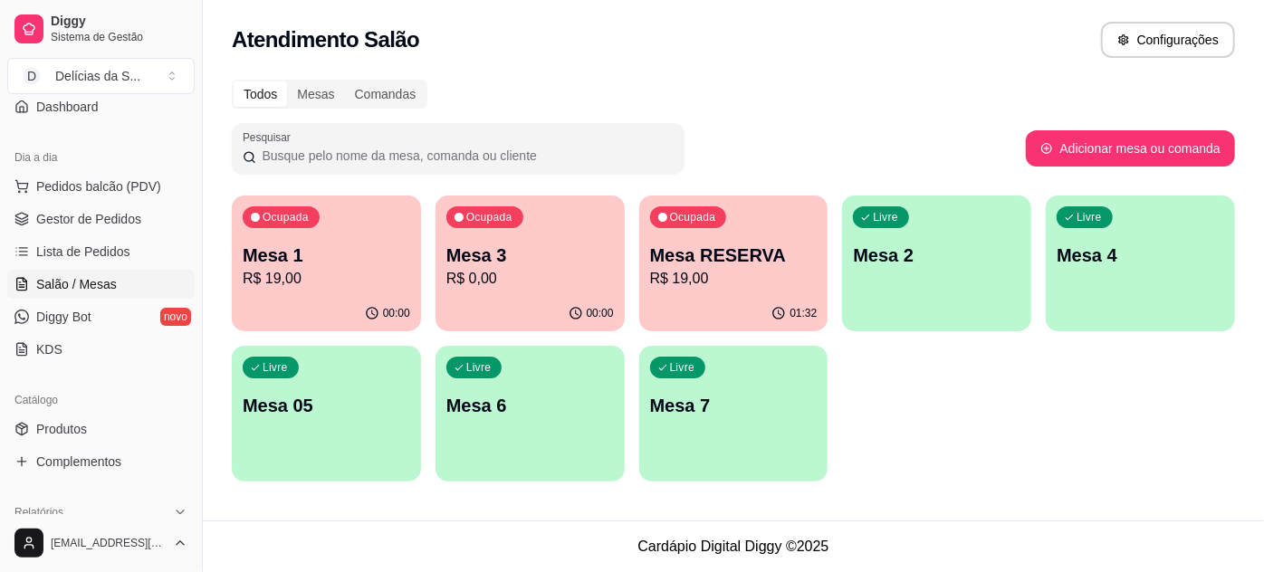
click at [484, 255] on p "Mesa 3" at bounding box center [529, 255] width 167 height 25
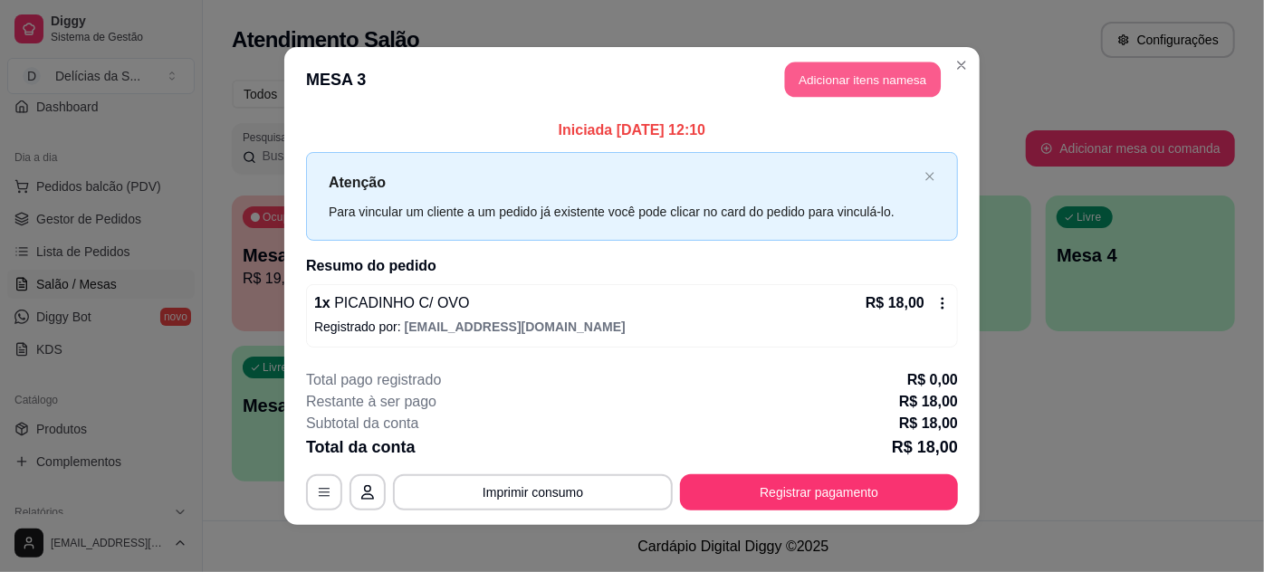
click at [826, 83] on button "Adicionar itens na mesa" at bounding box center [863, 79] width 156 height 35
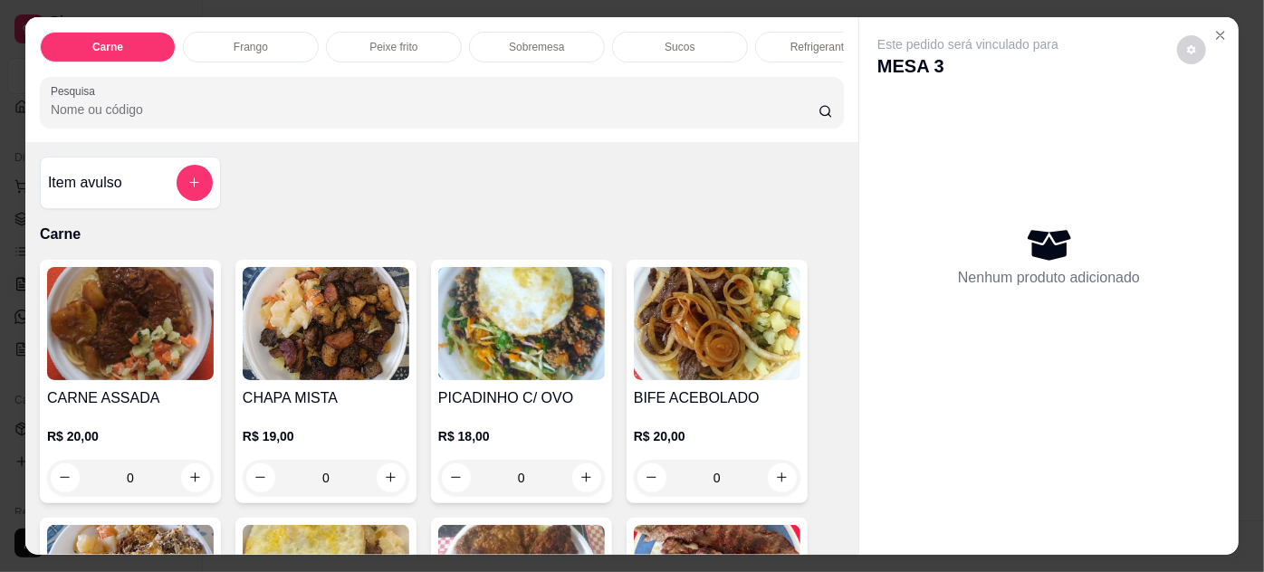
click at [94, 322] on img at bounding box center [130, 323] width 167 height 113
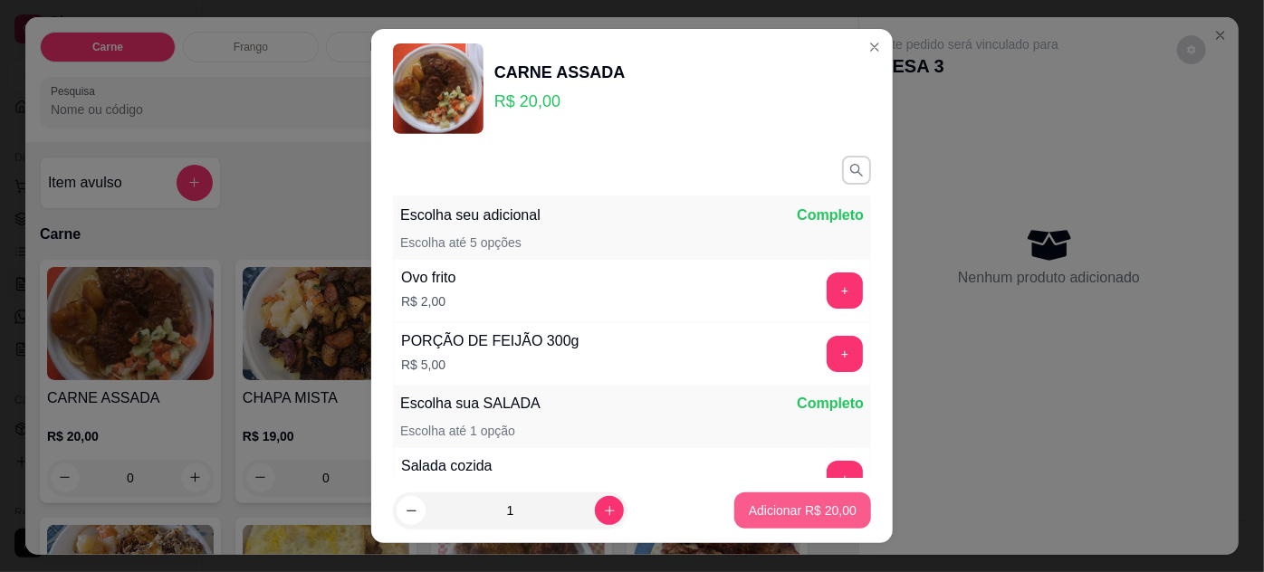
click at [758, 510] on p "Adicionar R$ 20,00" at bounding box center [803, 511] width 108 height 18
type input "1"
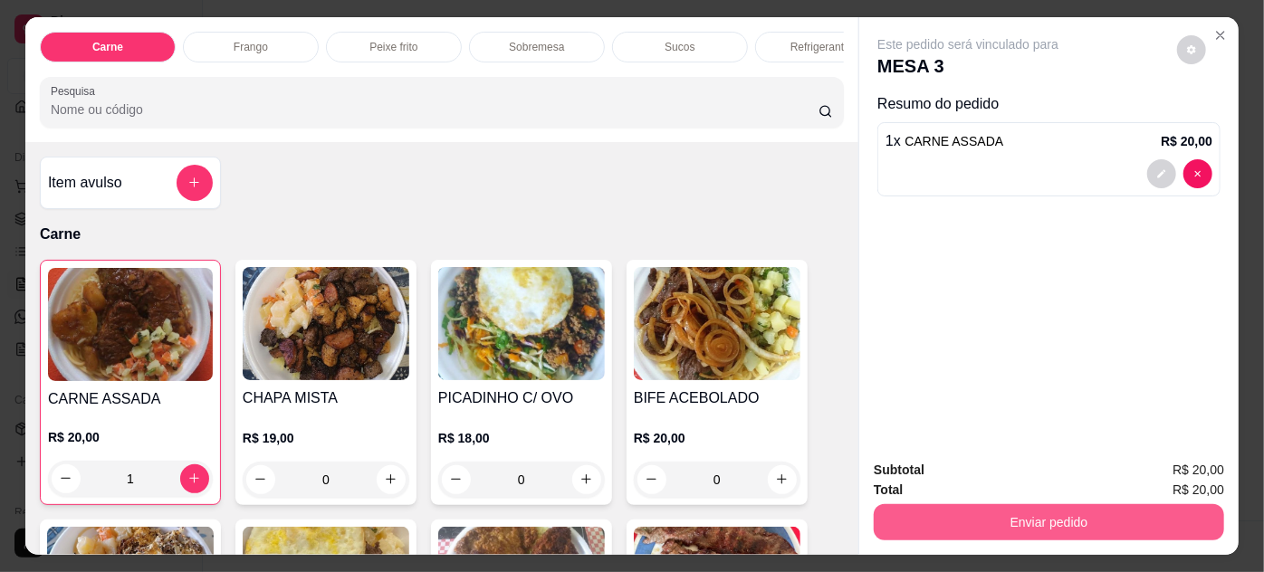
click at [927, 506] on button "Enviar pedido" at bounding box center [1049, 522] width 350 height 36
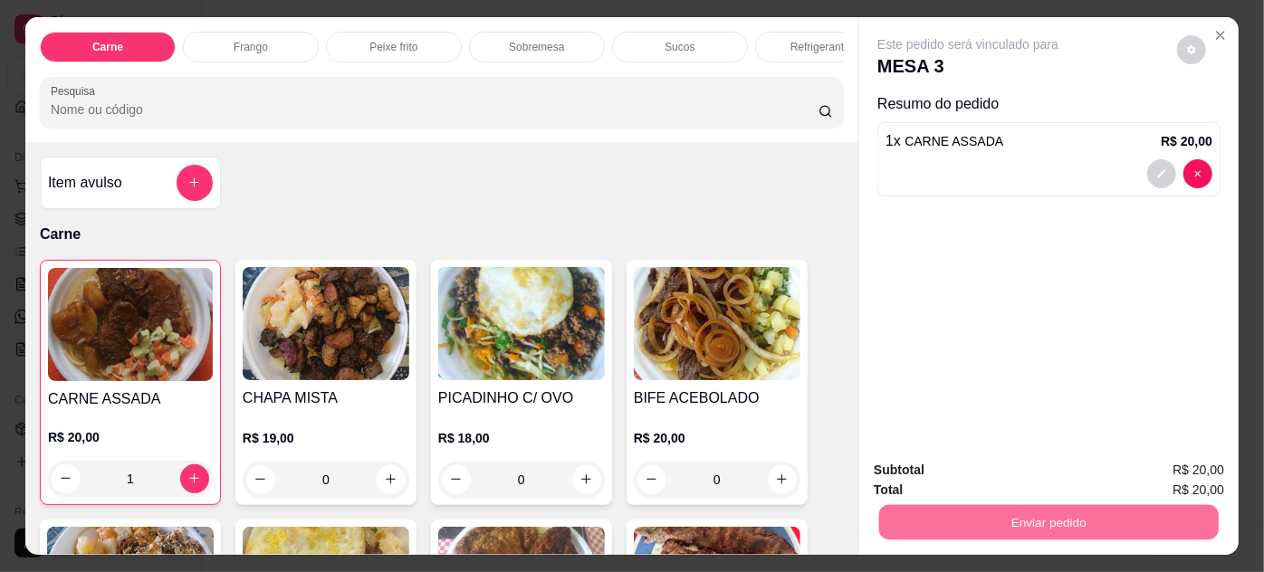
click at [1188, 465] on button "Enviar pedido" at bounding box center [1177, 471] width 102 height 34
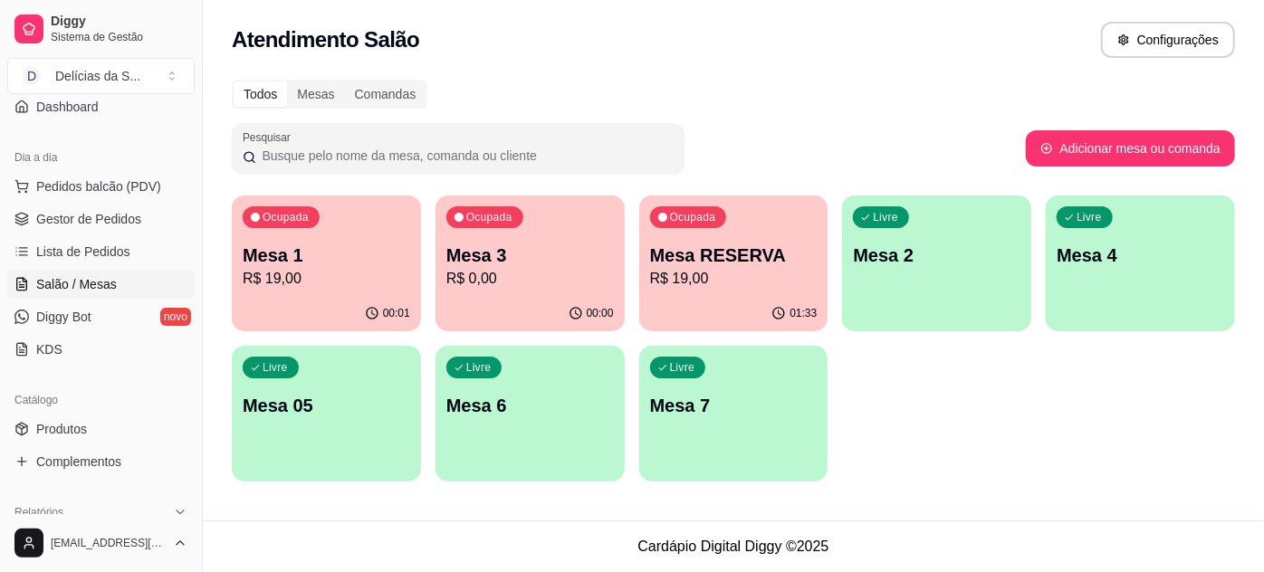
click at [777, 403] on p "Mesa 7" at bounding box center [733, 405] width 167 height 25
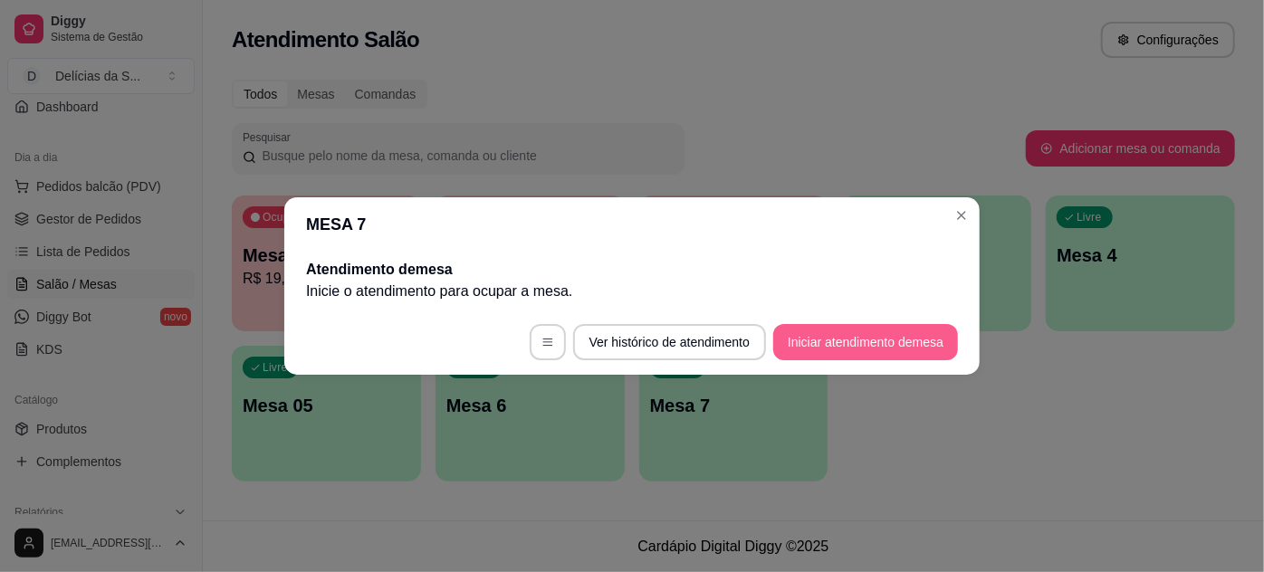
click at [833, 334] on button "Iniciar atendimento de mesa" at bounding box center [865, 342] width 185 height 36
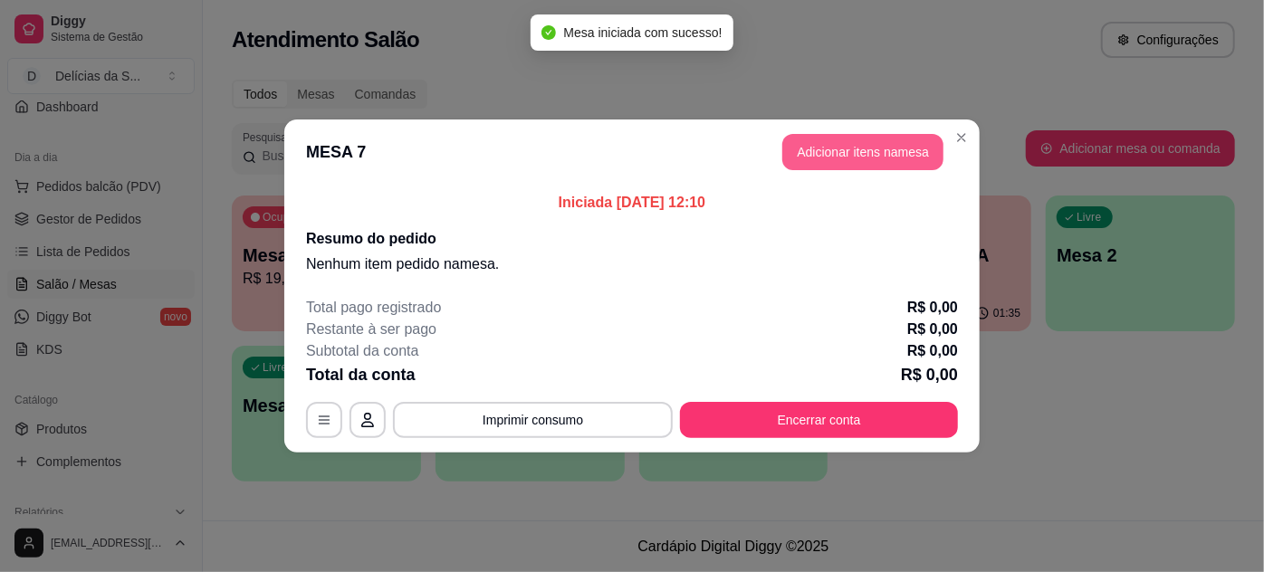
click at [837, 161] on button "Adicionar itens na mesa" at bounding box center [862, 152] width 161 height 36
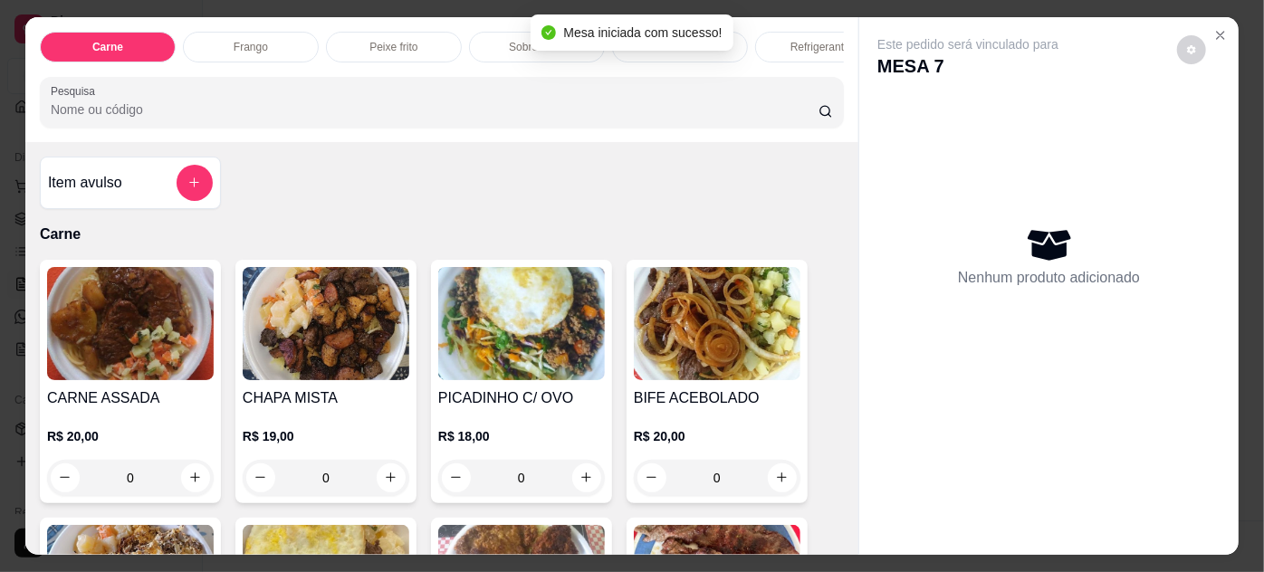
click at [116, 313] on img at bounding box center [130, 323] width 167 height 113
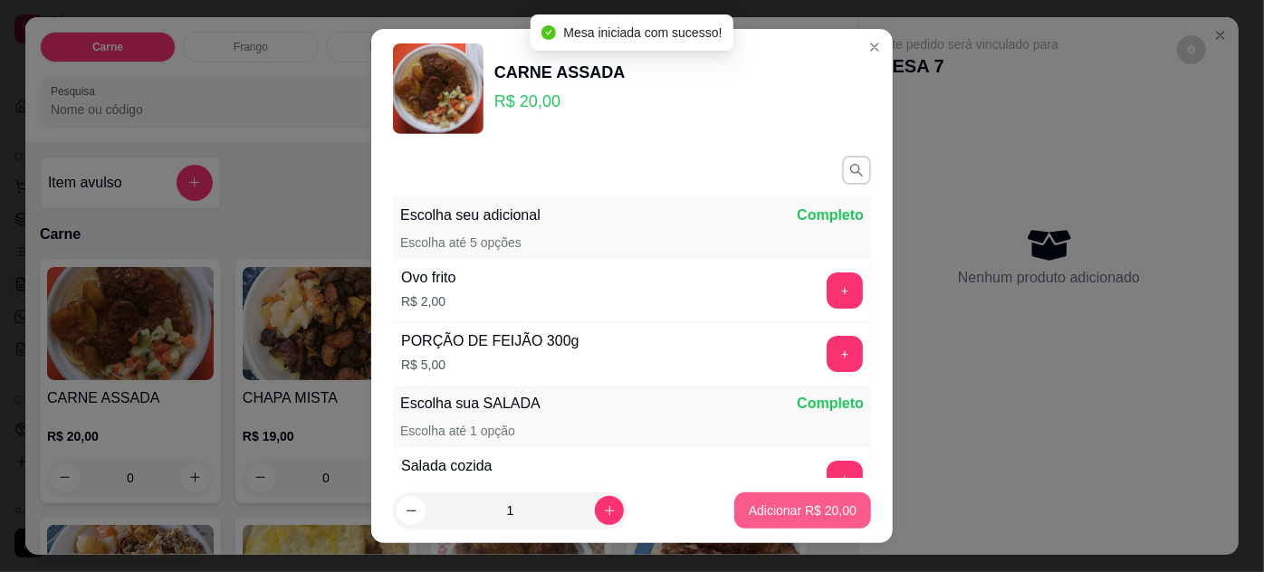
click at [800, 509] on p "Adicionar R$ 20,00" at bounding box center [803, 511] width 108 height 18
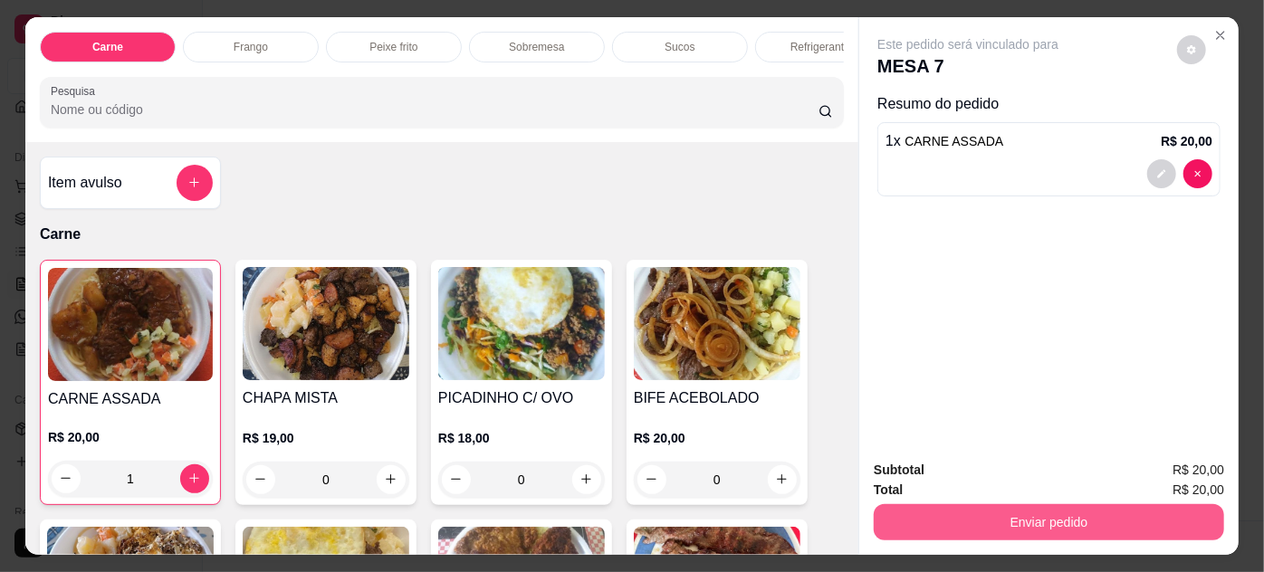
type input "1"
click at [970, 510] on button "Enviar pedido" at bounding box center [1048, 522] width 339 height 35
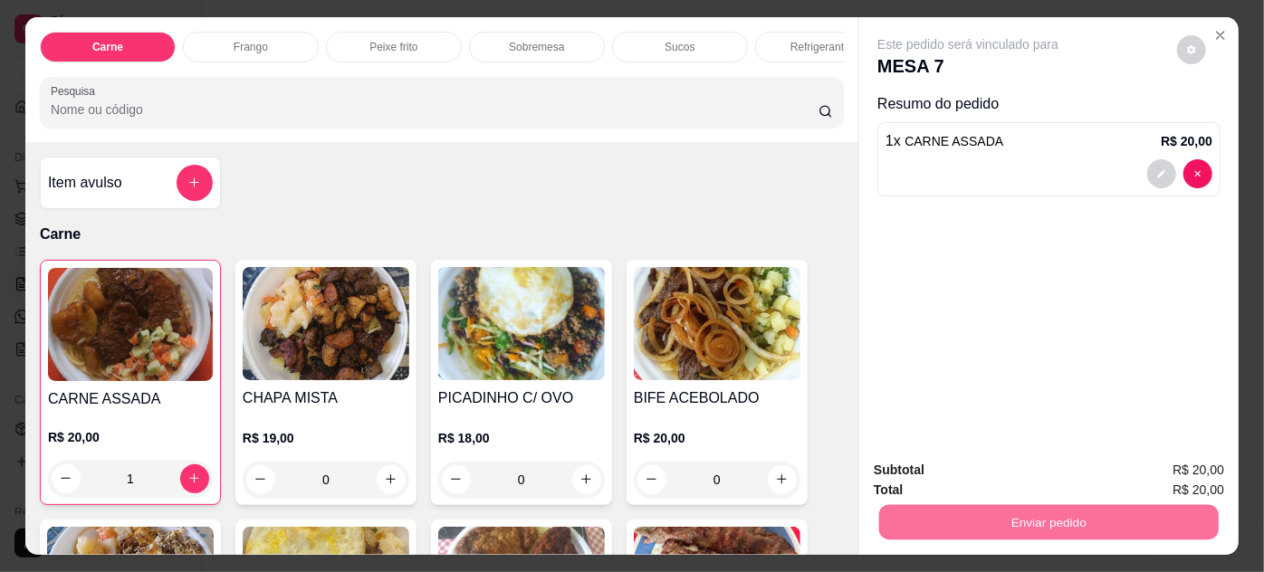
click at [1171, 464] on button "Enviar pedido" at bounding box center [1177, 471] width 102 height 34
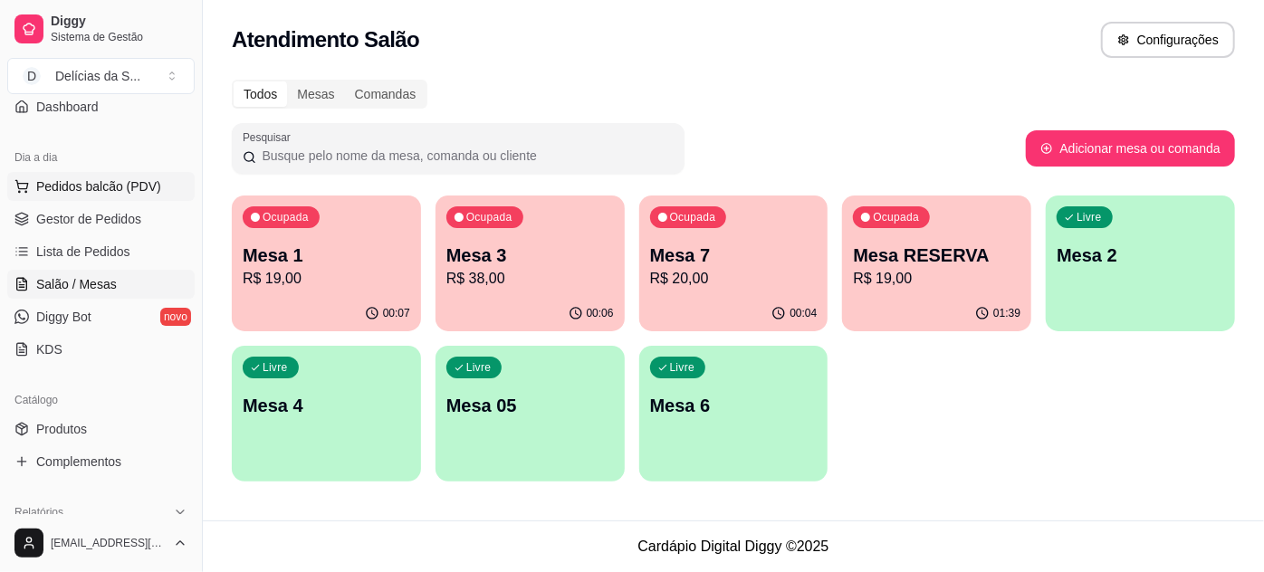
click at [138, 190] on span "Pedidos balcão (PDV)" at bounding box center [98, 186] width 125 height 18
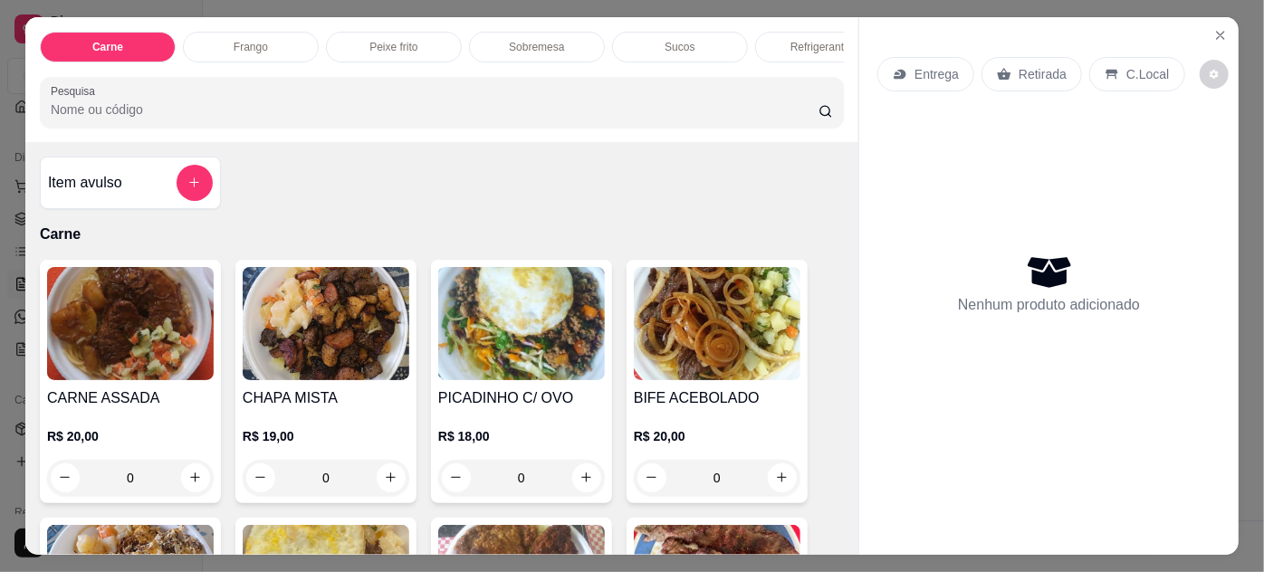
click at [142, 330] on img at bounding box center [130, 323] width 167 height 113
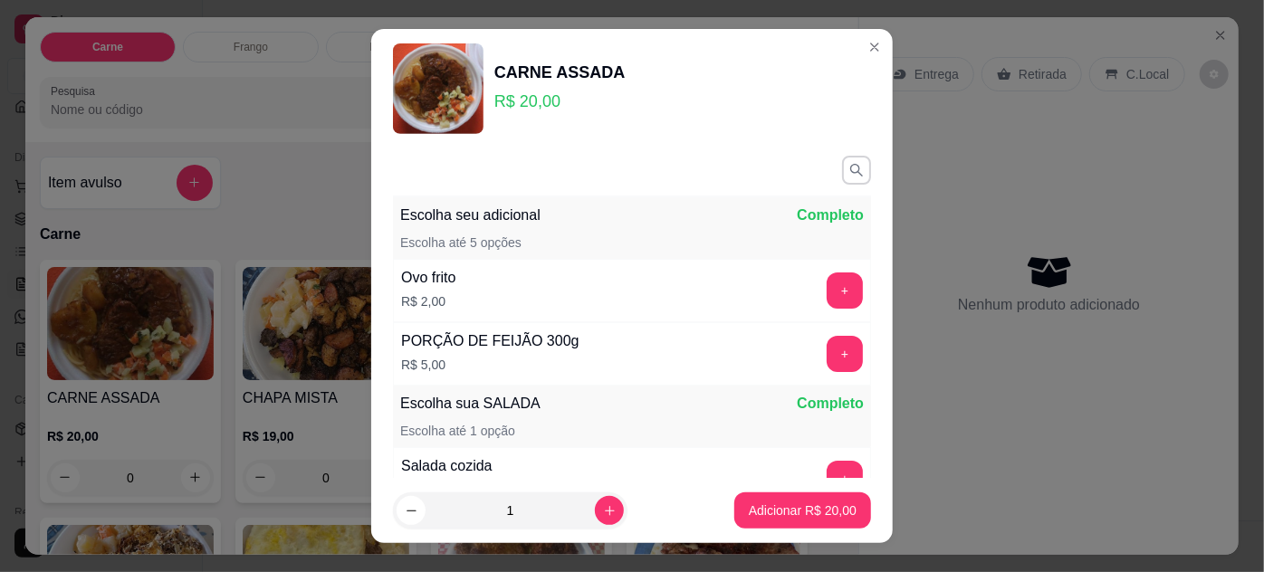
scroll to position [209, 0]
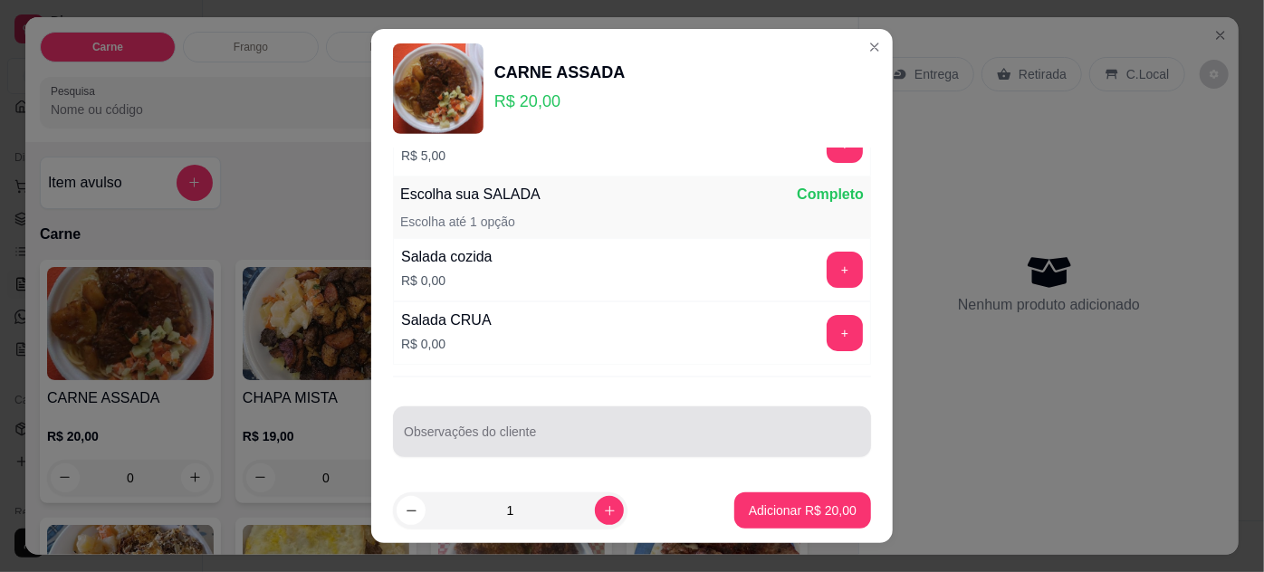
click at [661, 440] on input "Observações do cliente" at bounding box center [632, 439] width 456 height 18
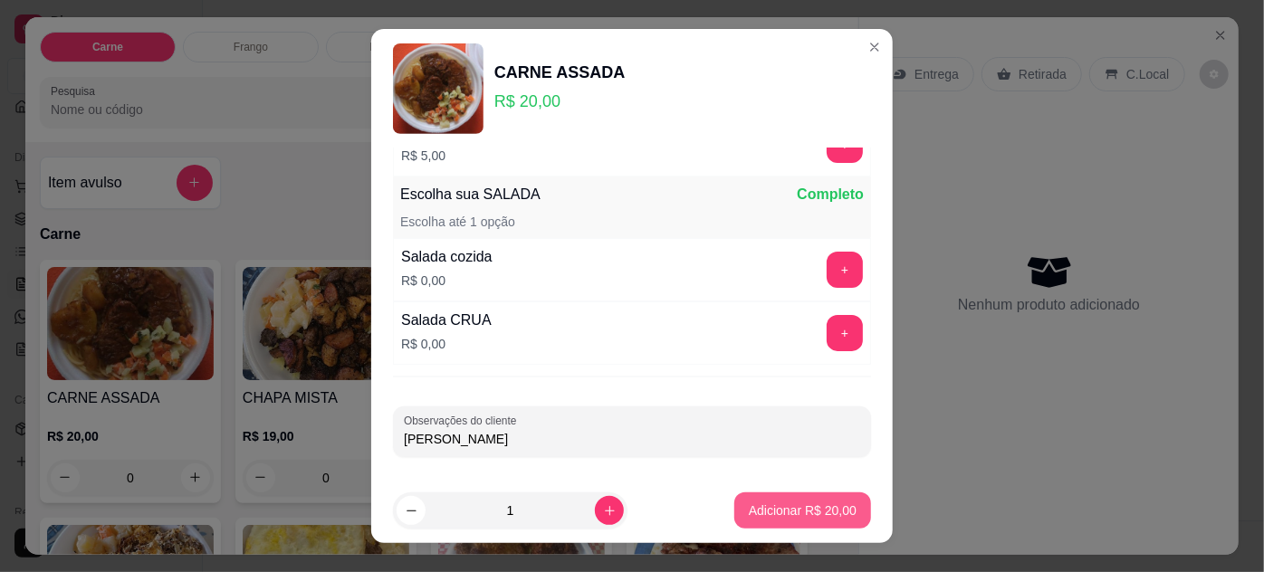
type input "MARLON"
click at [799, 502] on p "Adicionar R$ 20,00" at bounding box center [803, 511] width 108 height 18
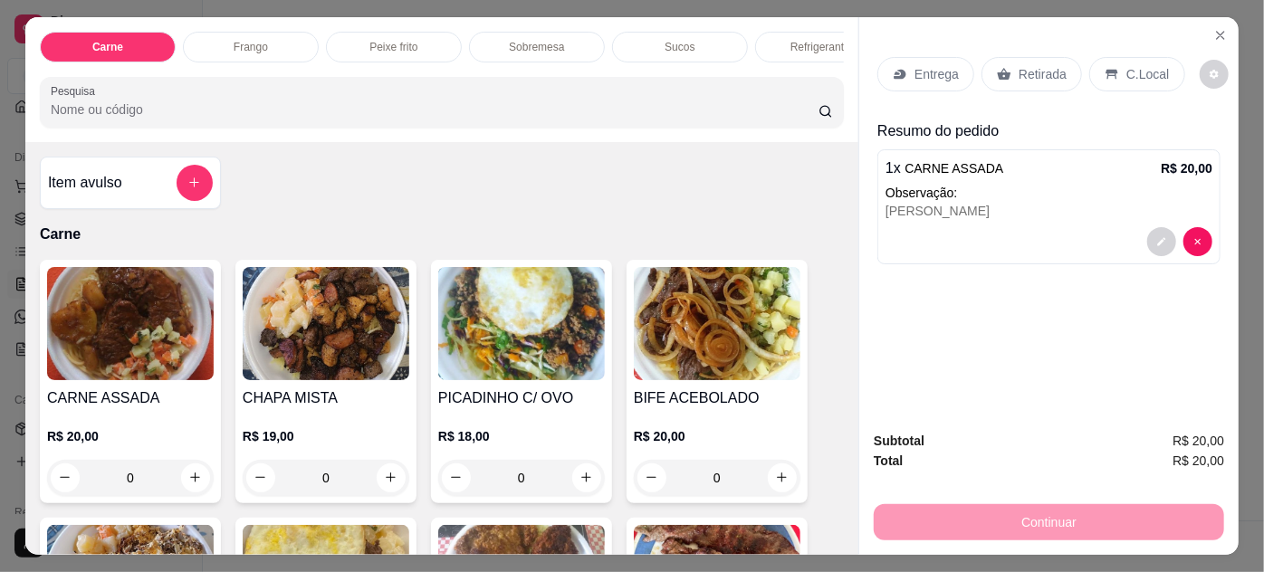
click at [1034, 65] on p "Retirada" at bounding box center [1042, 74] width 48 height 18
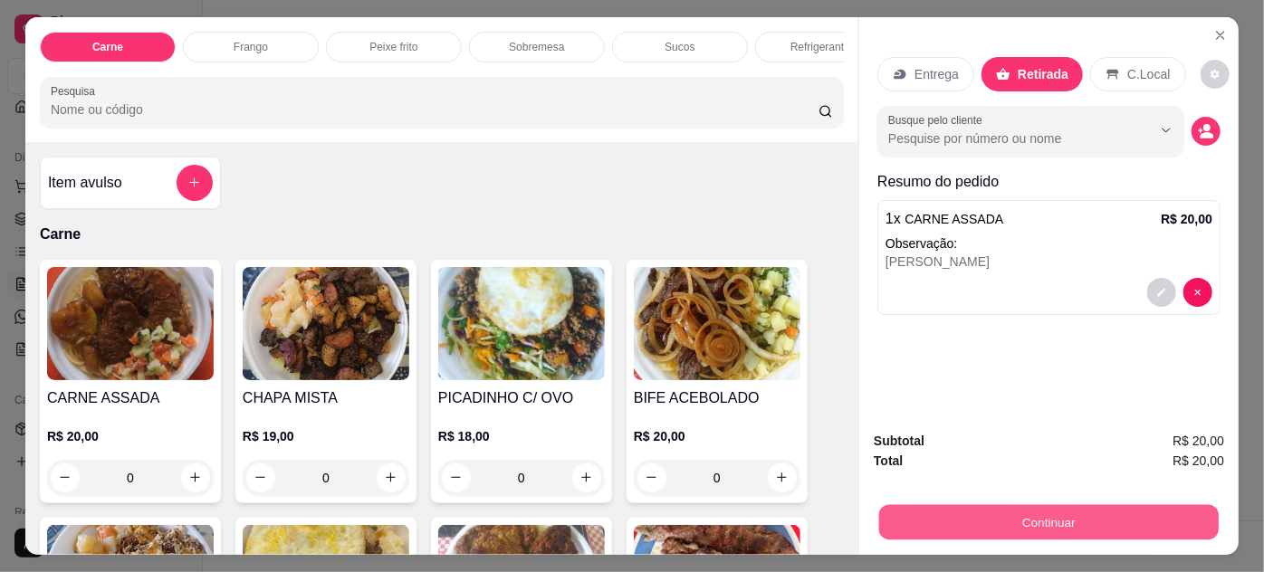
click at [946, 525] on button "Continuar" at bounding box center [1048, 522] width 339 height 35
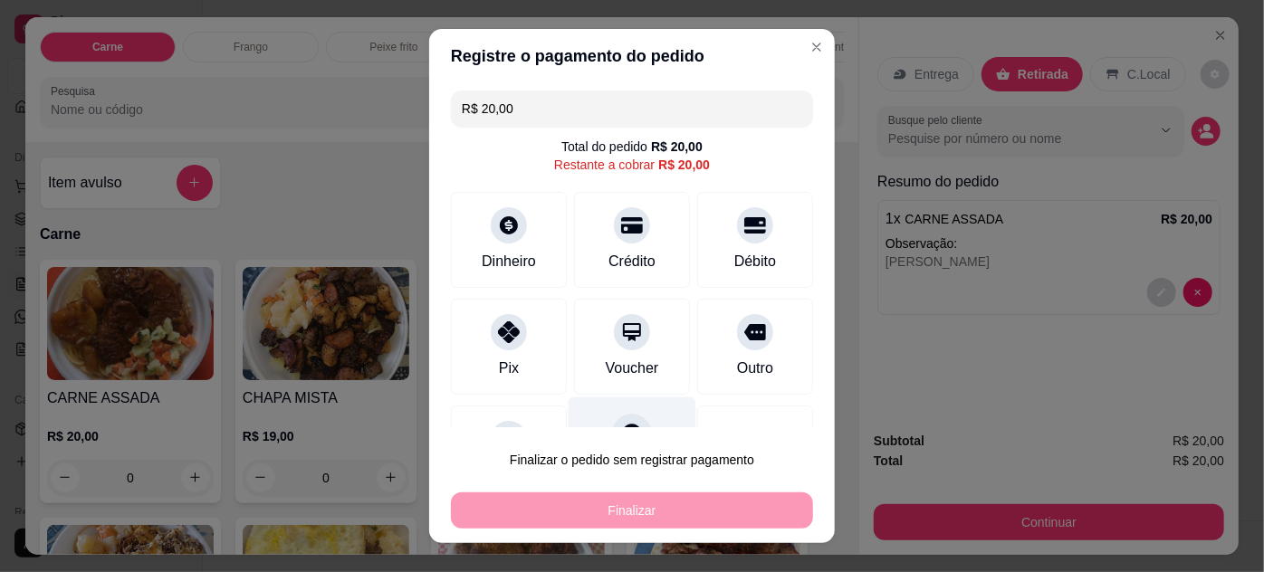
scroll to position [79, 0]
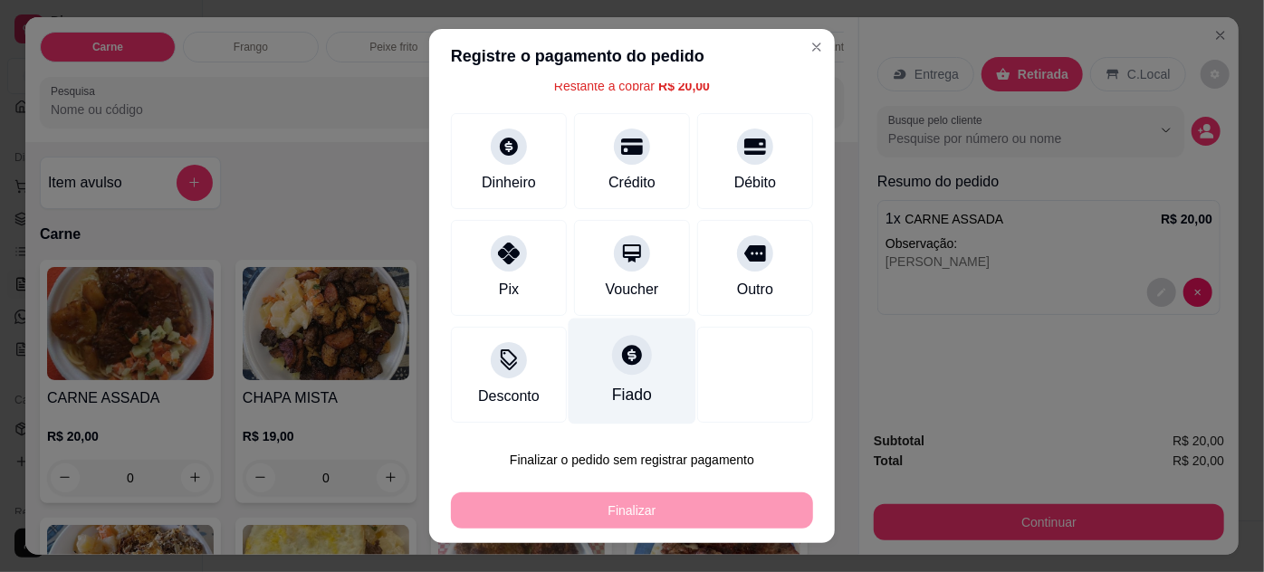
click at [634, 374] on div "Fiado" at bounding box center [633, 371] width 128 height 106
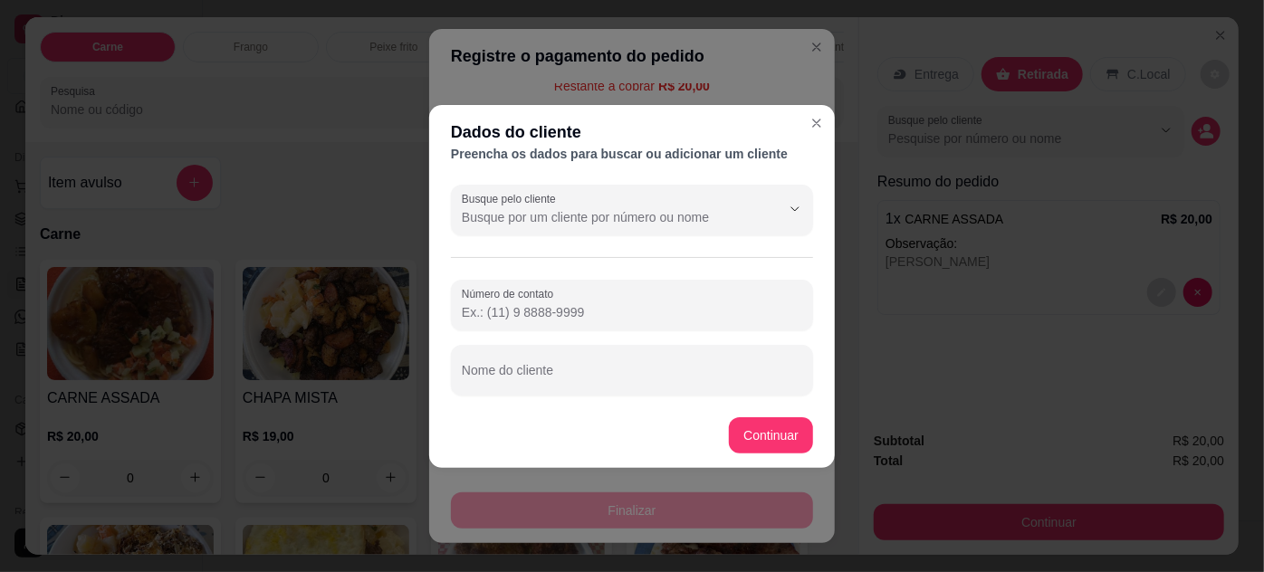
click at [739, 224] on input "Busque pelo cliente" at bounding box center [607, 217] width 290 height 18
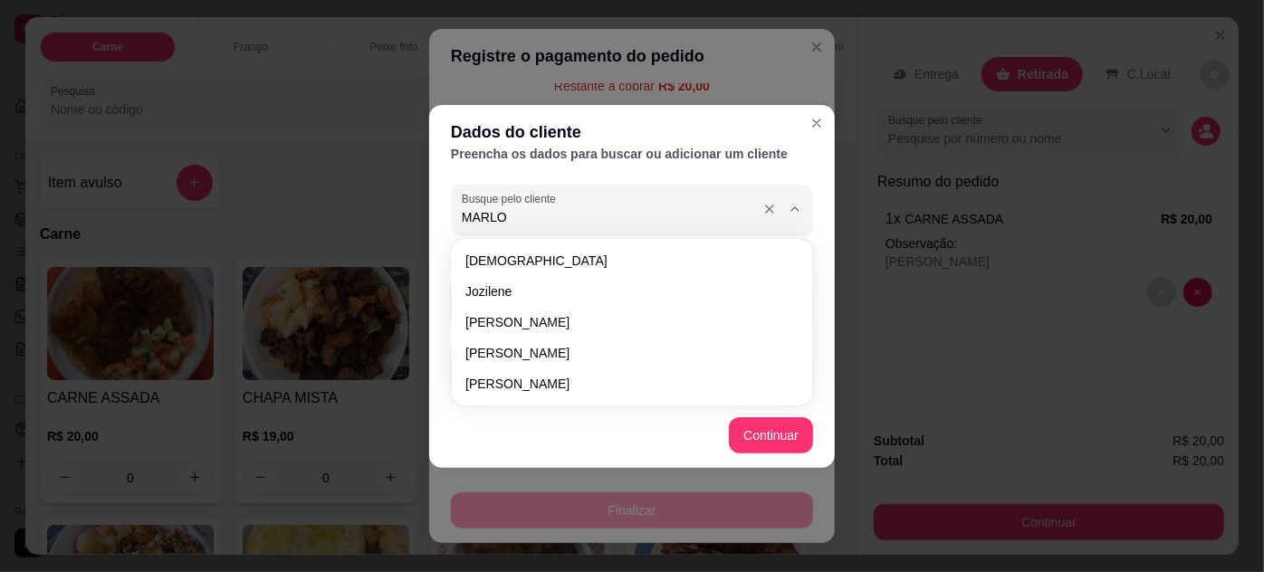
type input "MARLON"
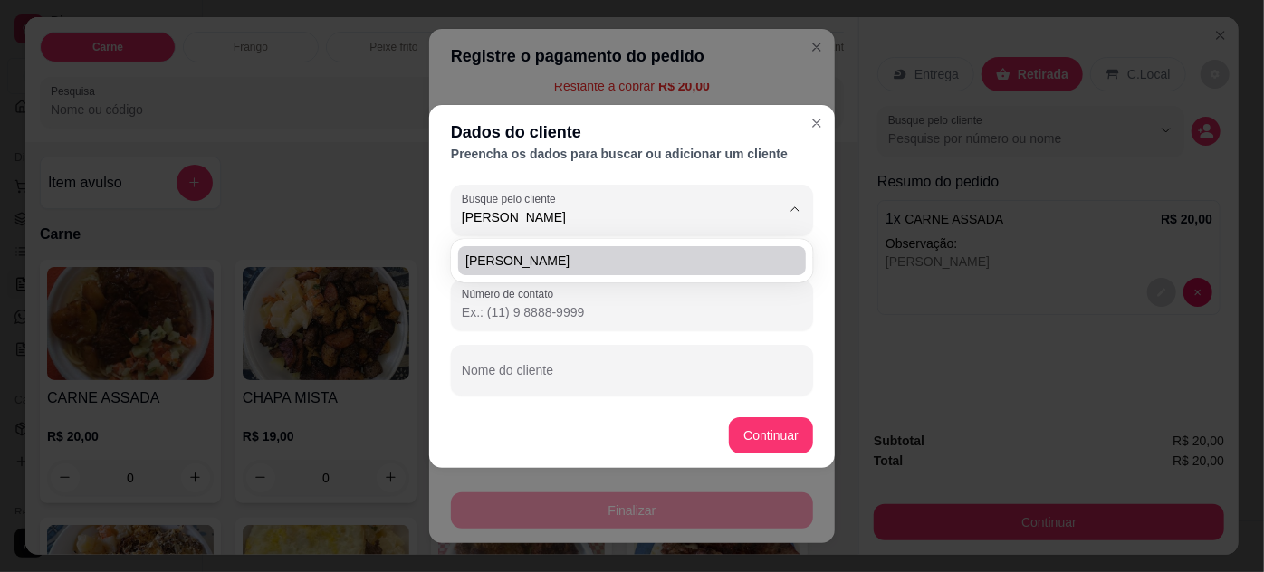
click at [534, 257] on span "MARLON" at bounding box center [622, 261] width 315 height 18
type input "(91) 9 8026-3200"
type input "MARLON"
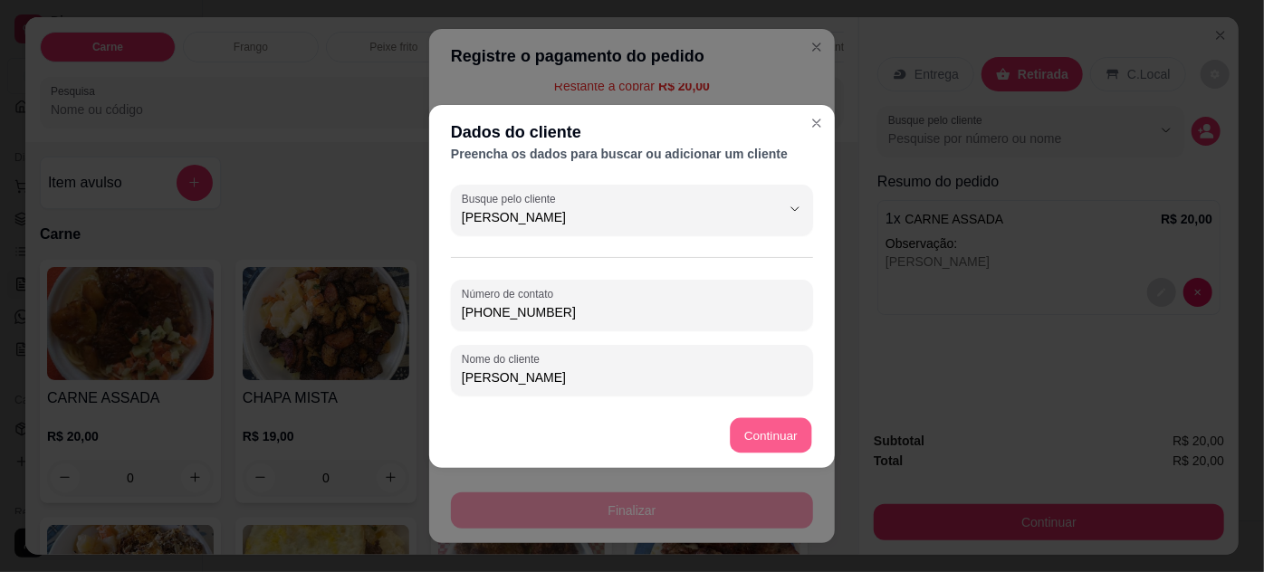
type input "R$ 0,00"
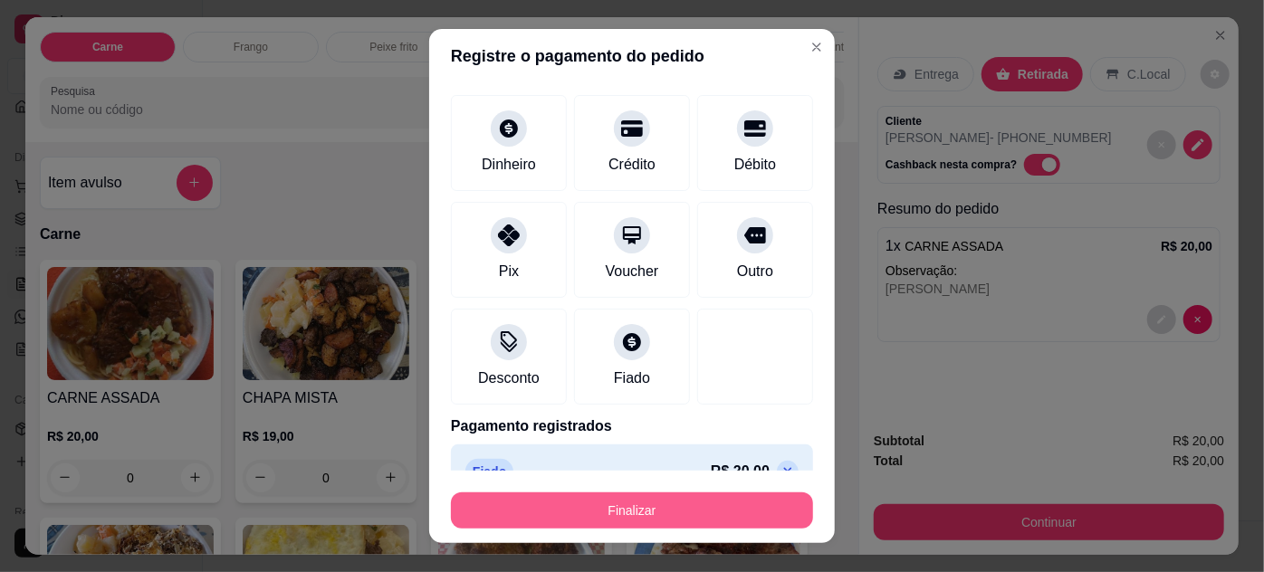
click at [713, 507] on button "Finalizar" at bounding box center [632, 510] width 362 height 36
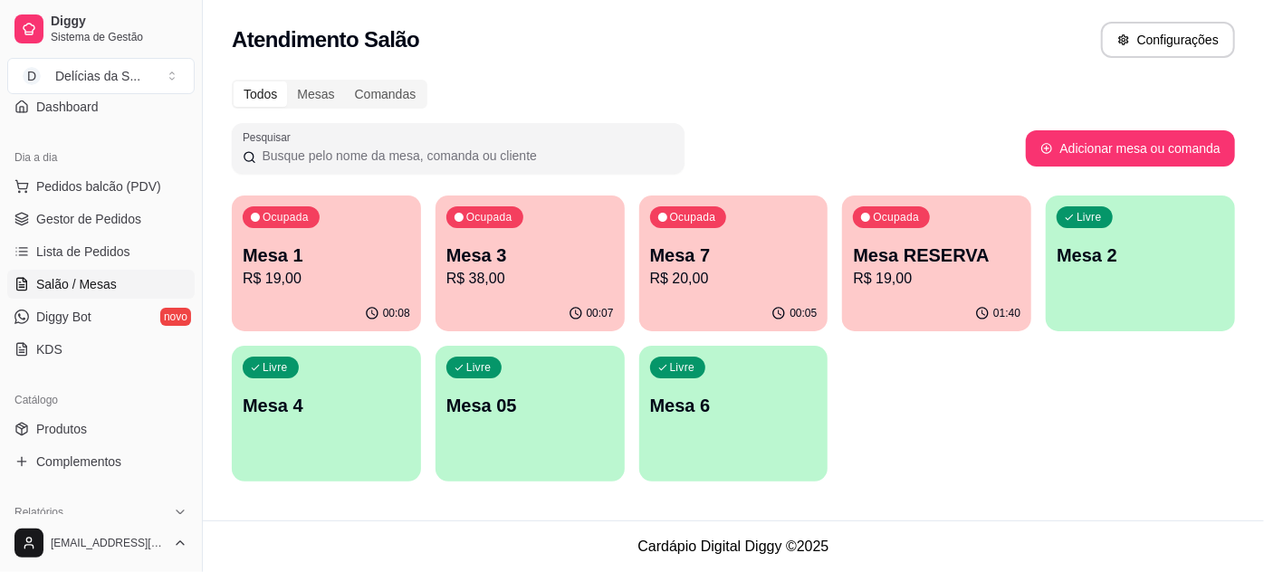
click at [722, 276] on p "R$ 20,00" at bounding box center [733, 279] width 167 height 22
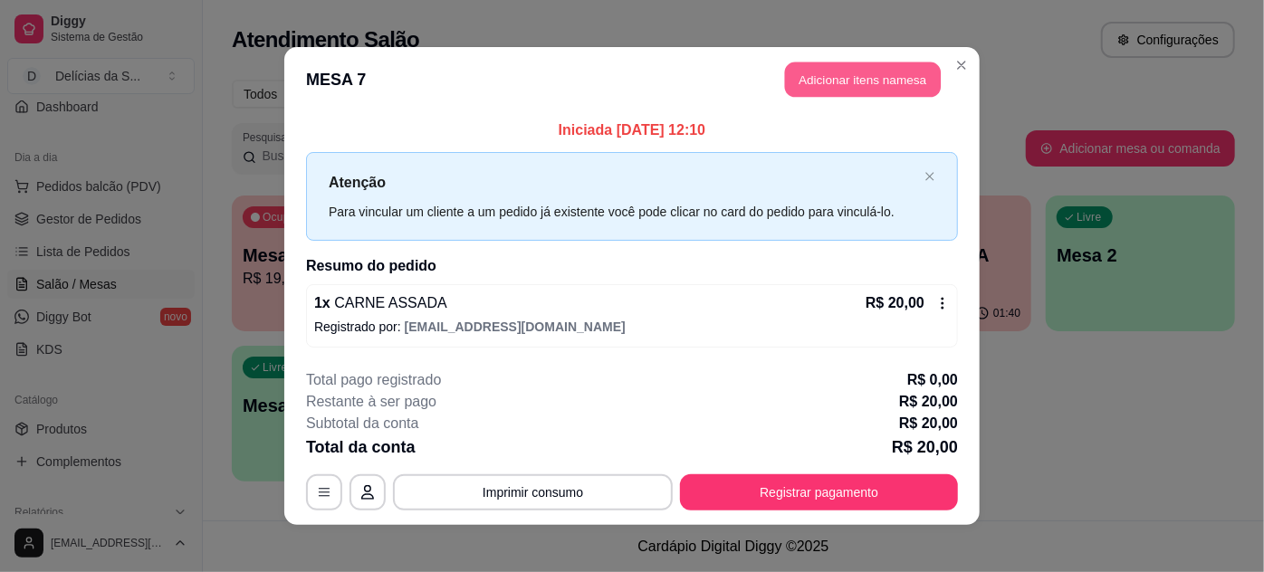
click at [842, 82] on button "Adicionar itens na mesa" at bounding box center [863, 79] width 156 height 35
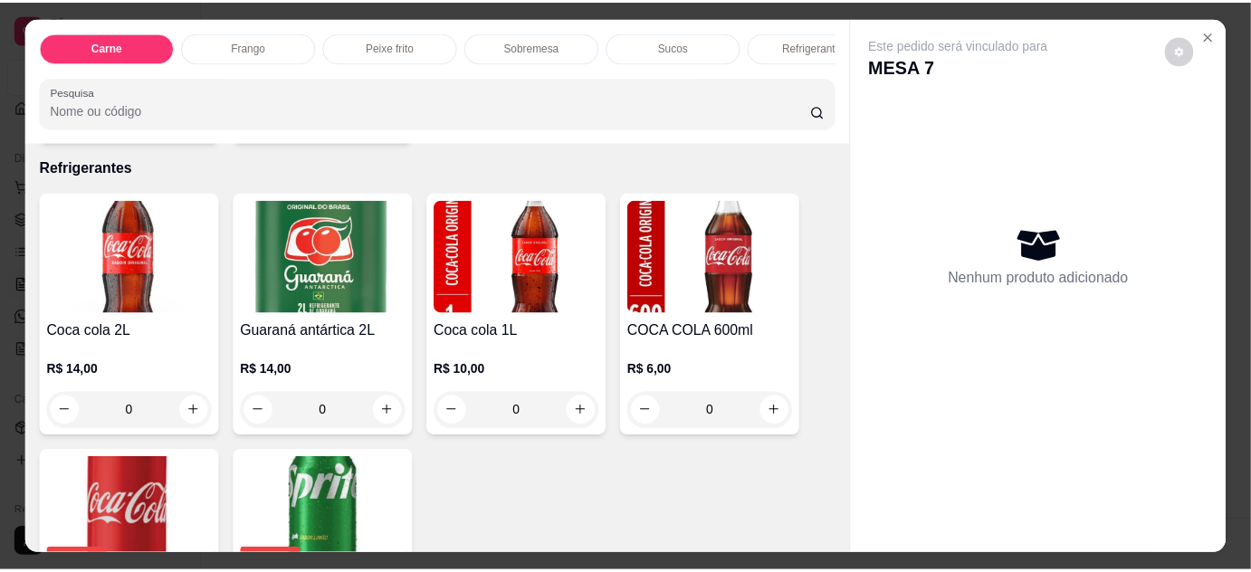
scroll to position [2262, 0]
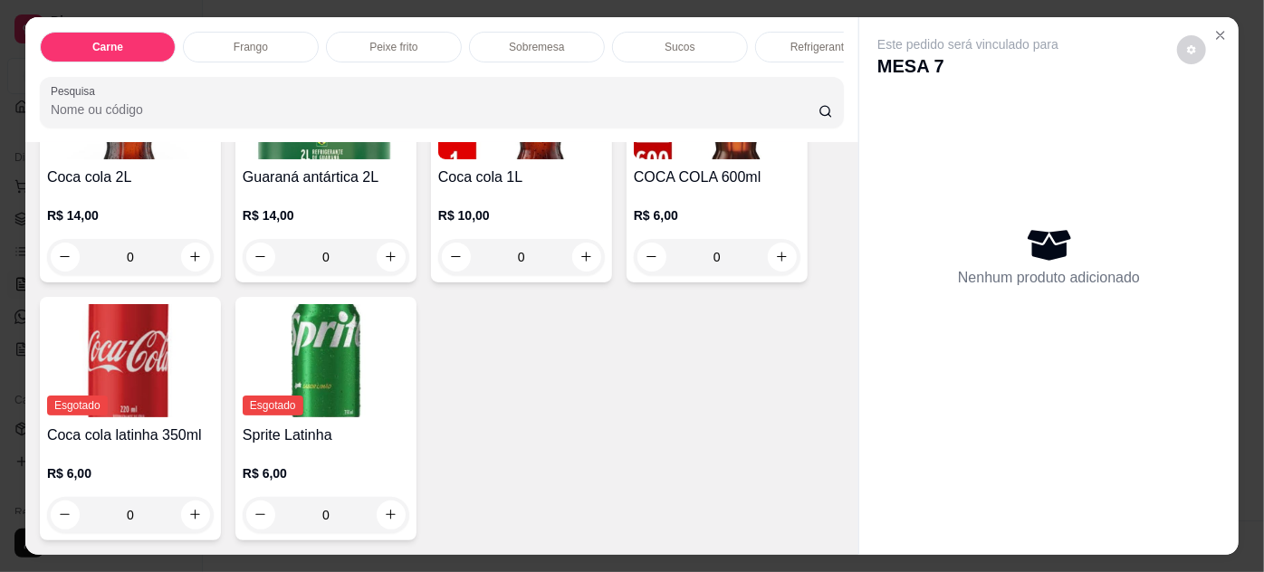
click at [125, 381] on img at bounding box center [130, 360] width 167 height 113
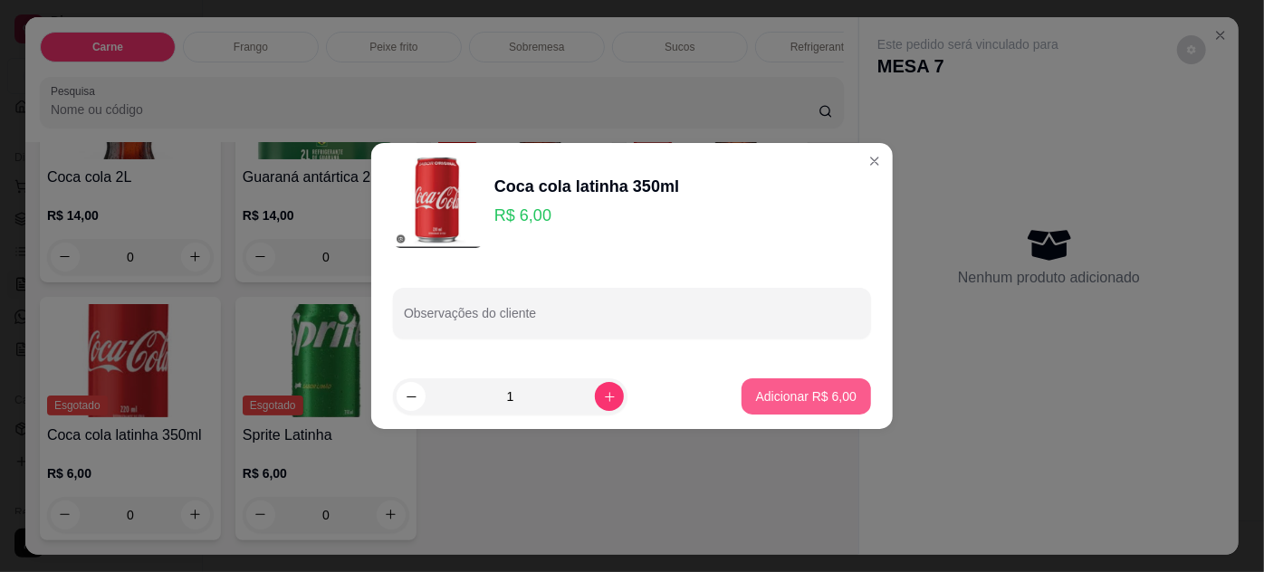
click at [815, 405] on button "Adicionar R$ 6,00" at bounding box center [805, 396] width 129 height 36
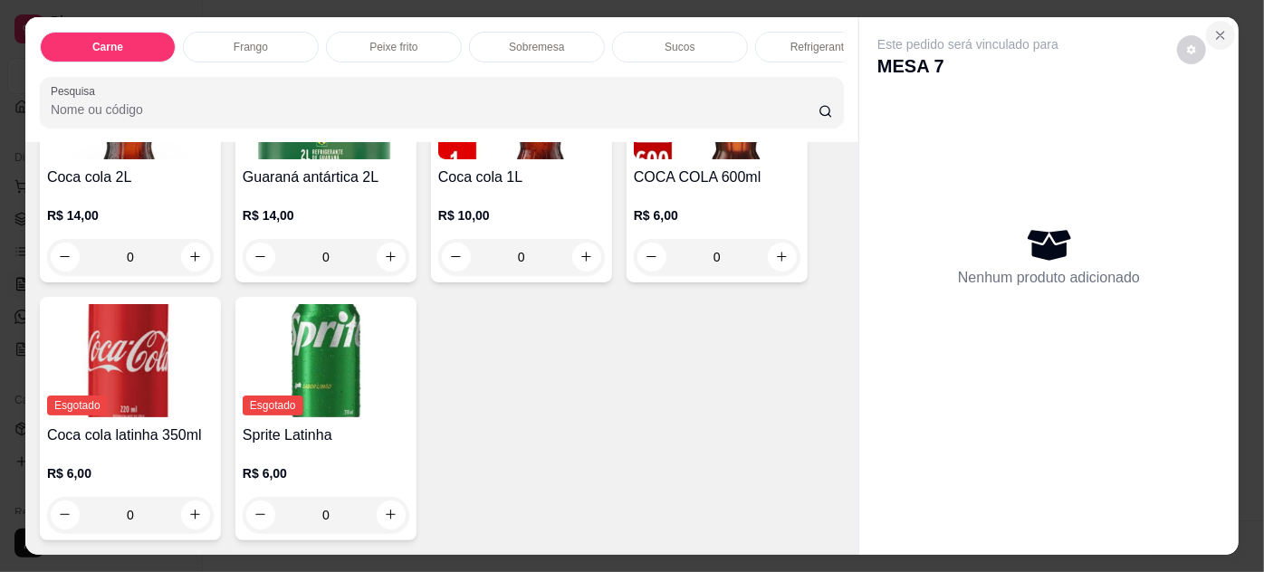
click at [1217, 32] on icon "Close" at bounding box center [1220, 35] width 7 height 7
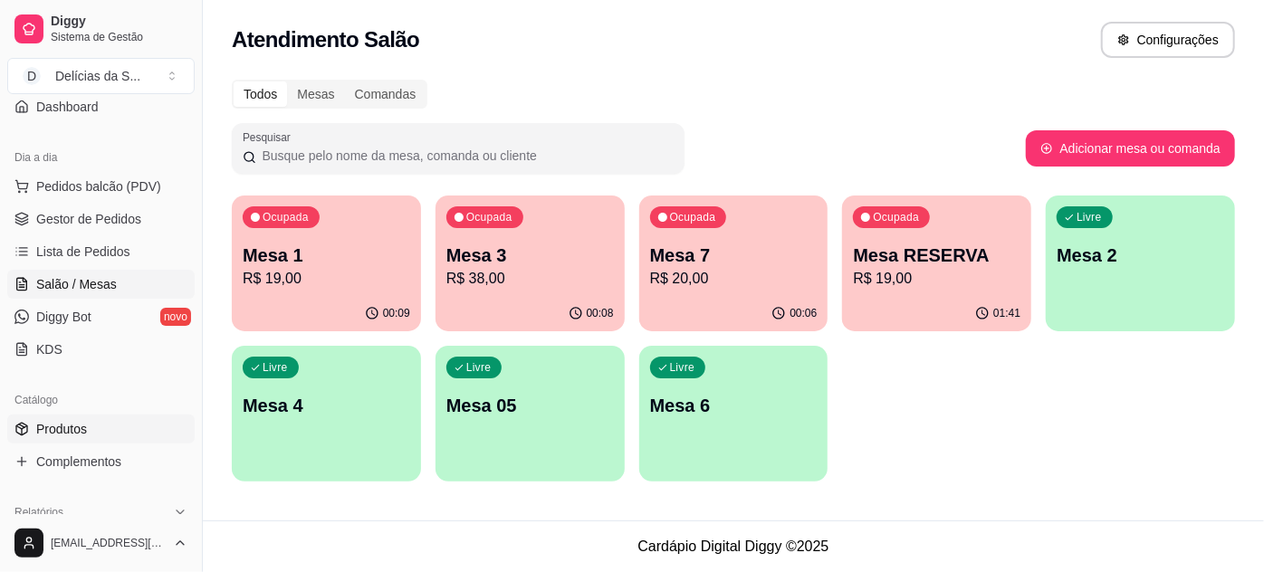
click at [76, 425] on span "Produtos" at bounding box center [61, 429] width 51 height 18
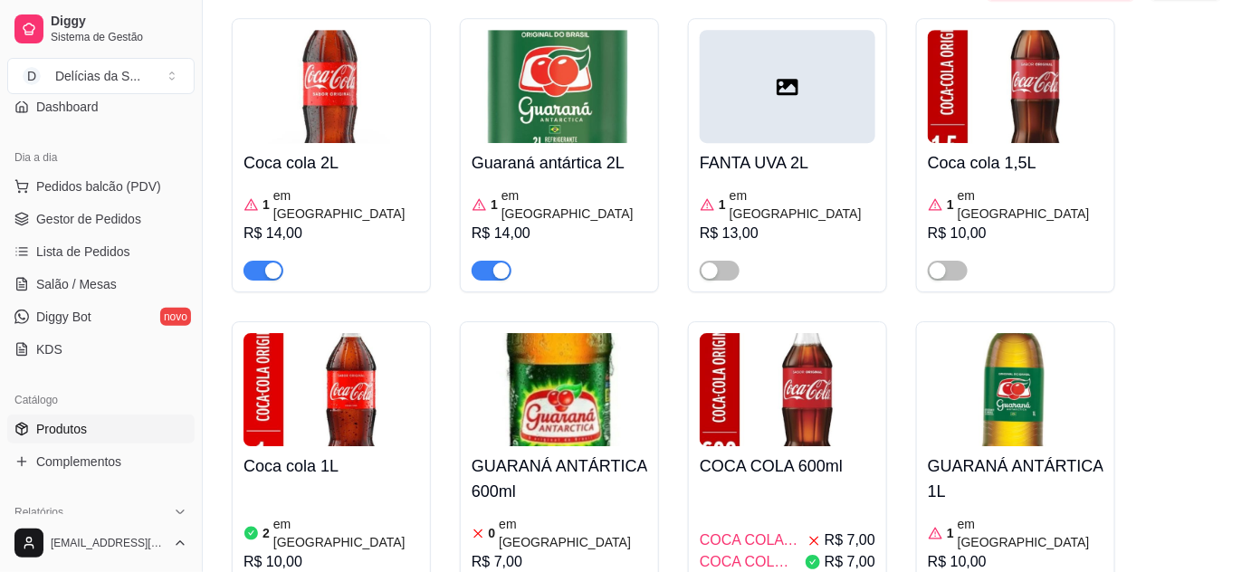
scroll to position [6583, 0]
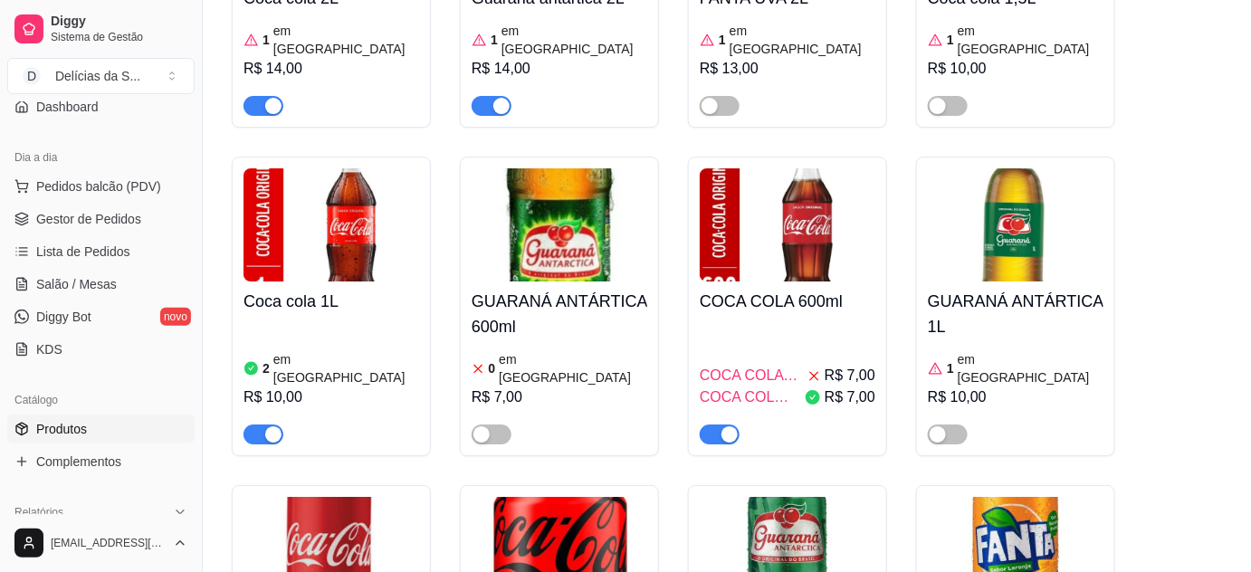
click at [342, 497] on img at bounding box center [332, 553] width 176 height 113
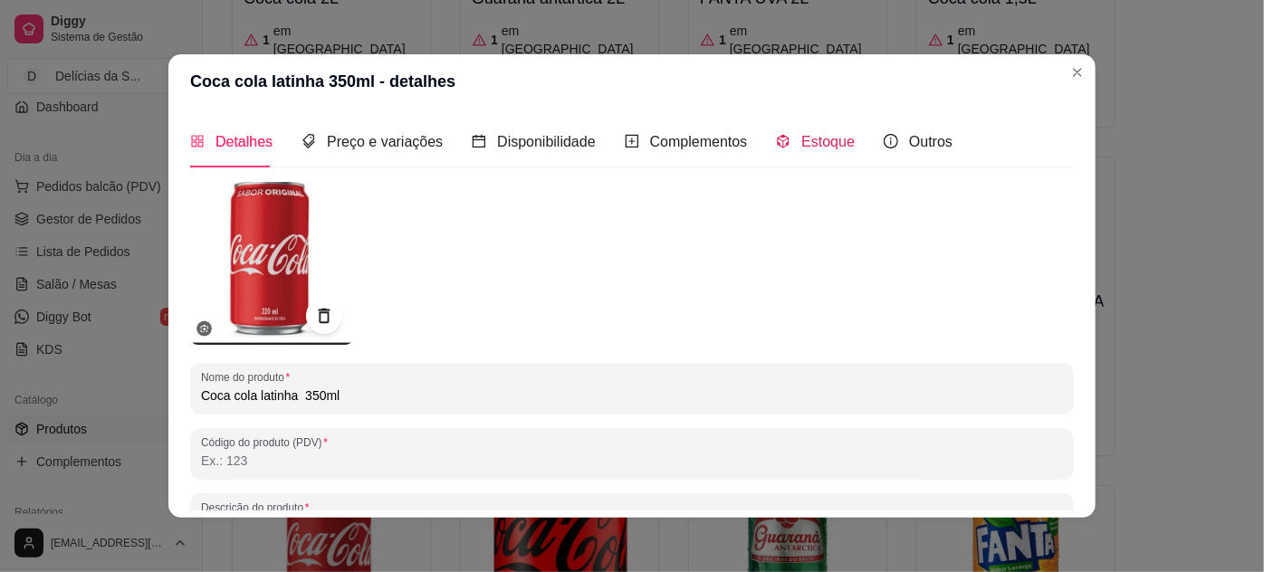
click at [812, 141] on span "Estoque" at bounding box center [827, 141] width 53 height 15
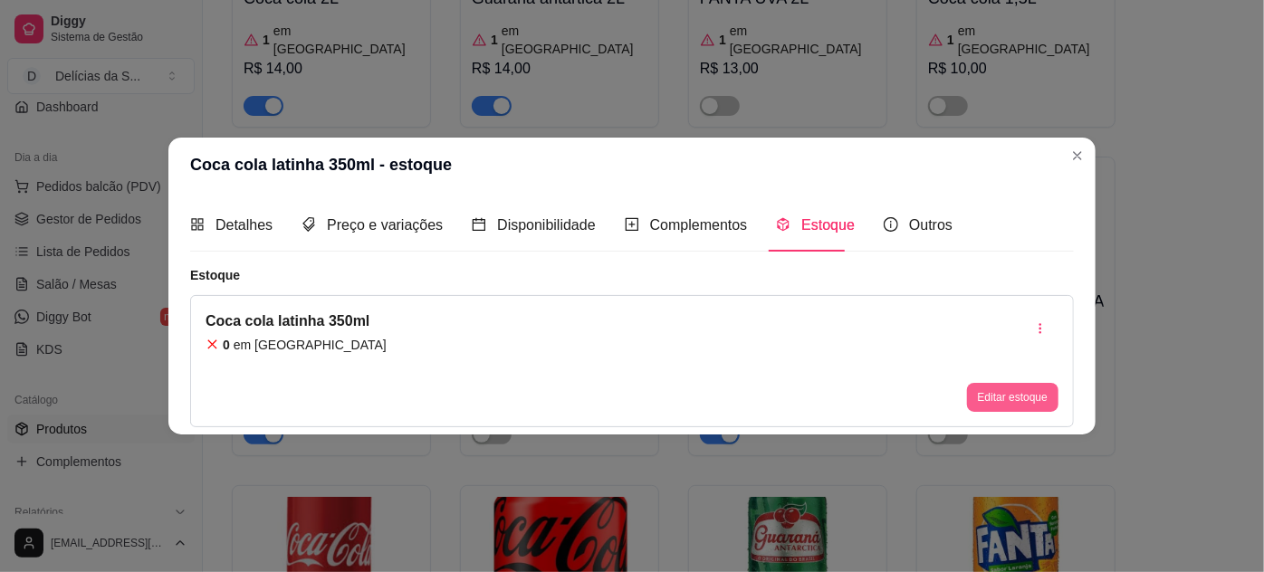
click at [986, 388] on button "Editar estoque" at bounding box center [1012, 397] width 91 height 29
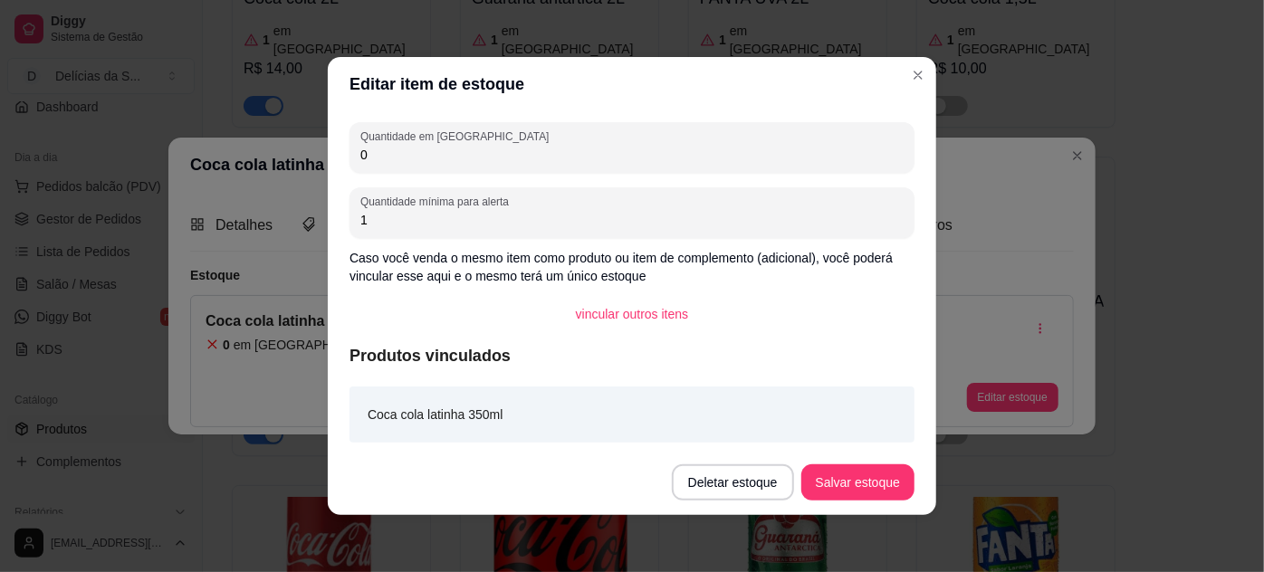
drag, startPoint x: 407, startPoint y: 161, endPoint x: 278, endPoint y: 175, distance: 130.2
click at [278, 175] on div "Editar item de estoque Quantidade em estoque 0 Quantidade mínima para alerta 1 …" at bounding box center [632, 286] width 1264 height 572
type input "5"
click at [825, 465] on button "Salvar estoque" at bounding box center [857, 482] width 110 height 35
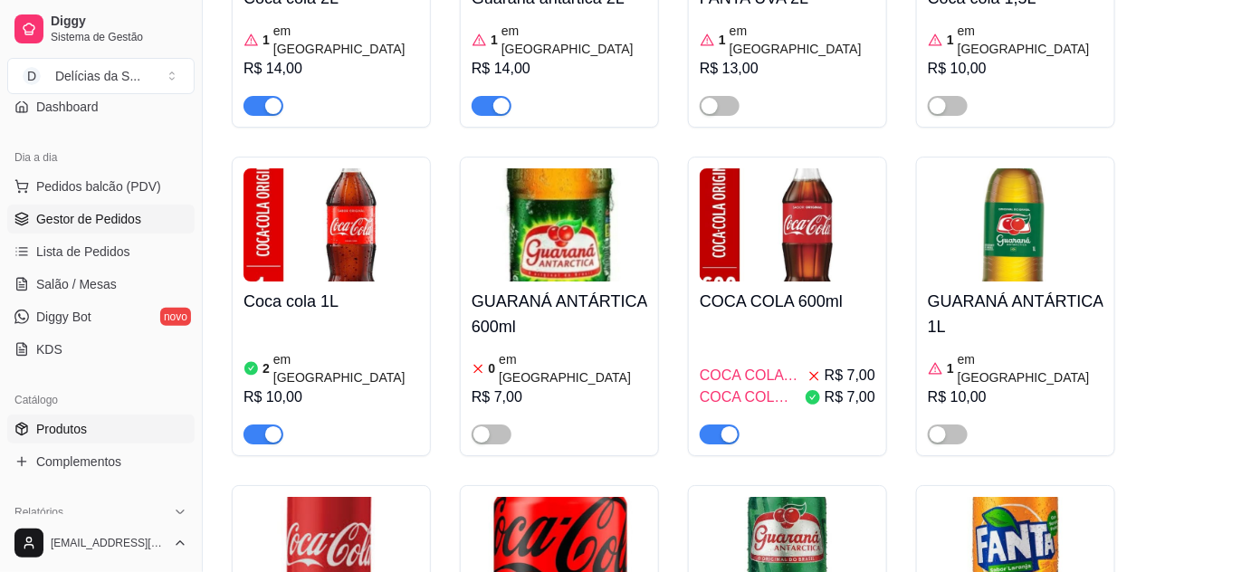
scroll to position [0, 0]
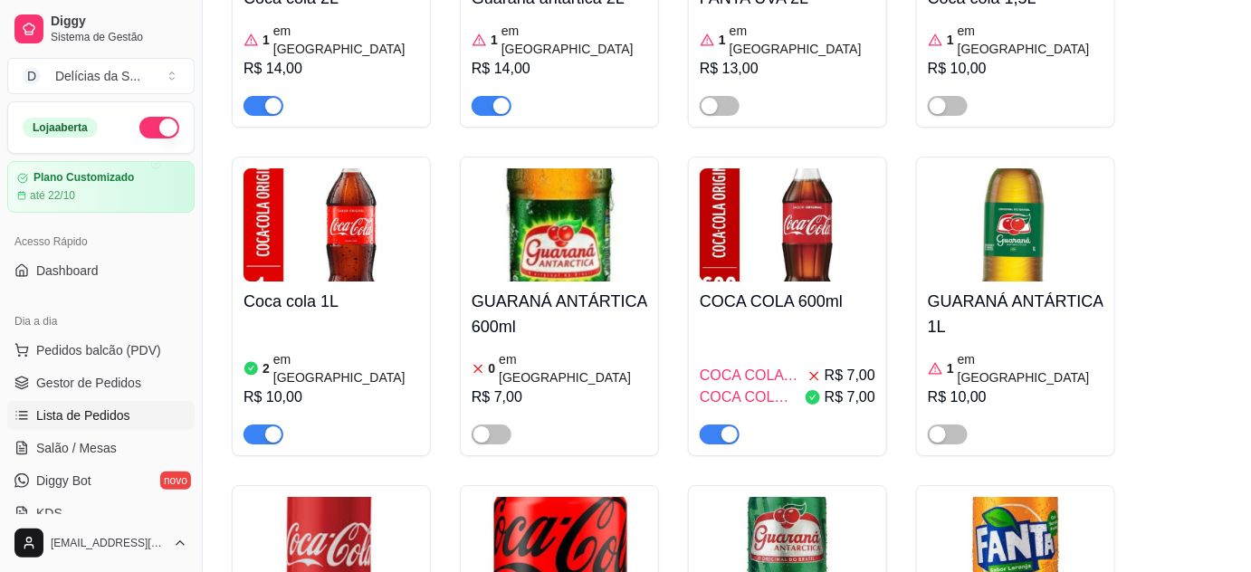
click at [67, 413] on span "Lista de Pedidos" at bounding box center [83, 415] width 94 height 18
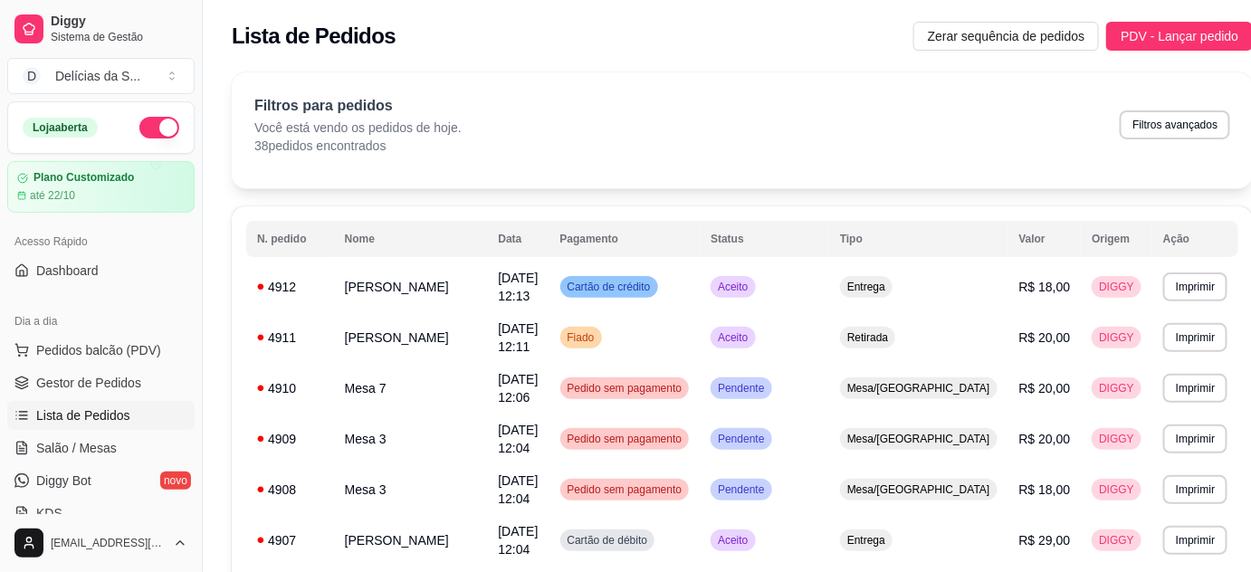
click at [103, 463] on ul "Pedidos balcão (PDV) Gestor de Pedidos Lista de Pedidos Salão / Mesas Diggy Bot…" at bounding box center [100, 432] width 187 height 192
click at [106, 452] on span "Salão / Mesas" at bounding box center [76, 448] width 81 height 18
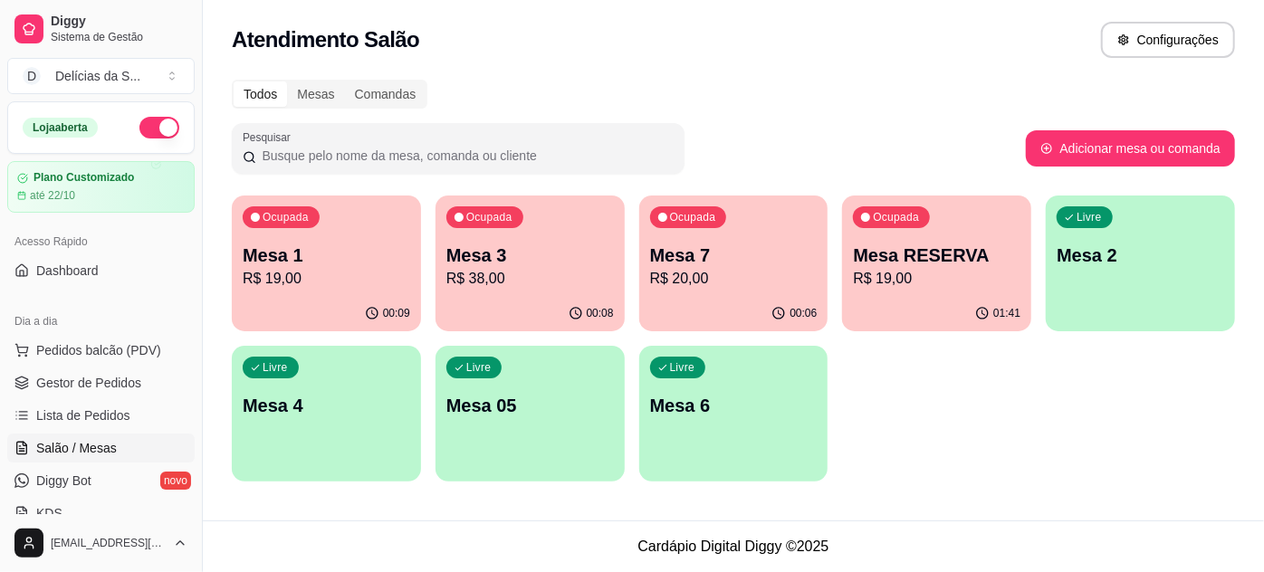
click at [697, 279] on p "R$ 20,00" at bounding box center [733, 279] width 167 height 22
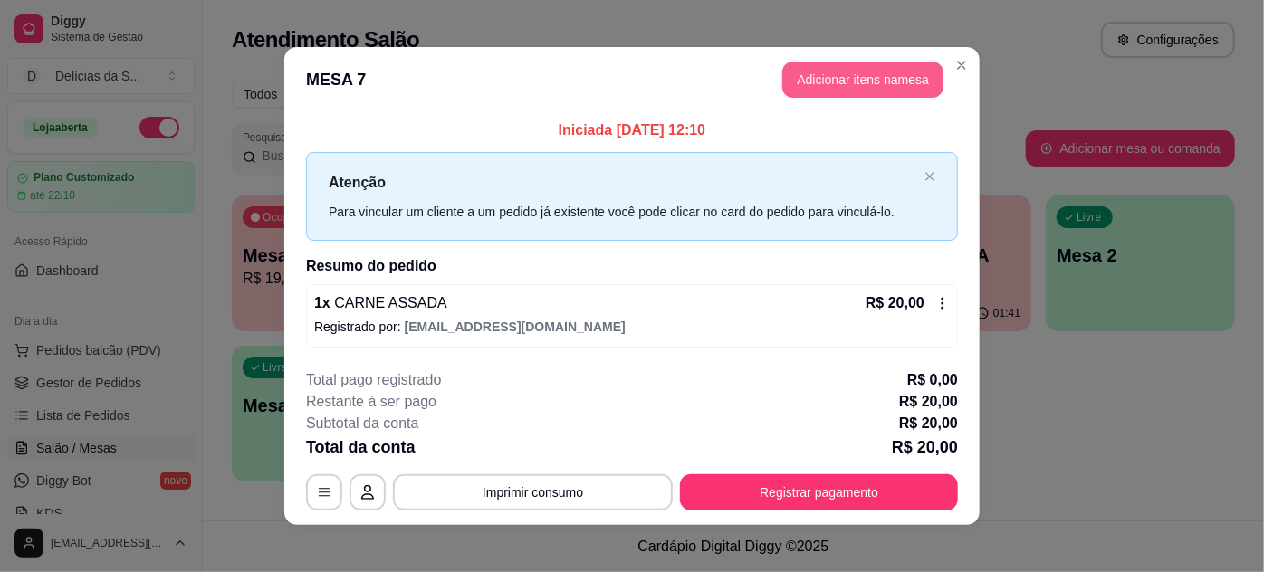
click at [873, 81] on button "Adicionar itens na mesa" at bounding box center [862, 80] width 161 height 36
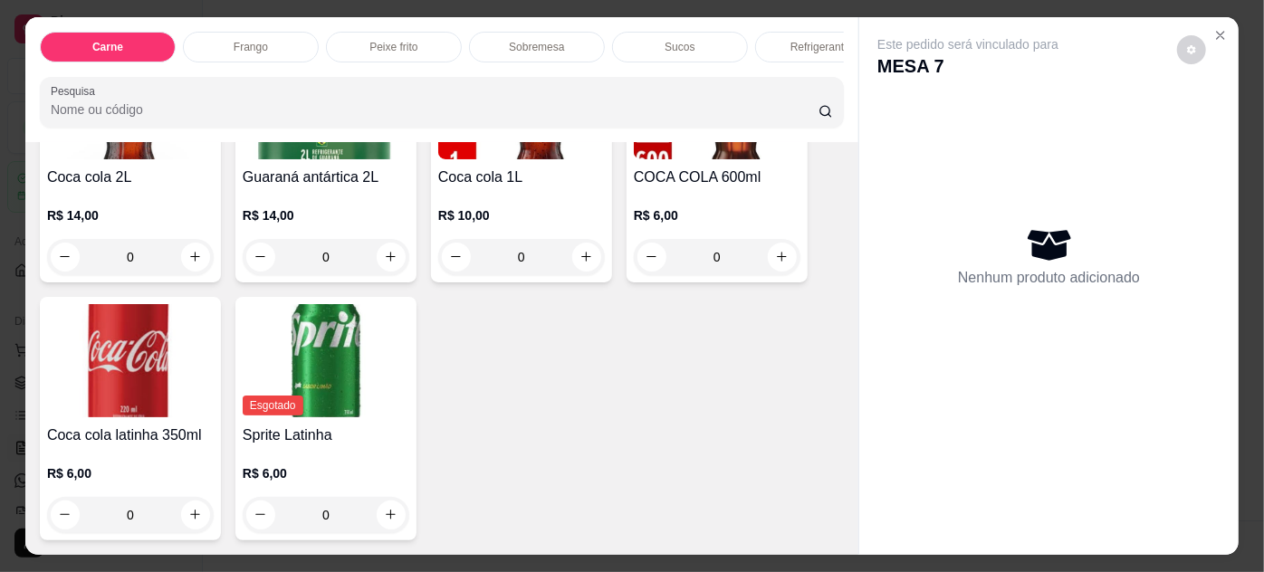
scroll to position [46, 0]
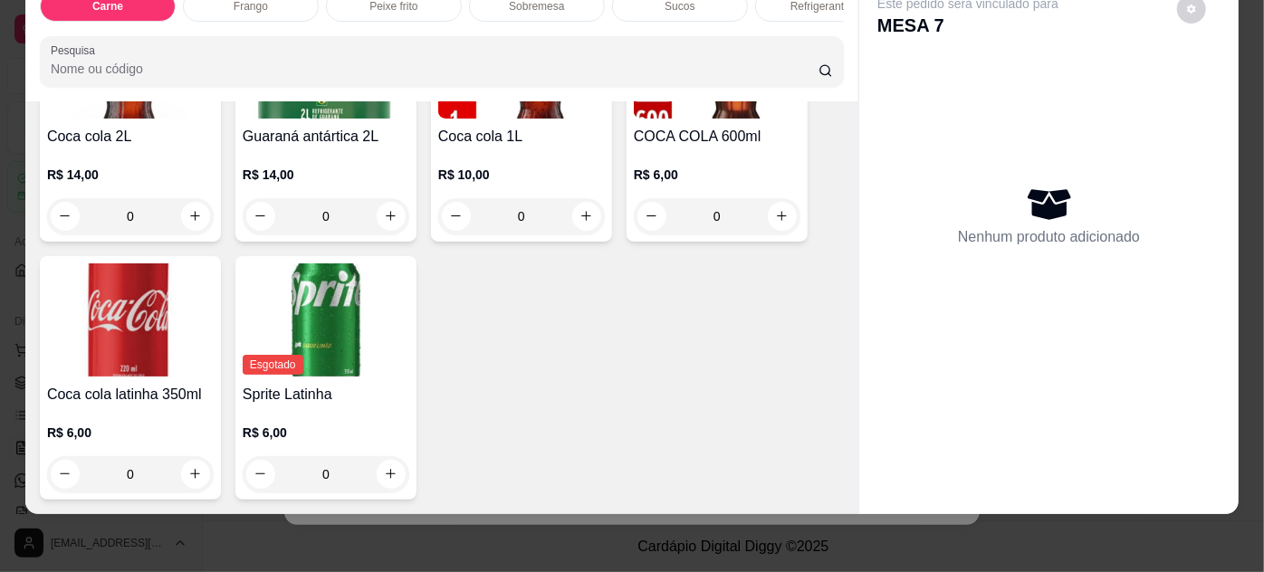
click at [197, 331] on img at bounding box center [130, 319] width 167 height 113
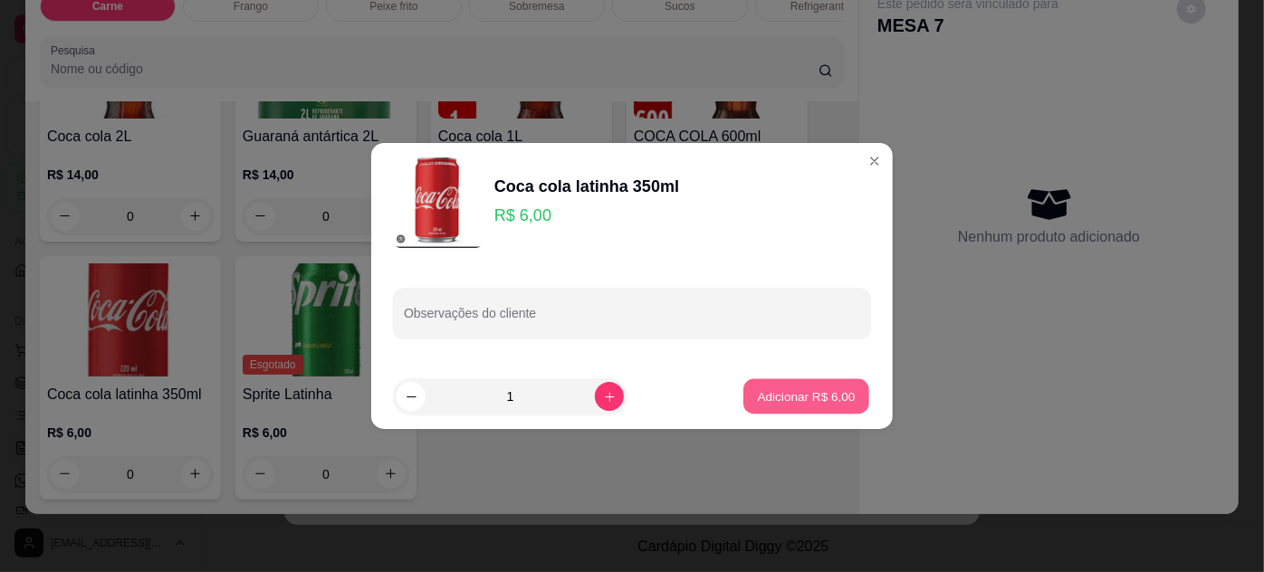
click at [773, 399] on p "Adicionar R$ 6,00" at bounding box center [806, 395] width 98 height 17
type input "1"
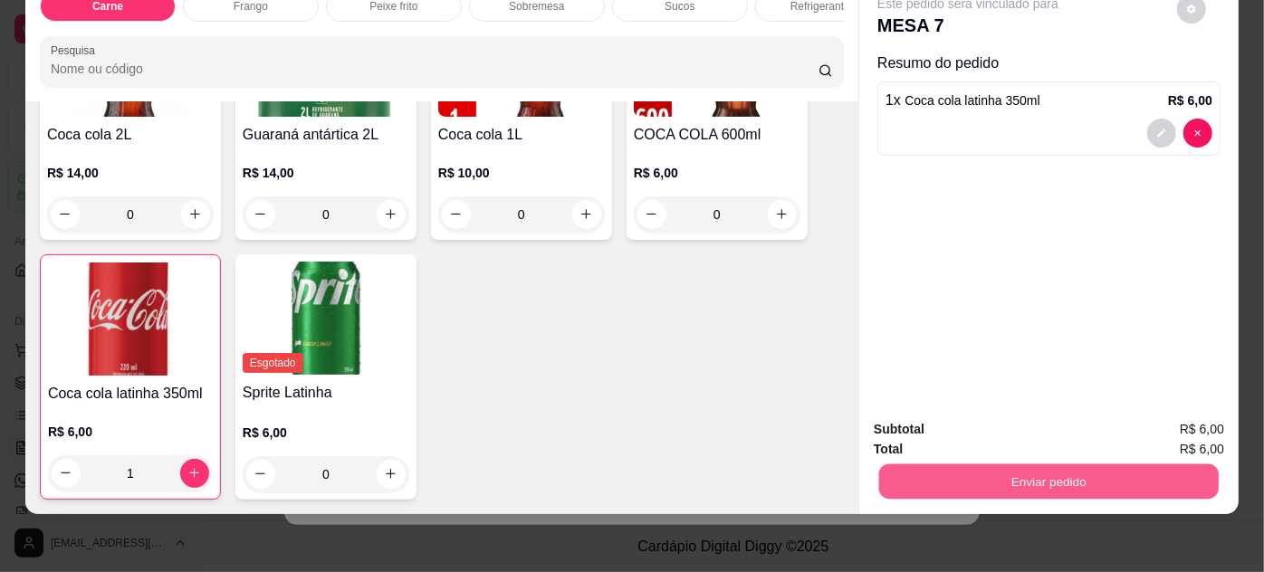
click at [1036, 465] on button "Enviar pedido" at bounding box center [1048, 481] width 339 height 35
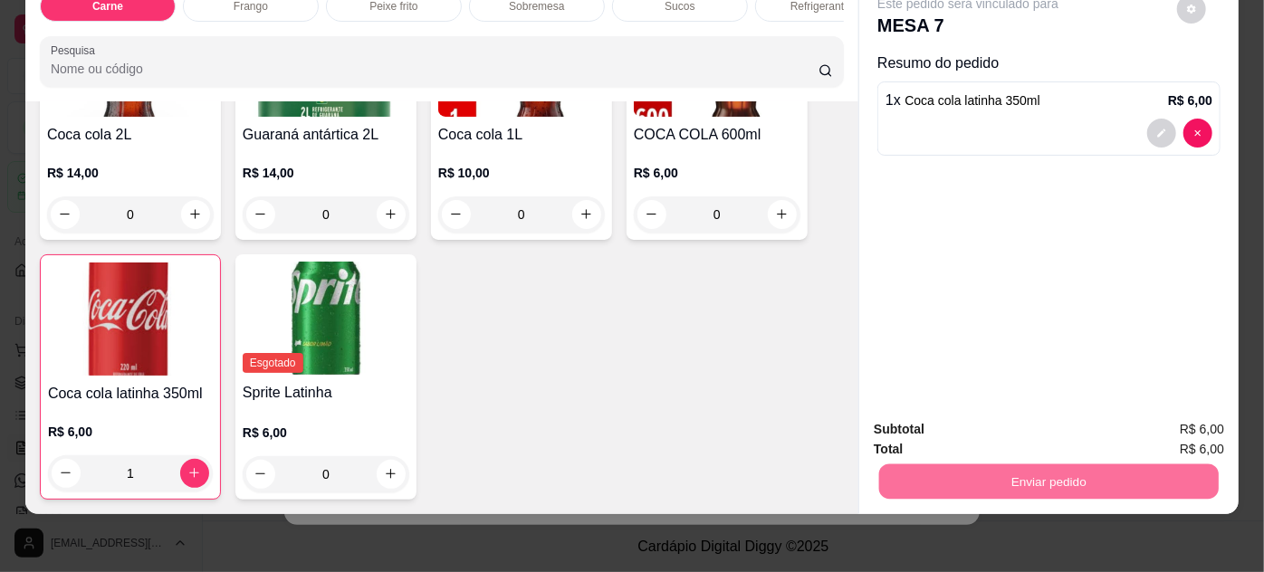
click at [1185, 424] on button "Enviar pedido" at bounding box center [1178, 424] width 100 height 33
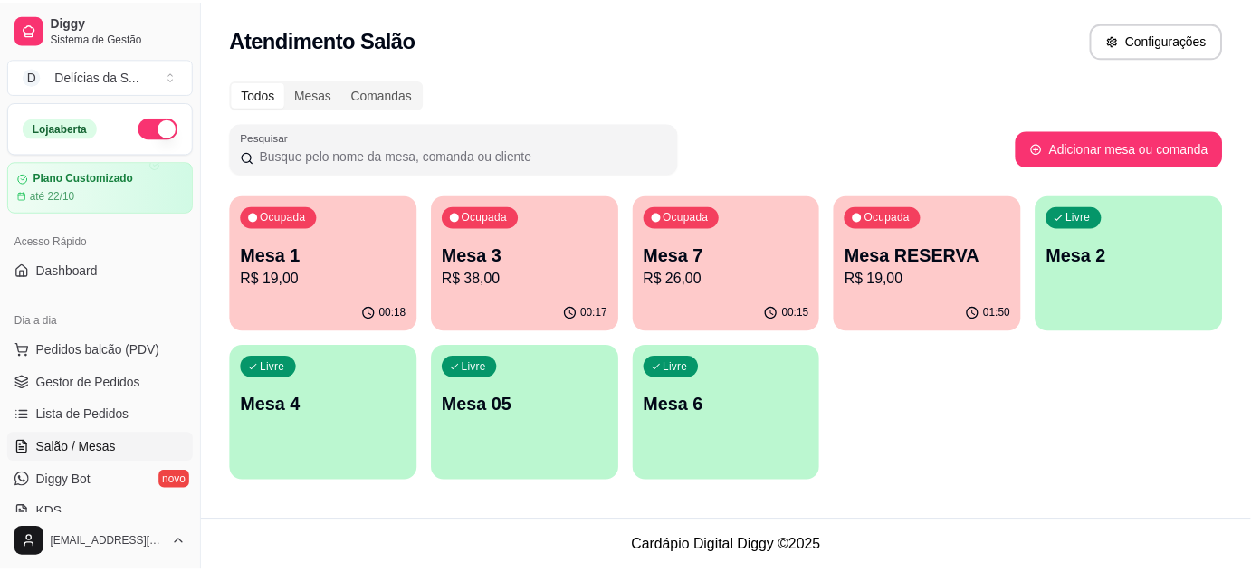
scroll to position [164, 0]
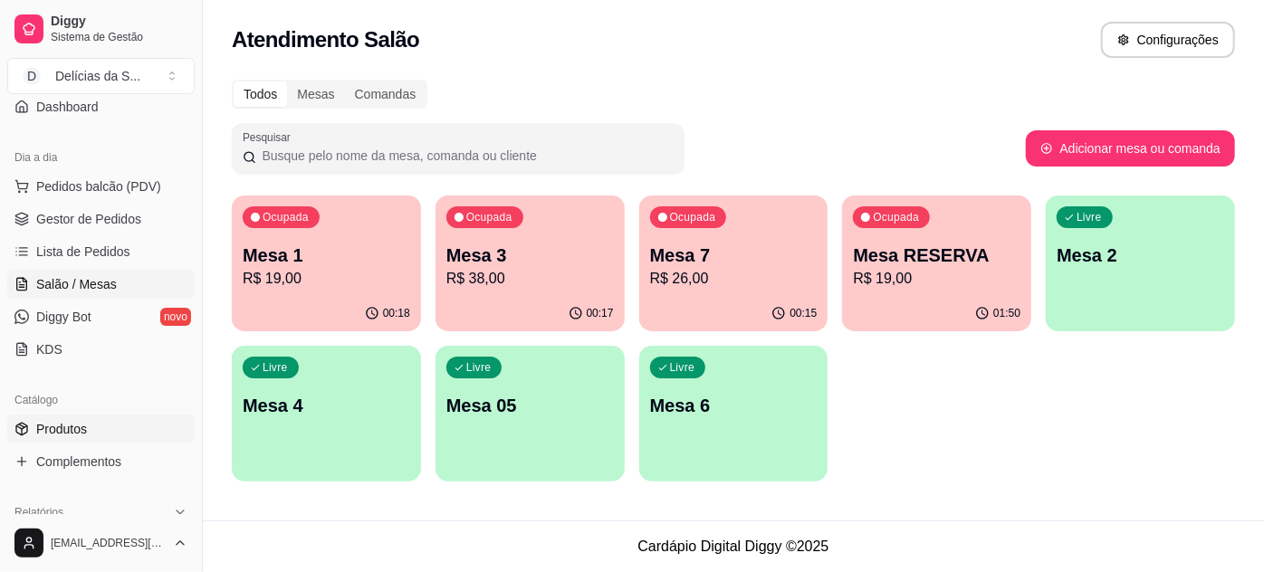
click at [91, 426] on link "Produtos" at bounding box center [100, 429] width 187 height 29
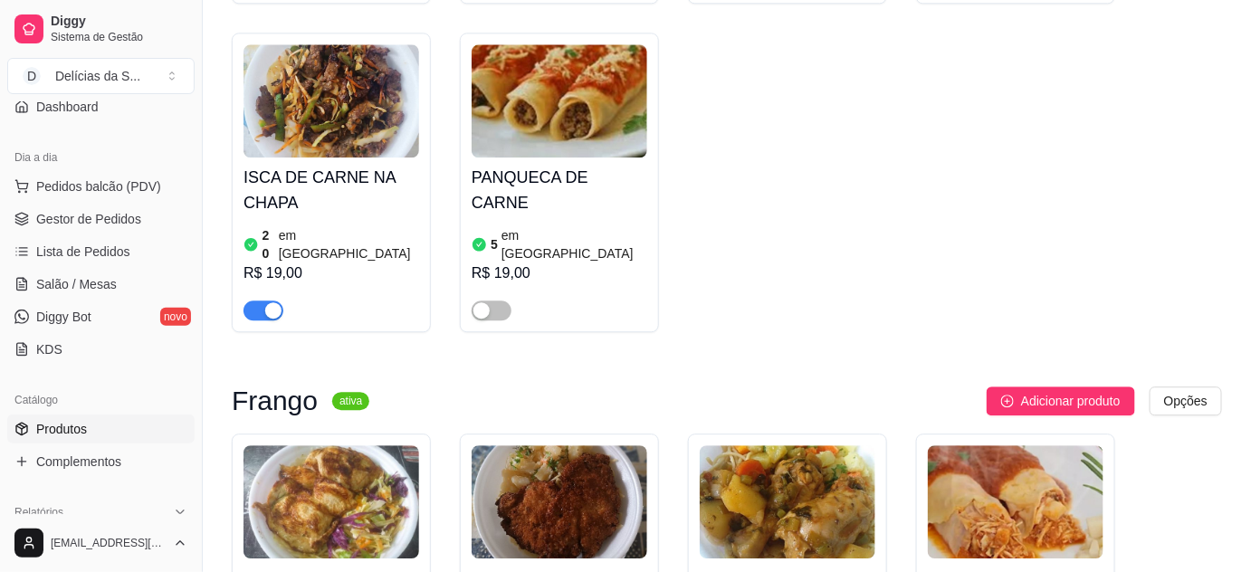
scroll to position [1646, 0]
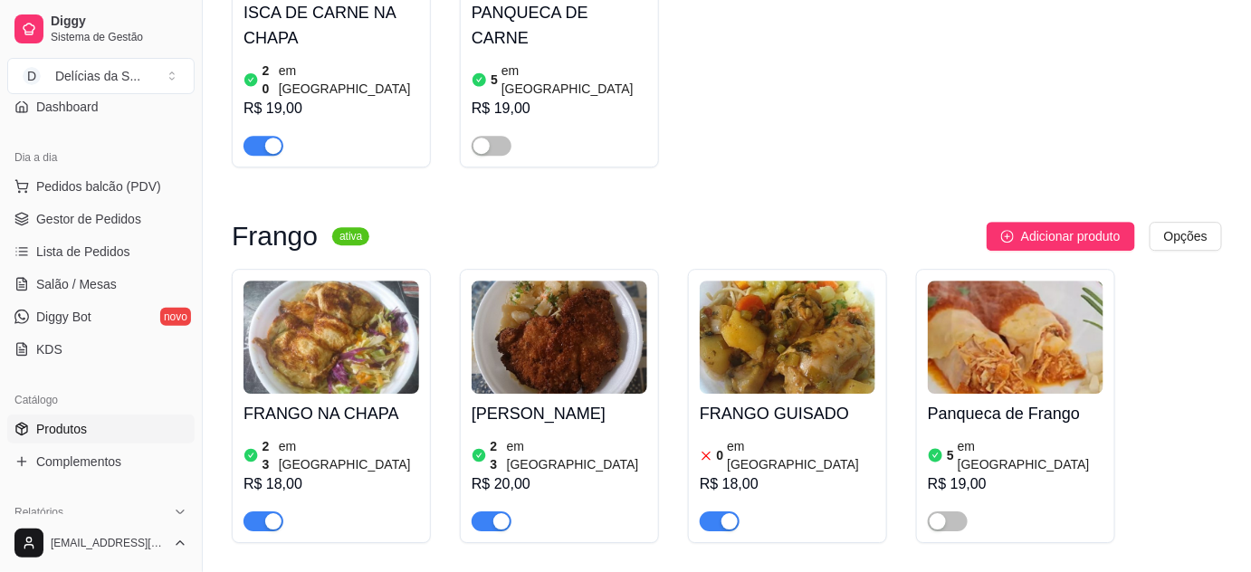
click at [772, 281] on img at bounding box center [788, 337] width 176 height 113
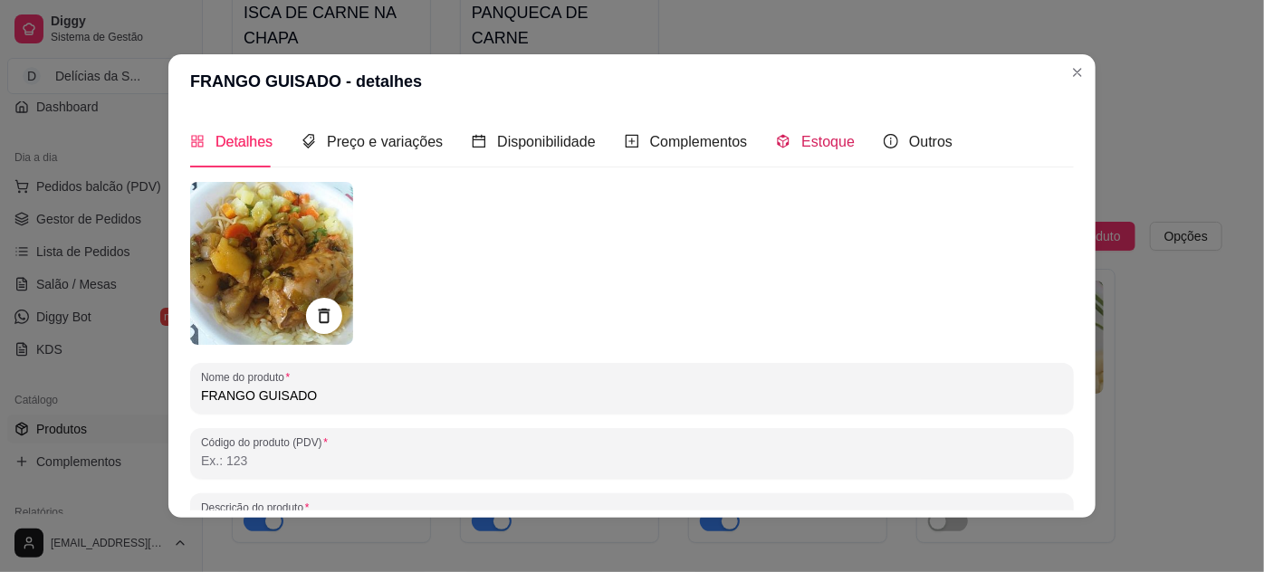
drag, startPoint x: 807, startPoint y: 141, endPoint x: 853, endPoint y: 184, distance: 62.8
click at [806, 140] on span "Estoque" at bounding box center [827, 141] width 53 height 15
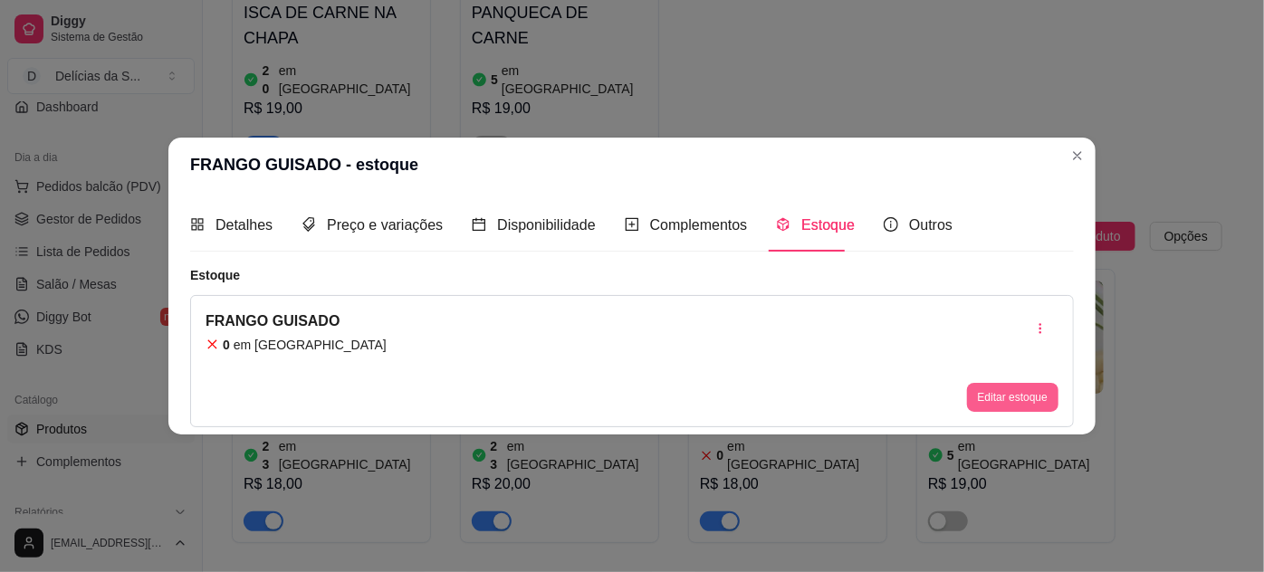
click at [1009, 404] on button "Editar estoque" at bounding box center [1012, 397] width 91 height 29
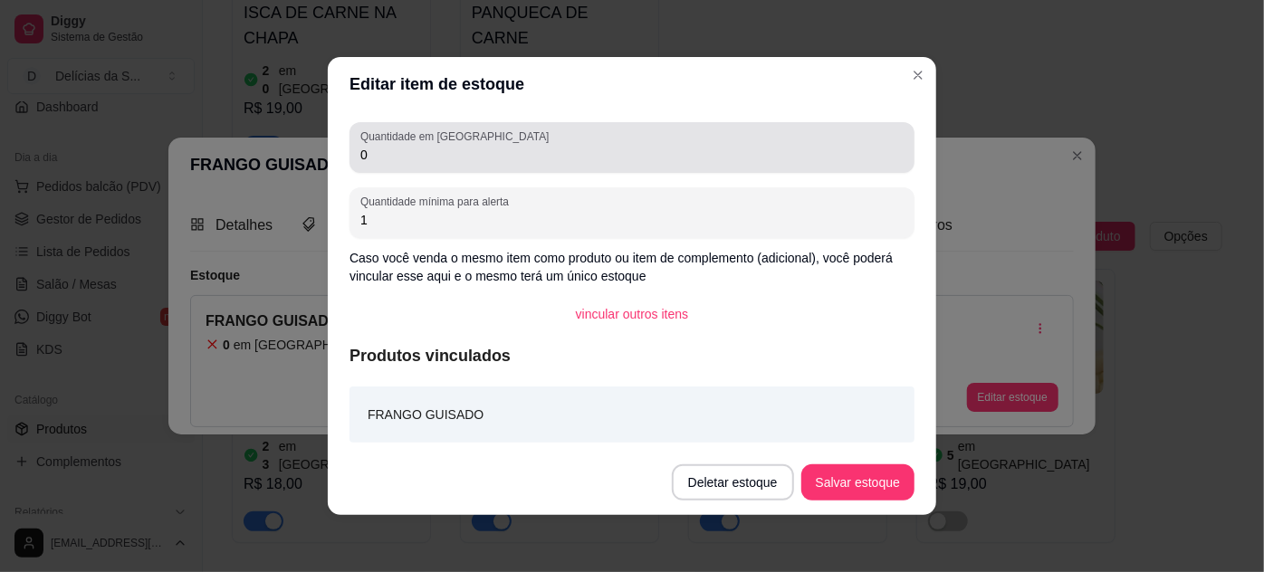
drag, startPoint x: 486, startPoint y: 143, endPoint x: 378, endPoint y: 152, distance: 108.1
click at [349, 159] on div "Quantidade em estoque 0" at bounding box center [631, 147] width 565 height 51
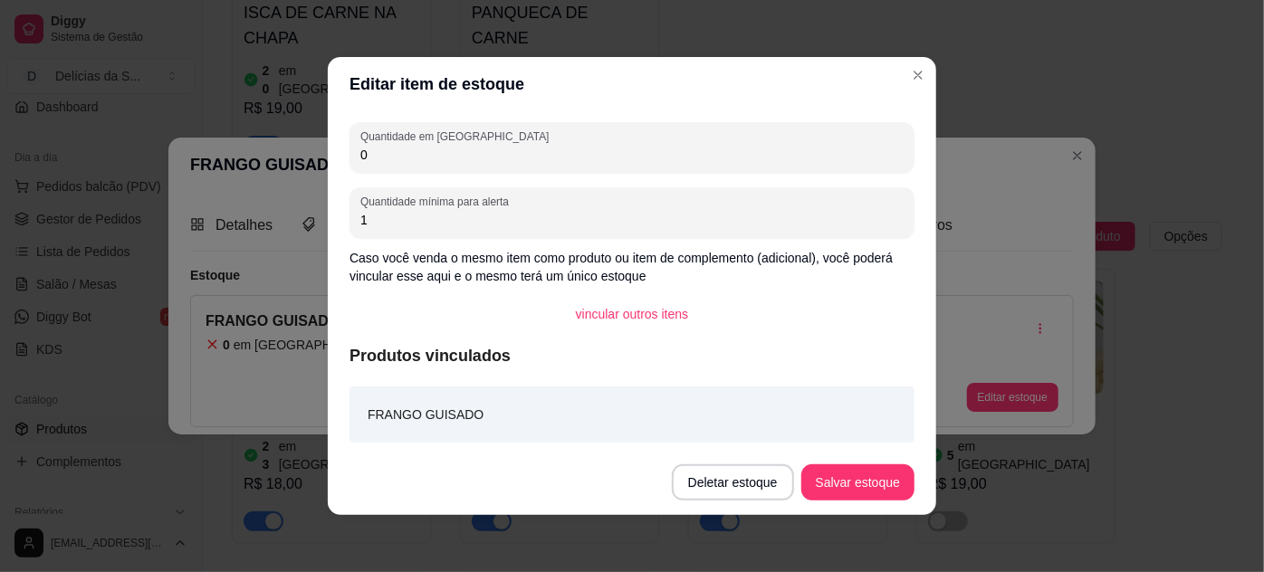
drag, startPoint x: 378, startPoint y: 151, endPoint x: 320, endPoint y: 156, distance: 58.1
click at [328, 156] on div "Quantidade em estoque 0 Quantidade mínima para alerta 1 Caso você venda o mesmo…" at bounding box center [632, 280] width 608 height 339
type input "1"
click at [857, 474] on button "Salvar estoque" at bounding box center [857, 482] width 113 height 36
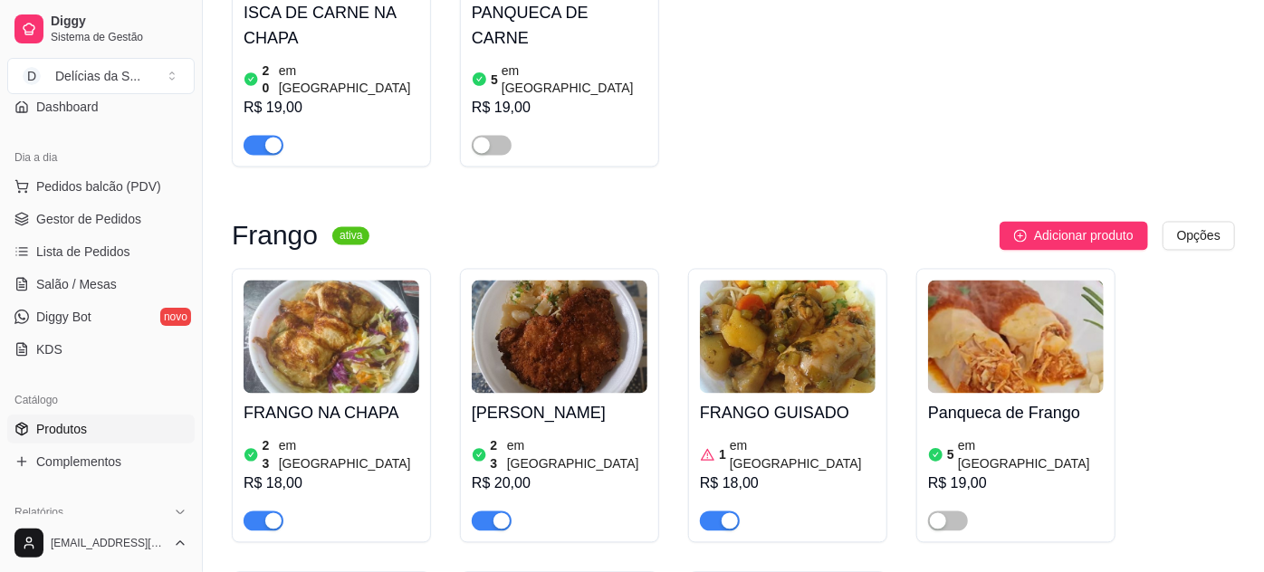
click at [1186, 408] on div "FRANGO NA CHAPA 23 em estoque R$ 18,00 FRANGO EMPANADO 23 em estoque R$ 20,00 F…" at bounding box center [733, 570] width 1003 height 603
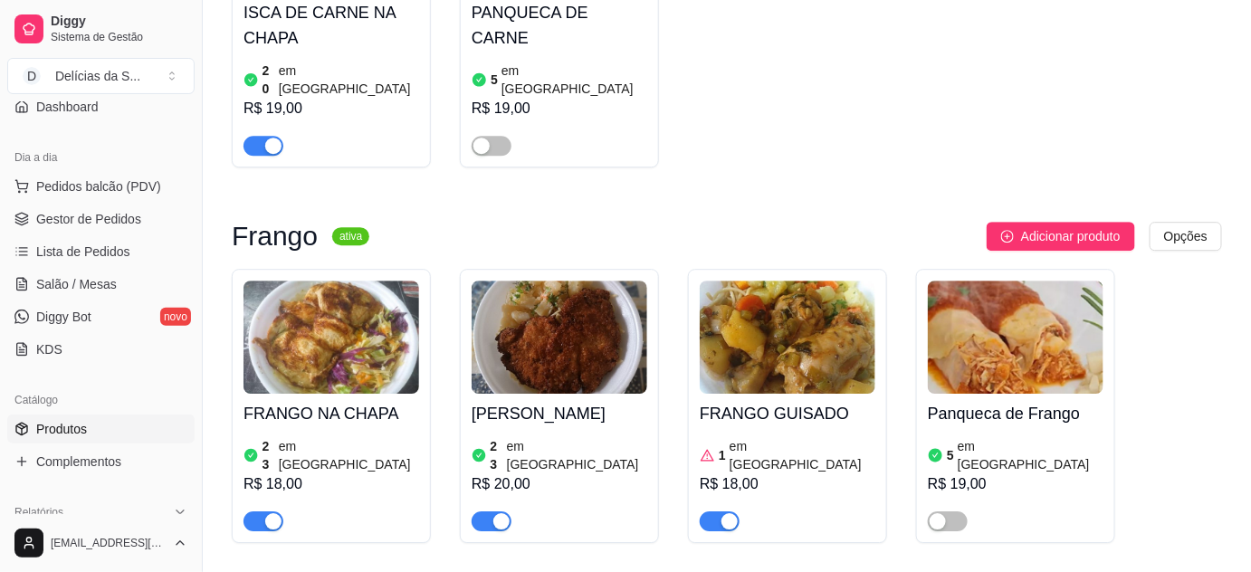
scroll to position [0, 0]
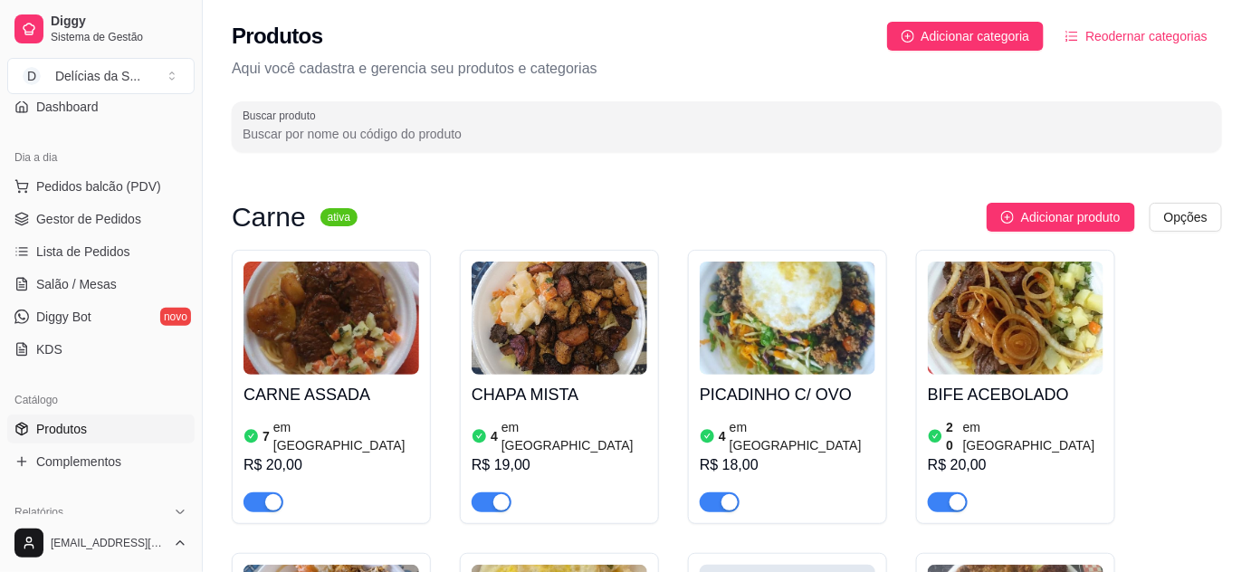
click at [808, 376] on div "PICADINHO C/ OVO 4 em estoque R$ 18,00" at bounding box center [788, 444] width 176 height 138
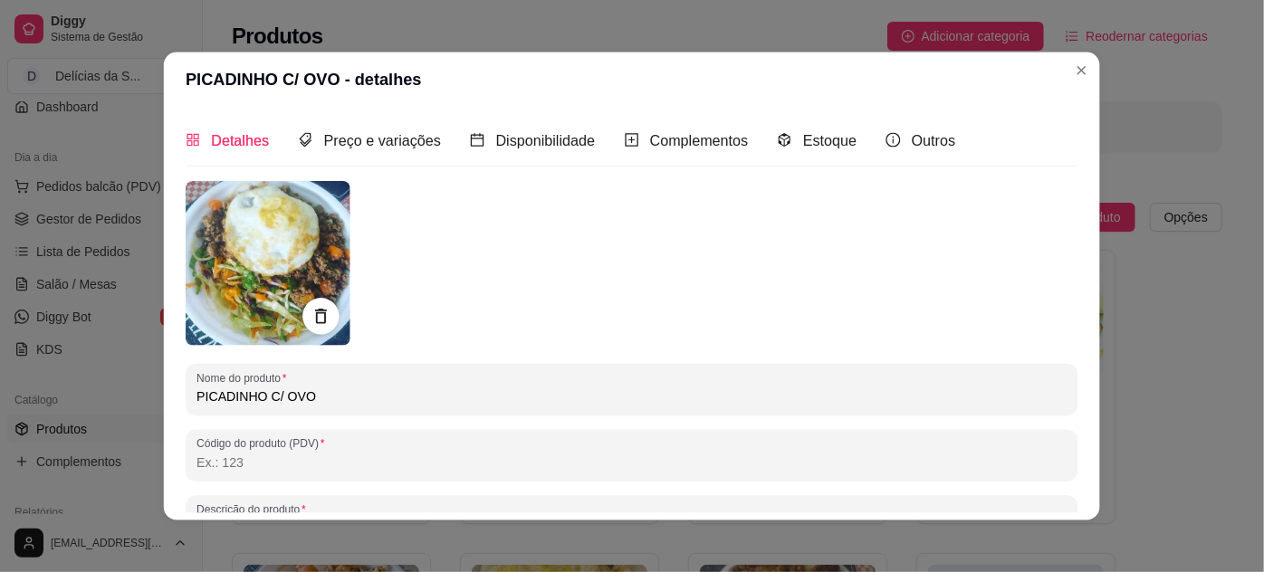
click at [815, 332] on div at bounding box center [632, 263] width 892 height 165
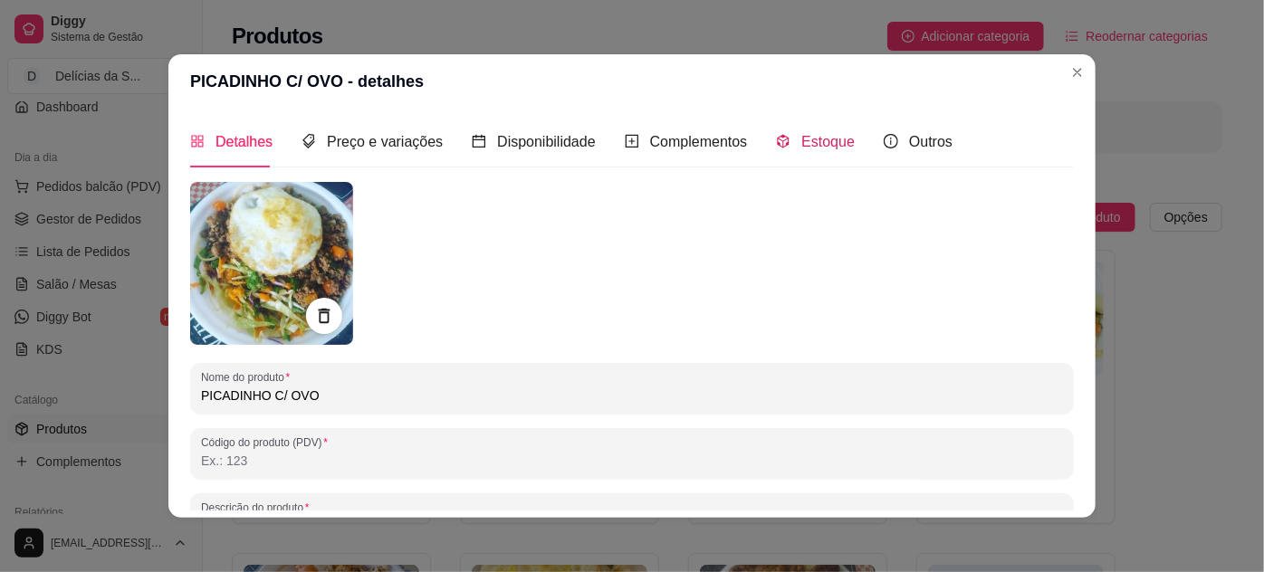
click at [804, 141] on span "Estoque" at bounding box center [827, 141] width 53 height 15
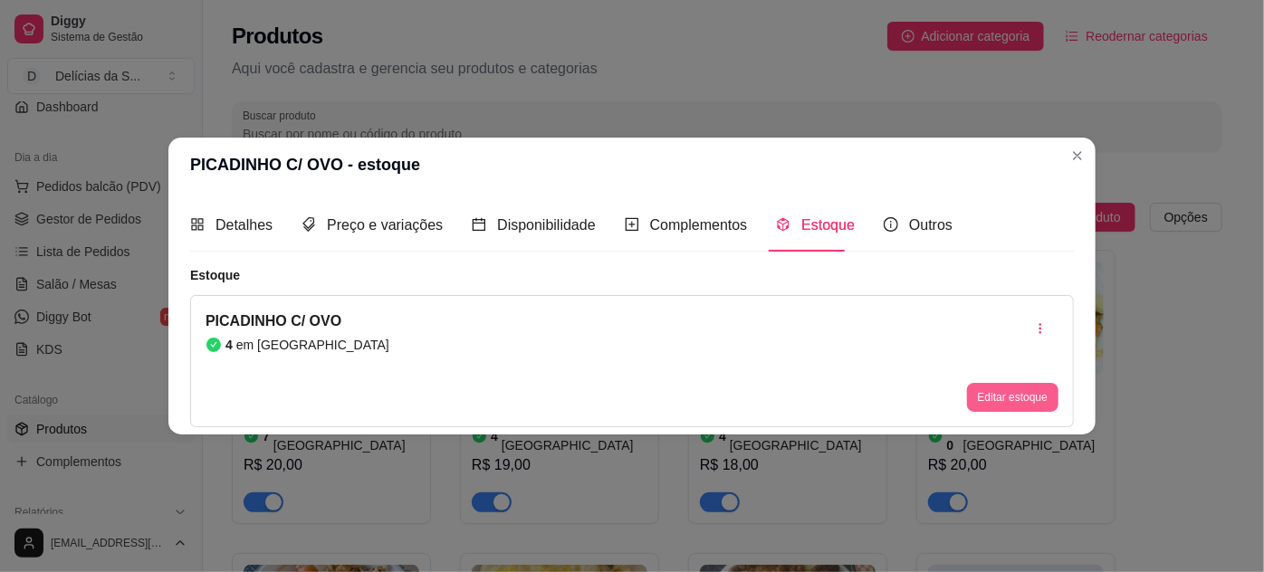
click at [1012, 397] on button "Editar estoque" at bounding box center [1012, 397] width 91 height 29
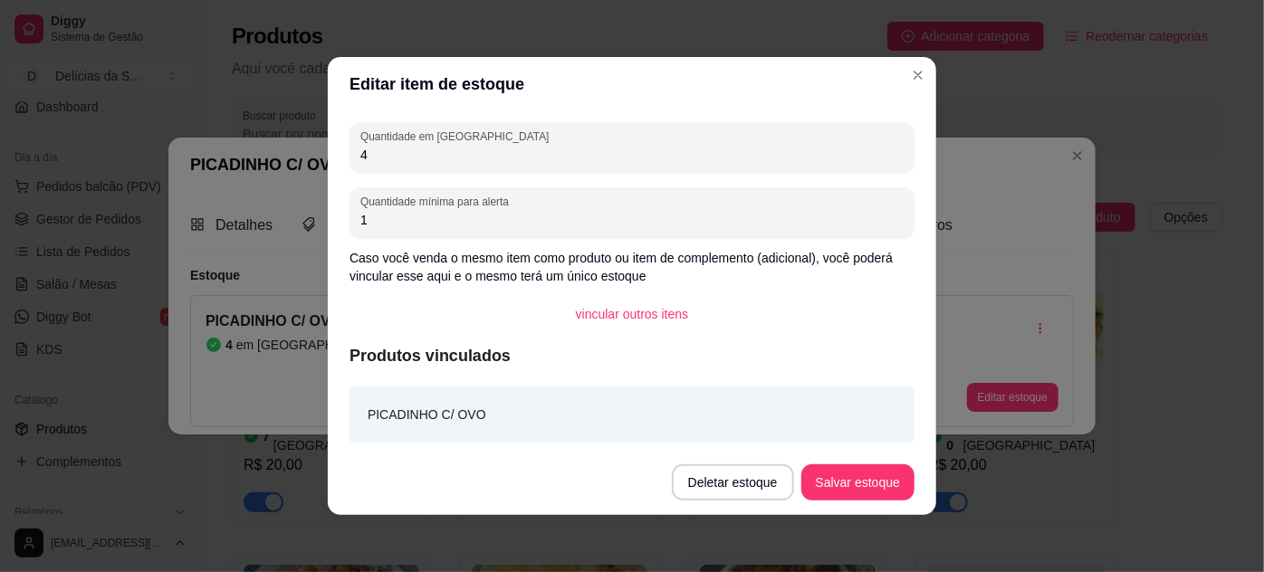
drag, startPoint x: 395, startPoint y: 151, endPoint x: 326, endPoint y: 134, distance: 70.9
click at [328, 135] on div "Quantidade em estoque 4 Quantidade mínima para alerta 1 Caso você venda o mesmo…" at bounding box center [632, 280] width 608 height 339
type input "1"
click at [827, 473] on button "Salvar estoque" at bounding box center [857, 482] width 113 height 36
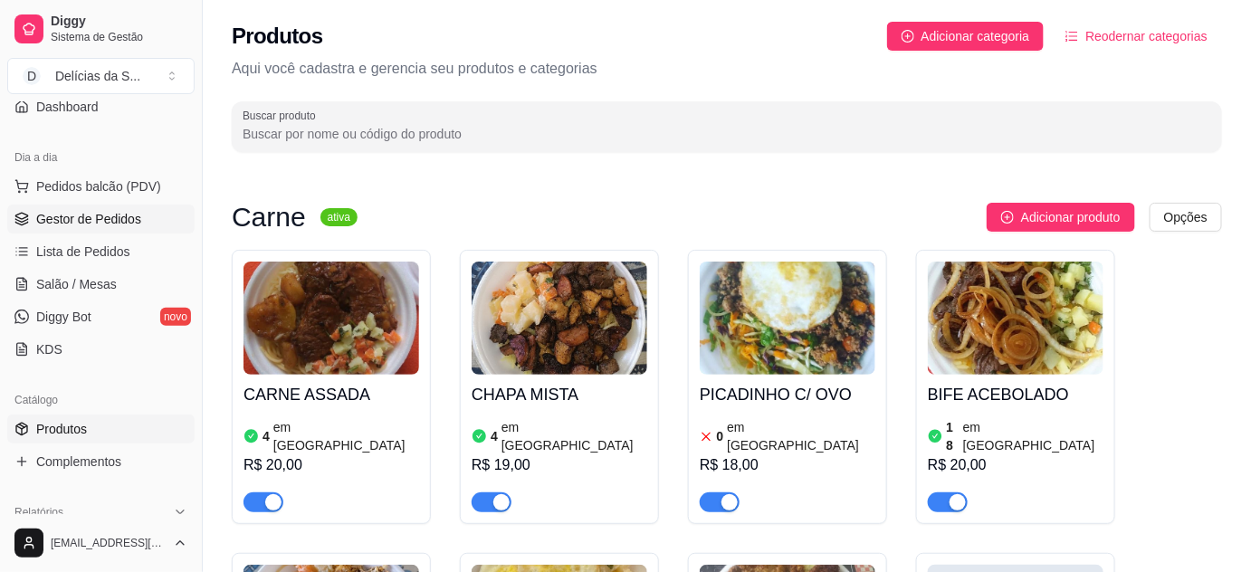
click at [131, 219] on span "Gestor de Pedidos" at bounding box center [88, 219] width 105 height 18
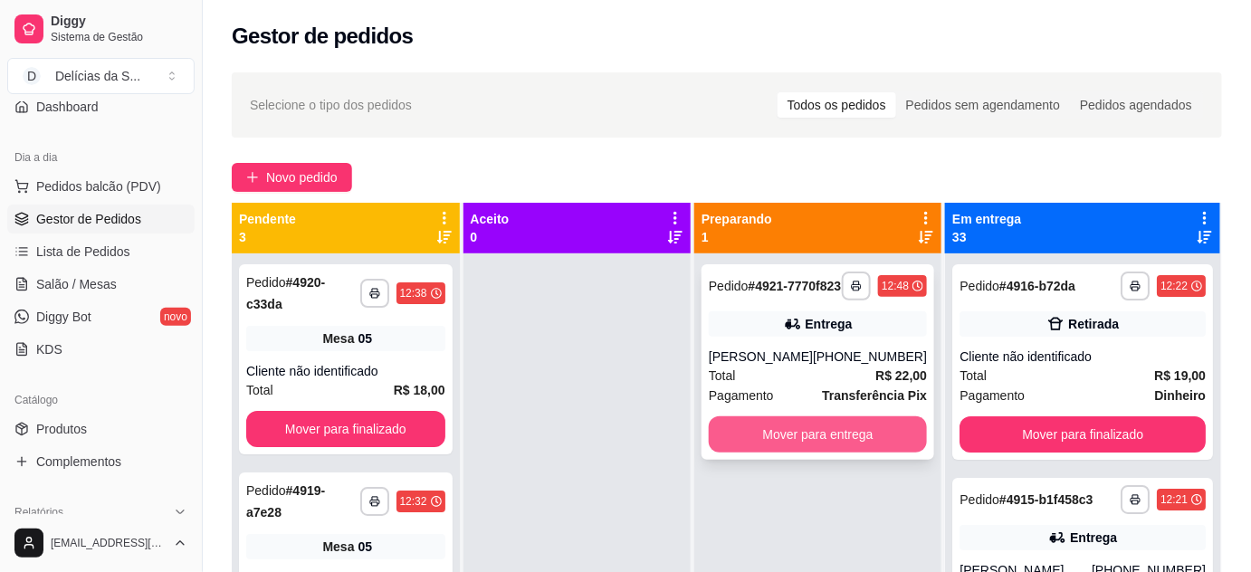
click at [900, 447] on button "Mover para entrega" at bounding box center [818, 434] width 218 height 36
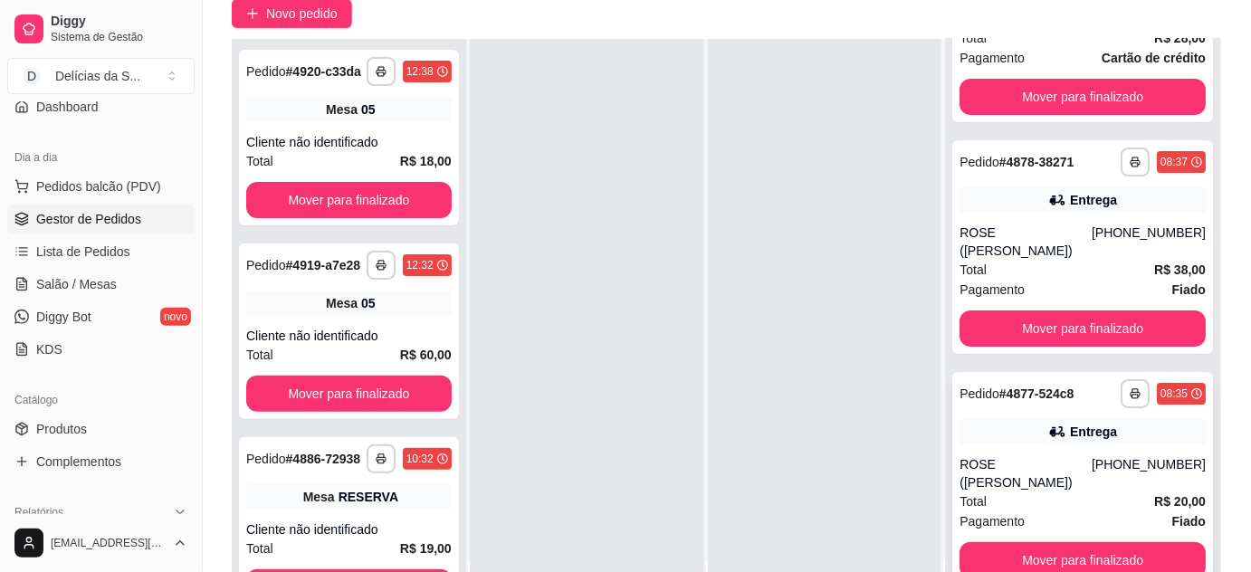
scroll to position [275, 0]
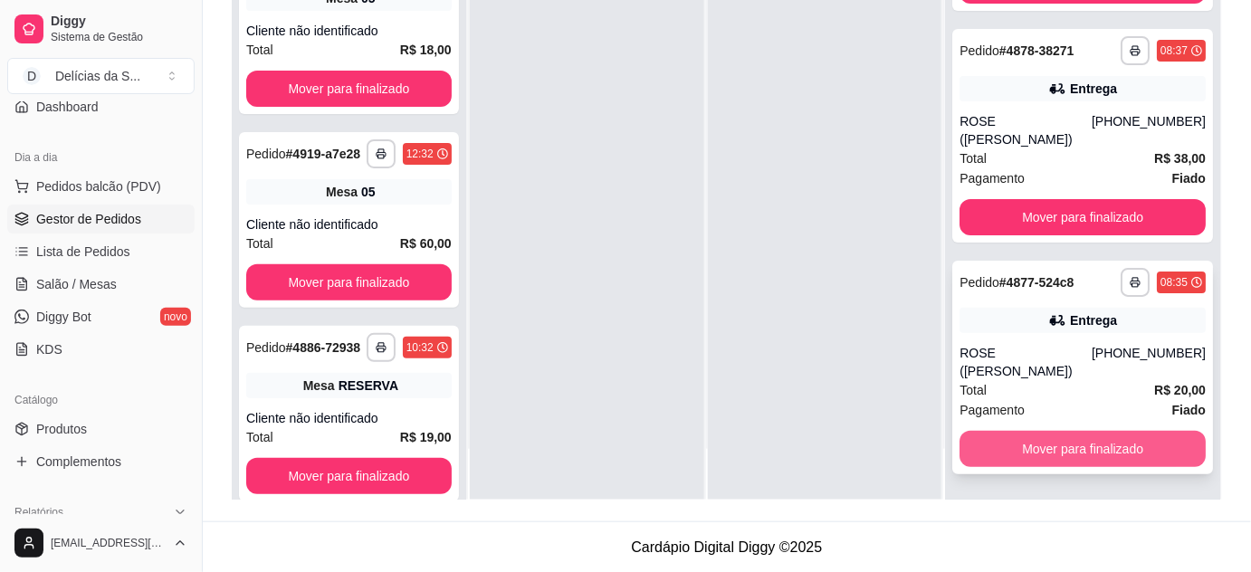
click at [1127, 454] on button "Mover para finalizado" at bounding box center [1083, 449] width 246 height 36
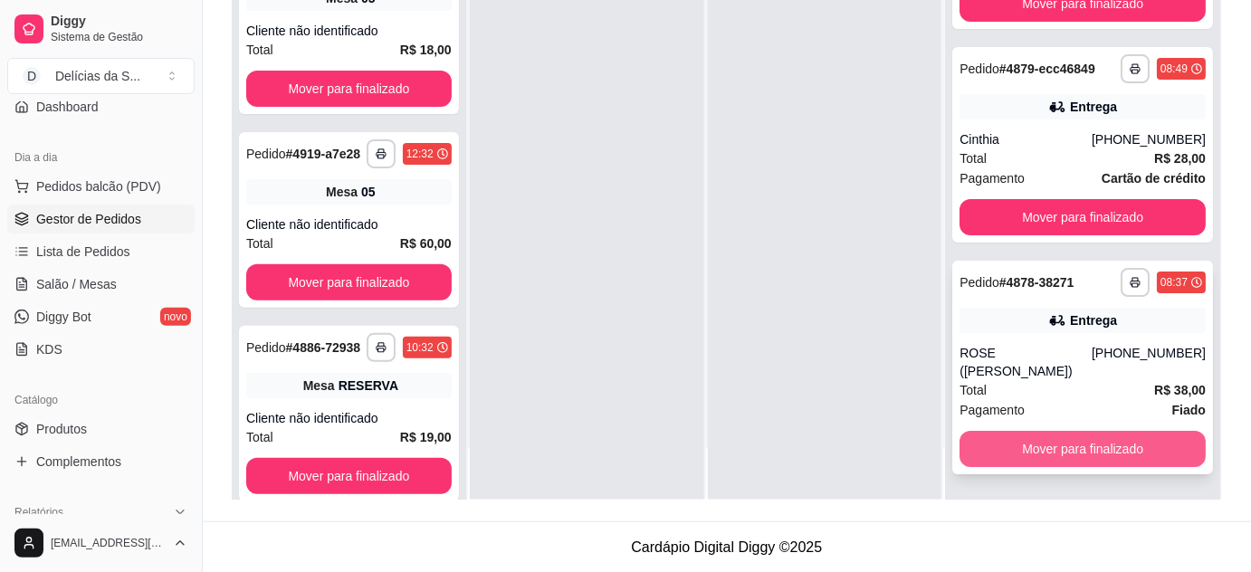
scroll to position [6936, 0]
click at [1123, 452] on button "Mover para finalizado" at bounding box center [1082, 449] width 239 height 35
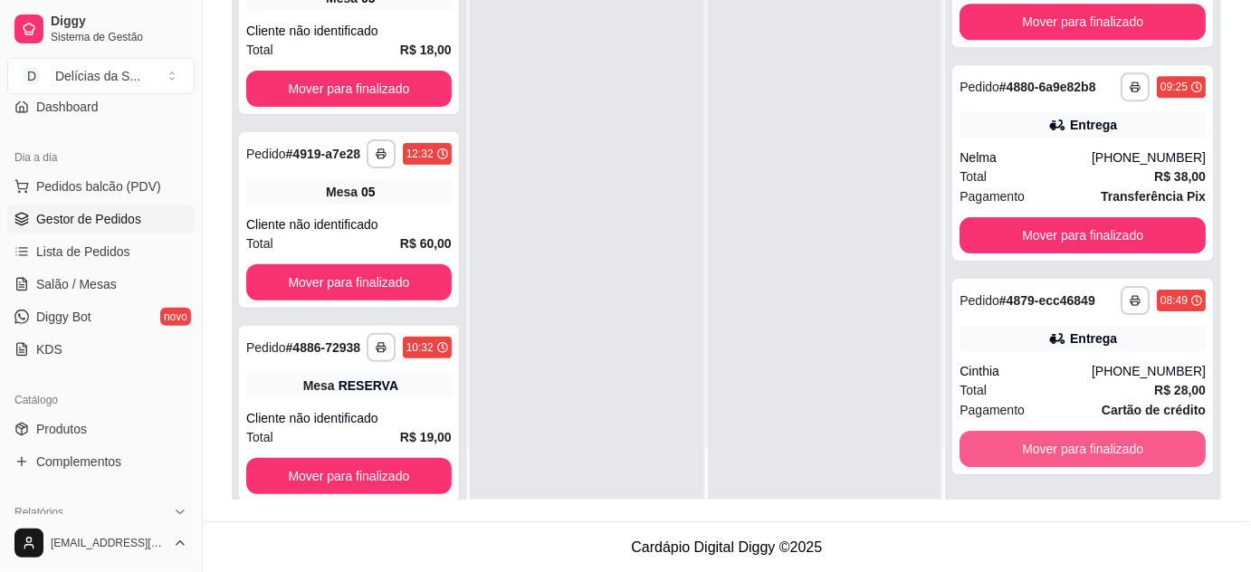
scroll to position [6722, 0]
click at [1123, 452] on button "Mover para finalizado" at bounding box center [1082, 449] width 239 height 35
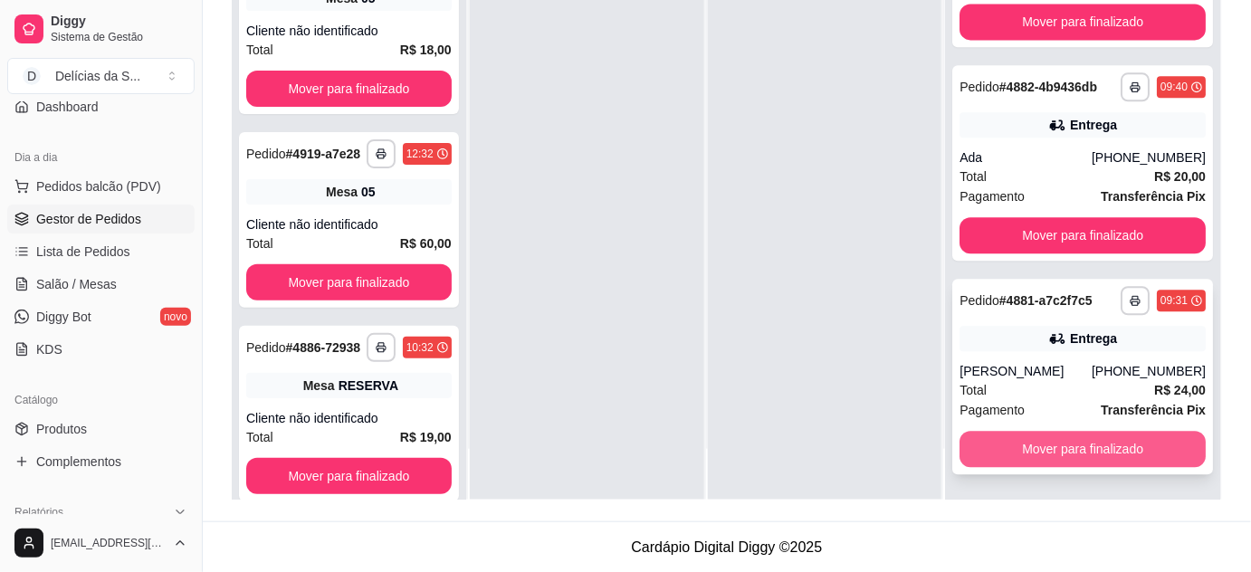
click at [1121, 451] on button "Mover para finalizado" at bounding box center [1083, 449] width 246 height 36
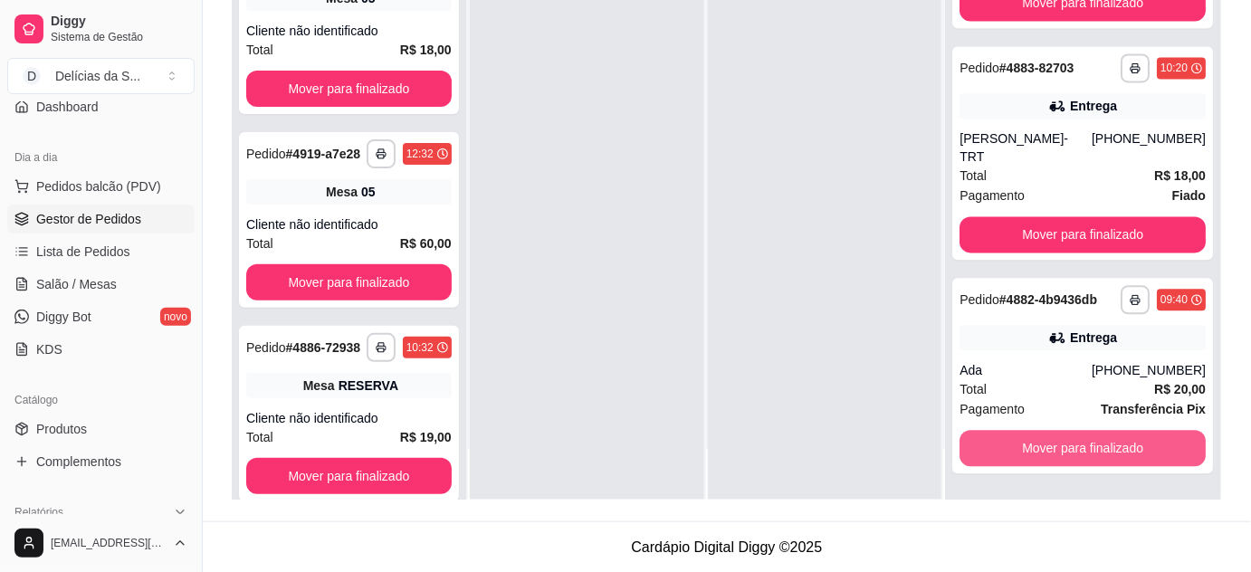
scroll to position [6037, 0]
click at [1121, 451] on button "Mover para finalizado" at bounding box center [1083, 449] width 246 height 36
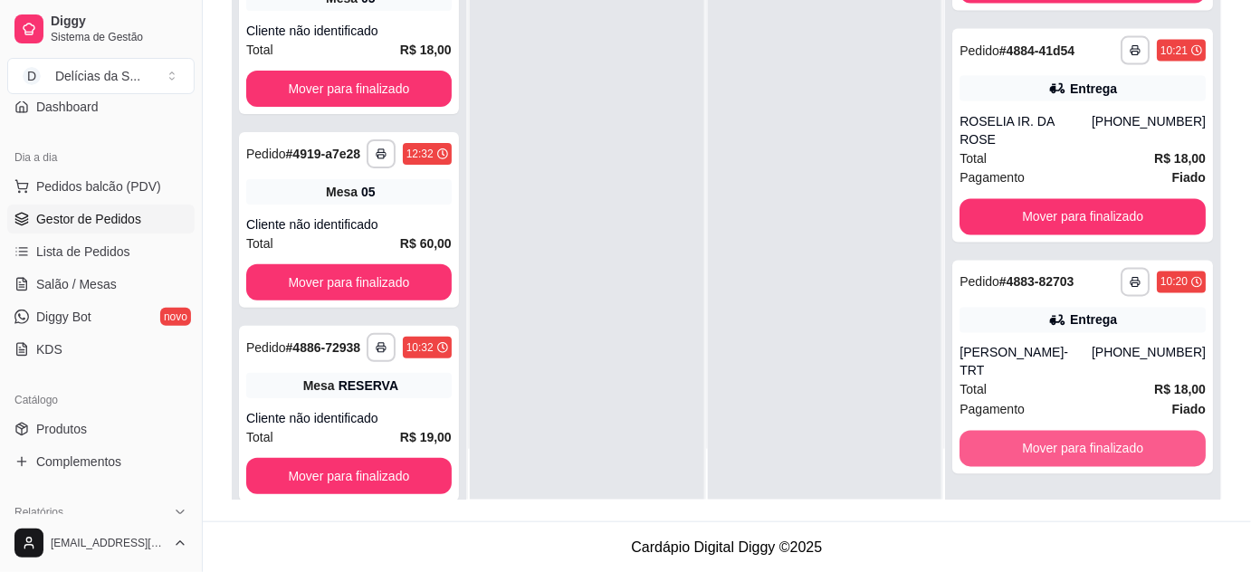
scroll to position [5808, 0]
click at [1121, 451] on button "Mover para finalizado" at bounding box center [1082, 449] width 239 height 35
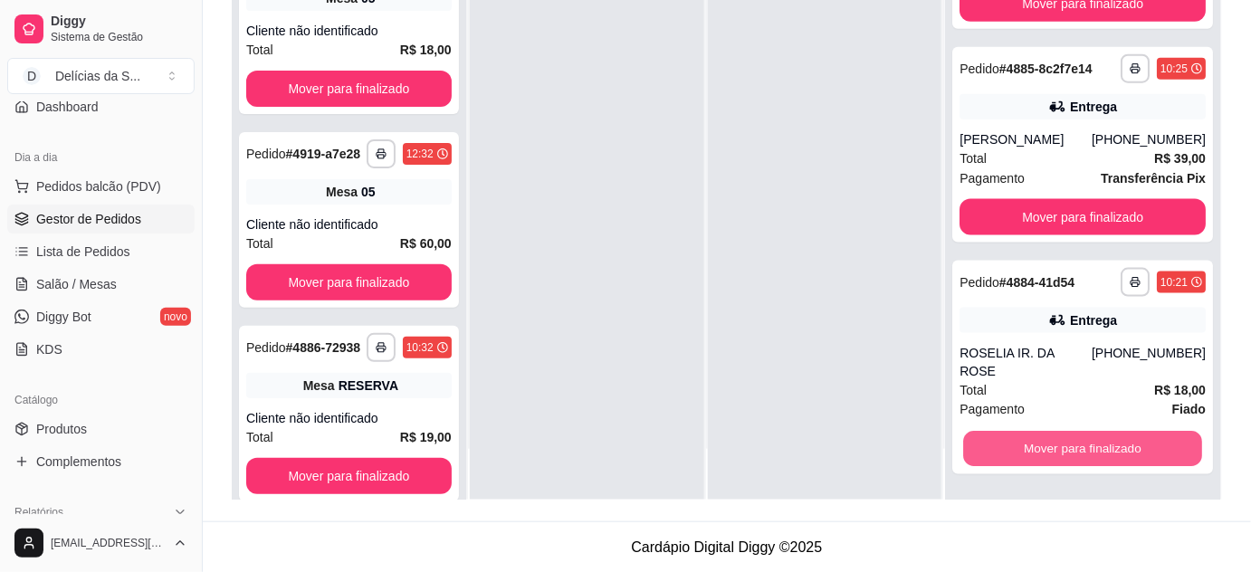
click at [1121, 451] on button "Mover para finalizado" at bounding box center [1082, 449] width 239 height 35
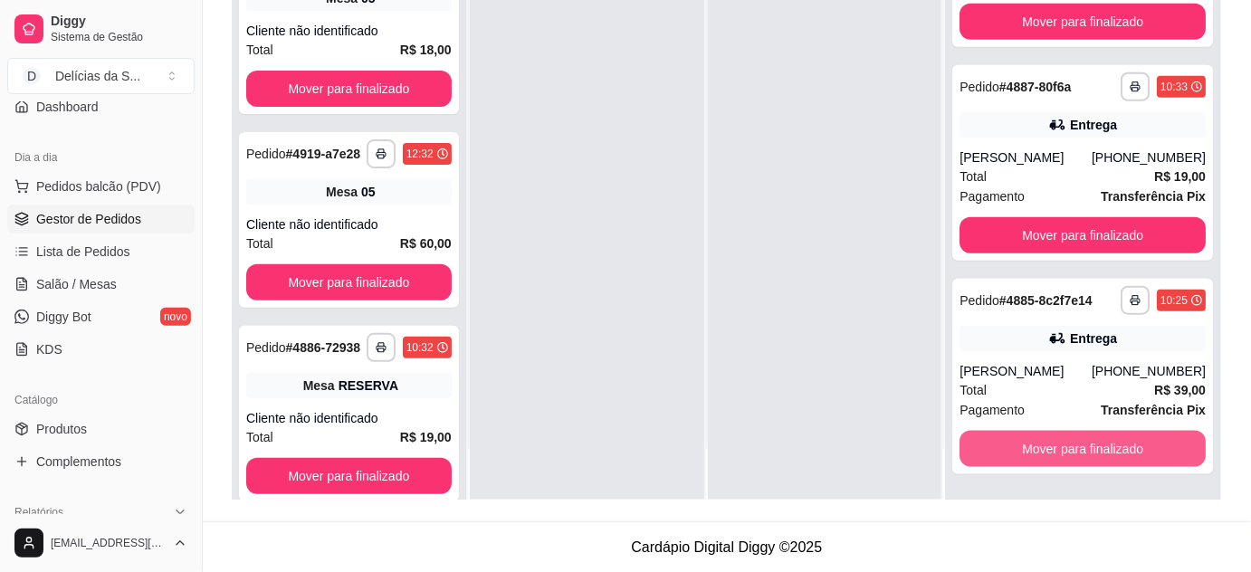
scroll to position [5333, 0]
click at [1121, 451] on button "Mover para finalizado" at bounding box center [1082, 449] width 239 height 35
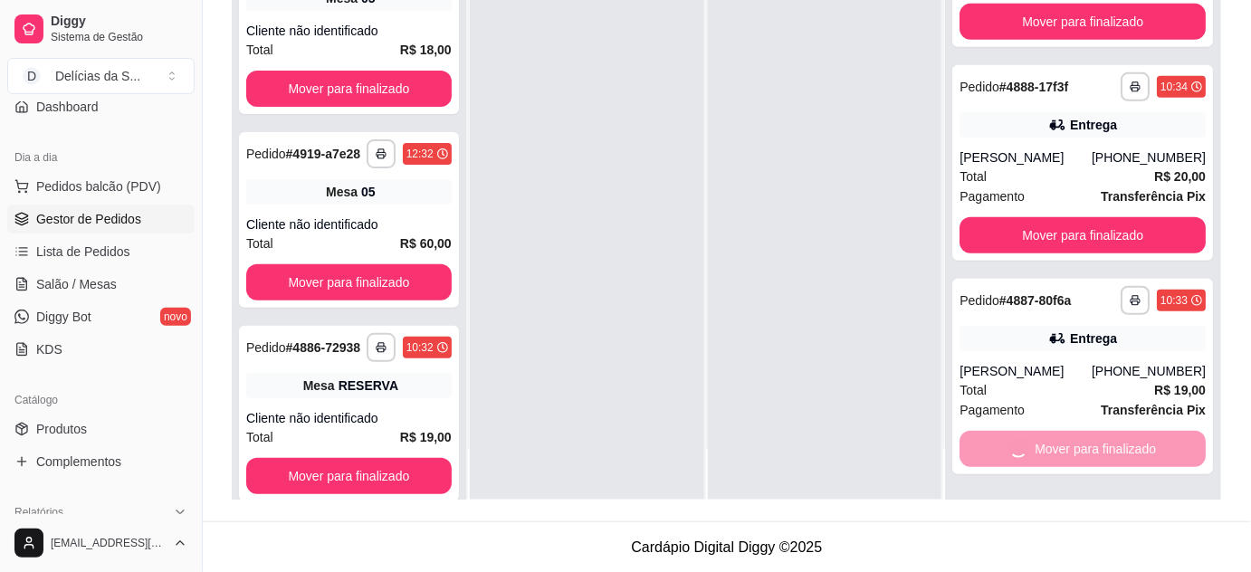
scroll to position [4890, 0]
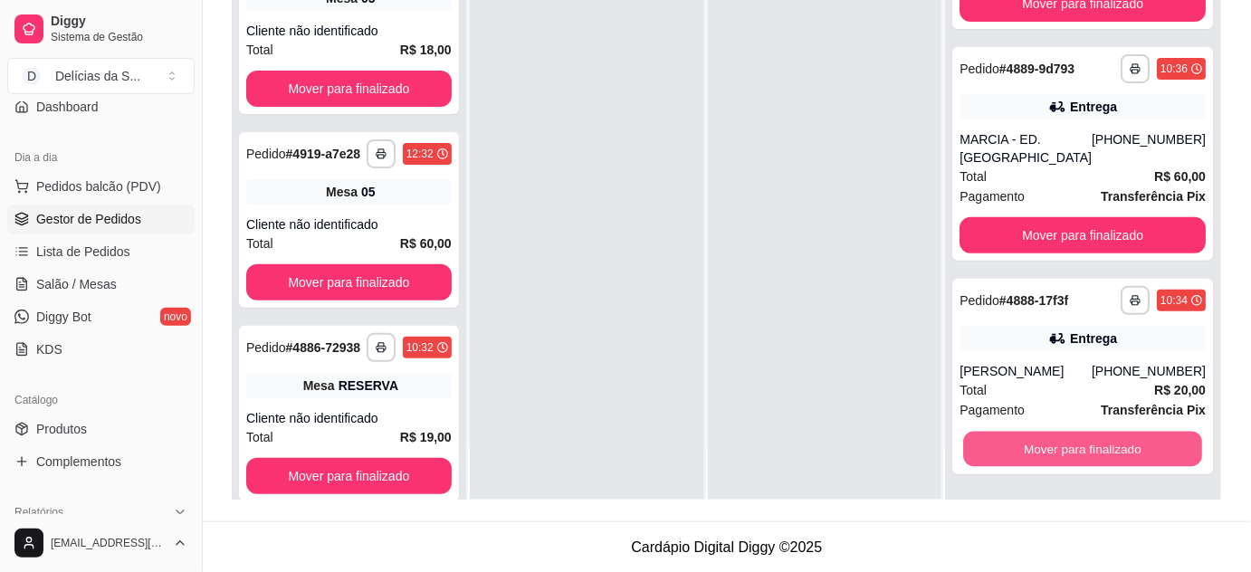
click at [1121, 451] on button "Mover para finalizado" at bounding box center [1082, 449] width 239 height 35
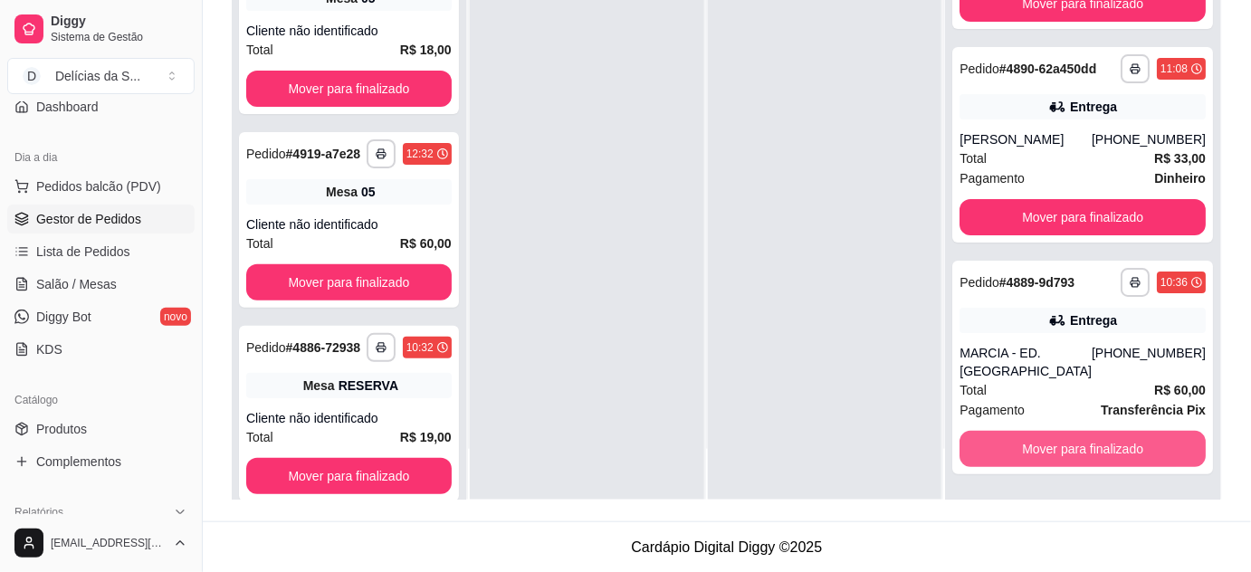
click at [1121, 451] on button "Mover para finalizado" at bounding box center [1083, 449] width 246 height 36
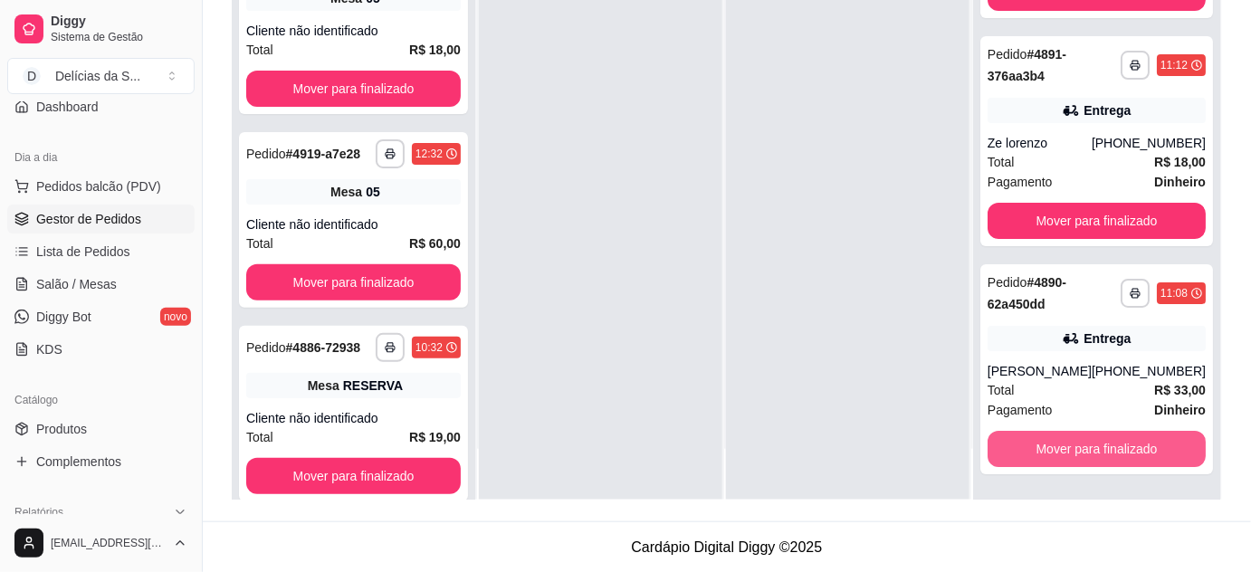
scroll to position [4431, 0]
click at [1121, 451] on button "Mover para finalizado" at bounding box center [1096, 449] width 212 height 35
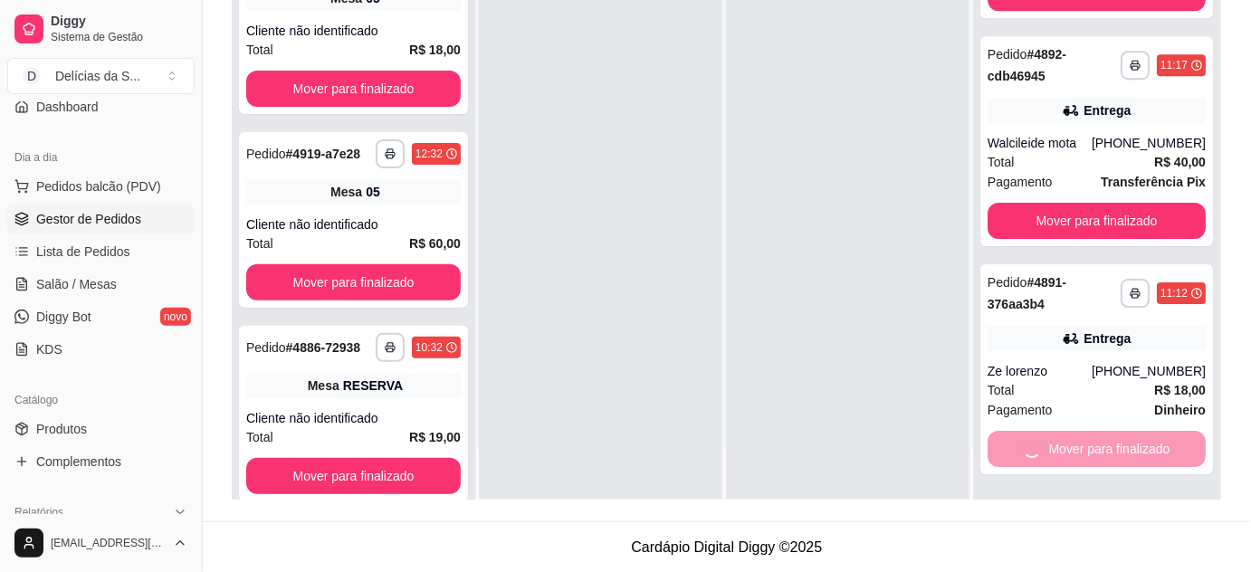
scroll to position [3973, 0]
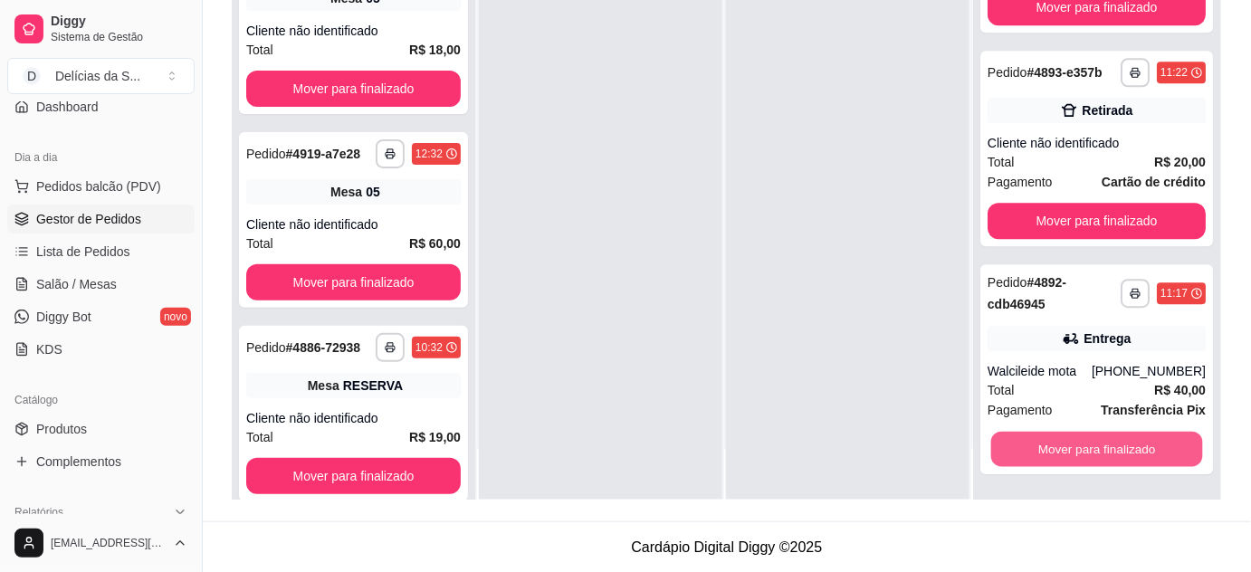
click at [1121, 451] on button "Mover para finalizado" at bounding box center [1096, 449] width 212 height 35
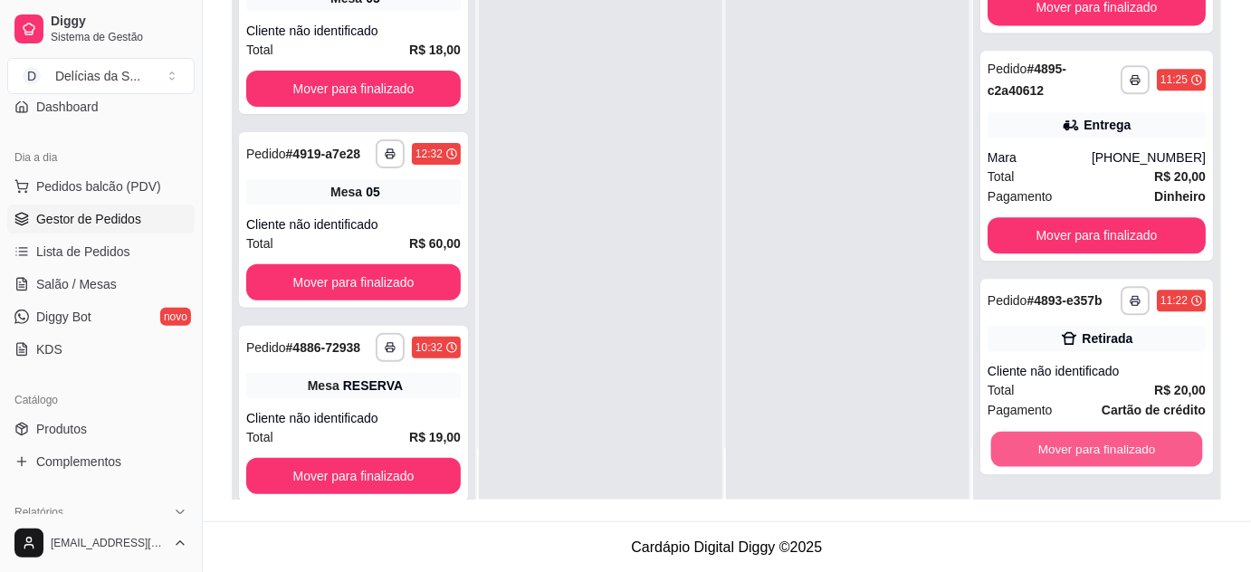
click at [1121, 451] on button "Mover para finalizado" at bounding box center [1096, 449] width 212 height 35
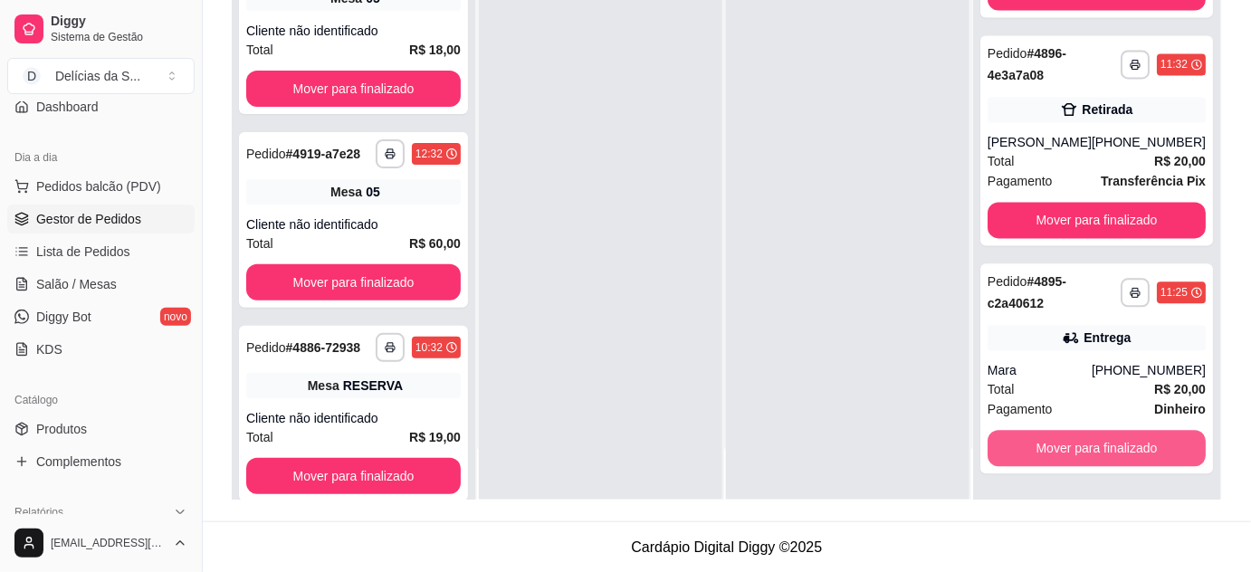
scroll to position [3517, 0]
click at [1121, 451] on button "Mover para finalizado" at bounding box center [1096, 449] width 212 height 35
click at [1121, 451] on div "Mover para finalizado" at bounding box center [1097, 449] width 218 height 36
click at [1143, 440] on button "Mover para finalizado" at bounding box center [1096, 449] width 212 height 35
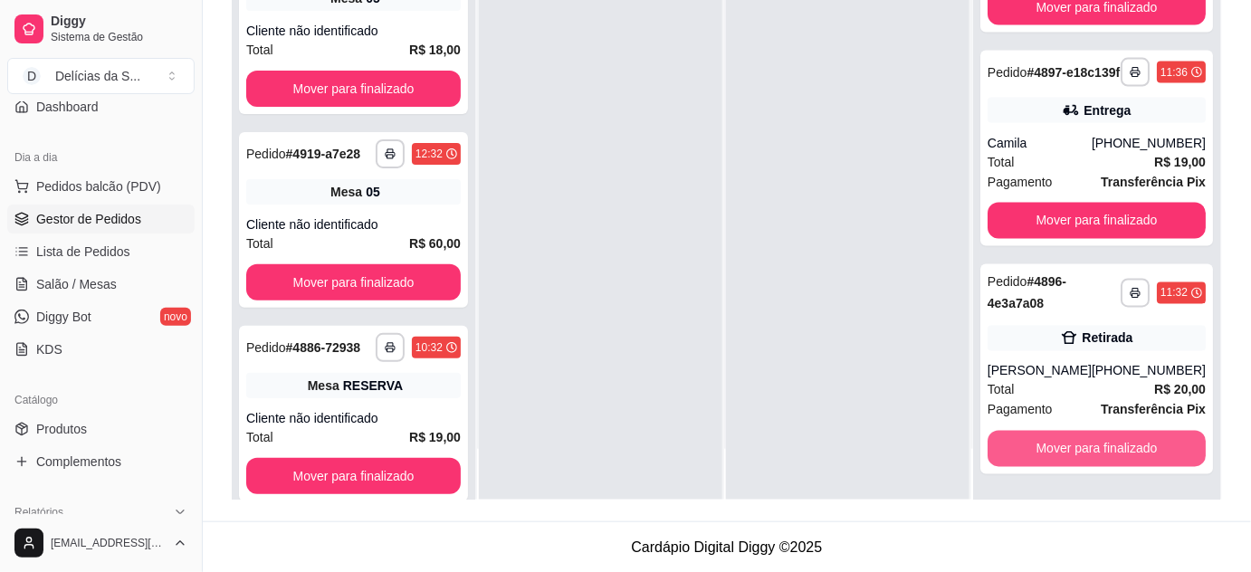
scroll to position [3288, 0]
click at [1151, 447] on button "Mover para finalizado" at bounding box center [1097, 449] width 218 height 36
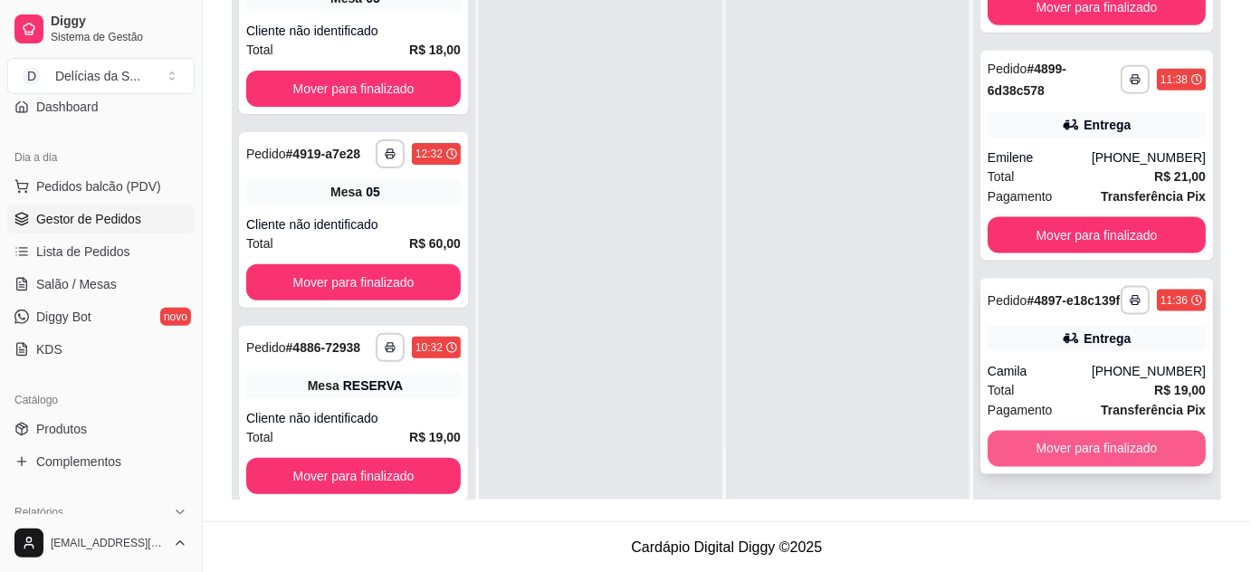
scroll to position [3060, 0]
click at [1149, 444] on button "Mover para finalizado" at bounding box center [1096, 449] width 212 height 35
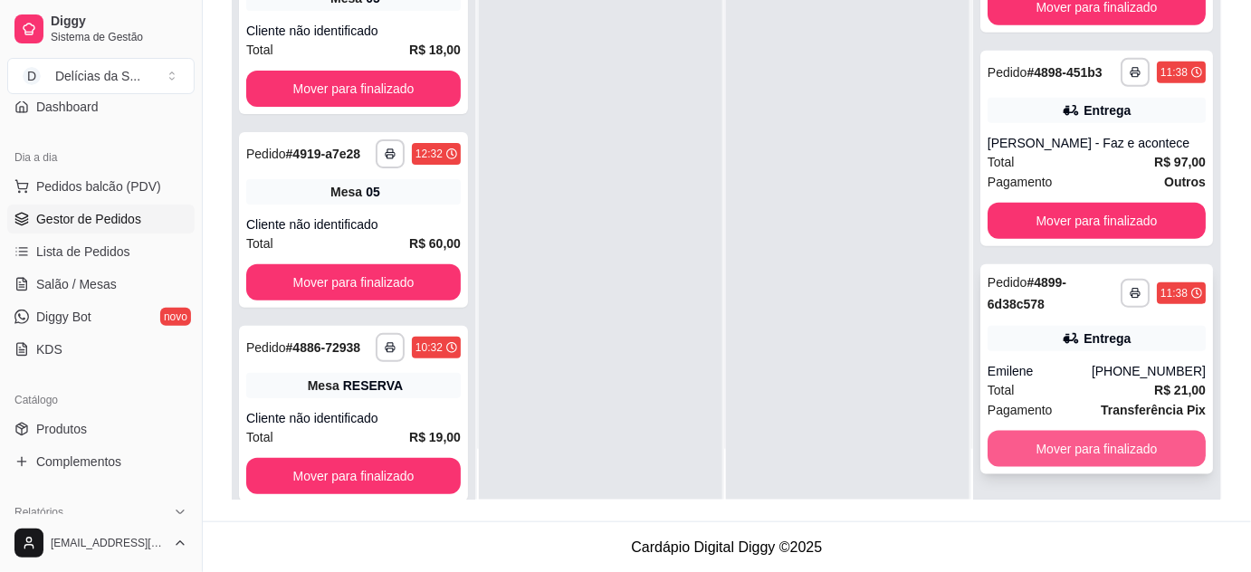
click at [1146, 444] on button "Mover para finalizado" at bounding box center [1097, 449] width 218 height 36
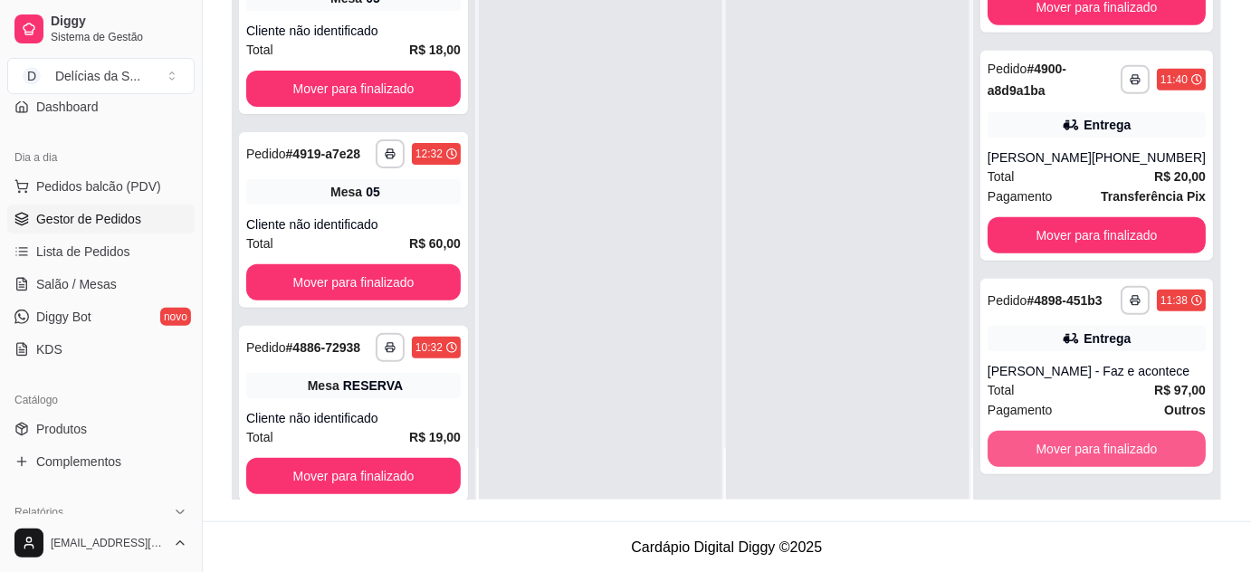
scroll to position [2603, 0]
click at [1146, 444] on button "Mover para finalizado" at bounding box center [1096, 449] width 212 height 35
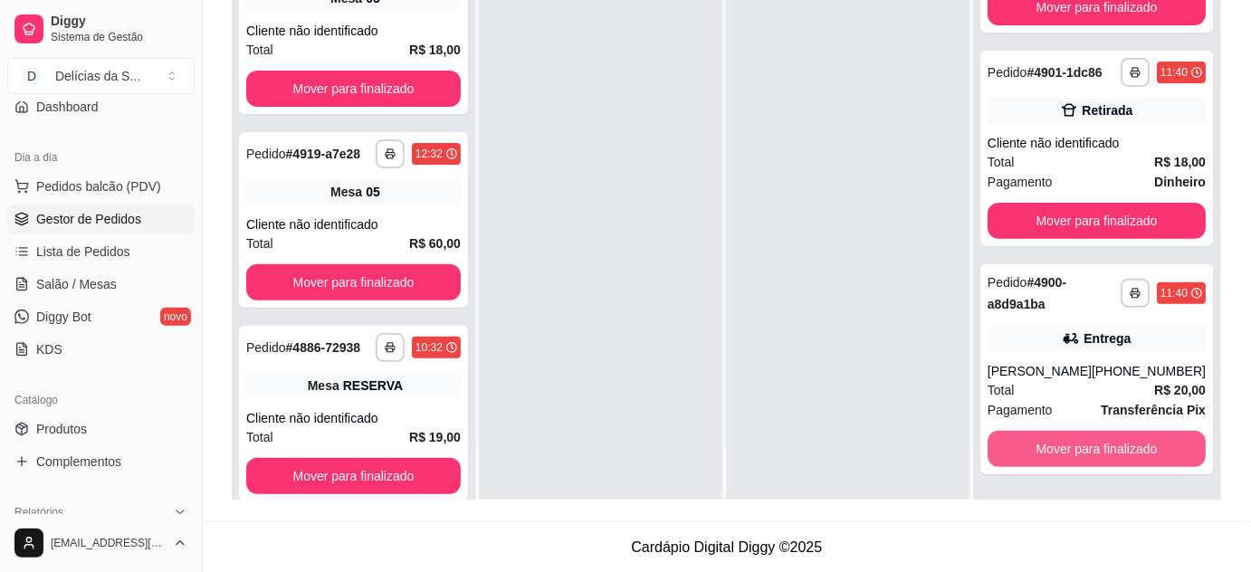
scroll to position [2375, 0]
click at [1146, 444] on button "Mover para finalizado" at bounding box center [1096, 449] width 212 height 35
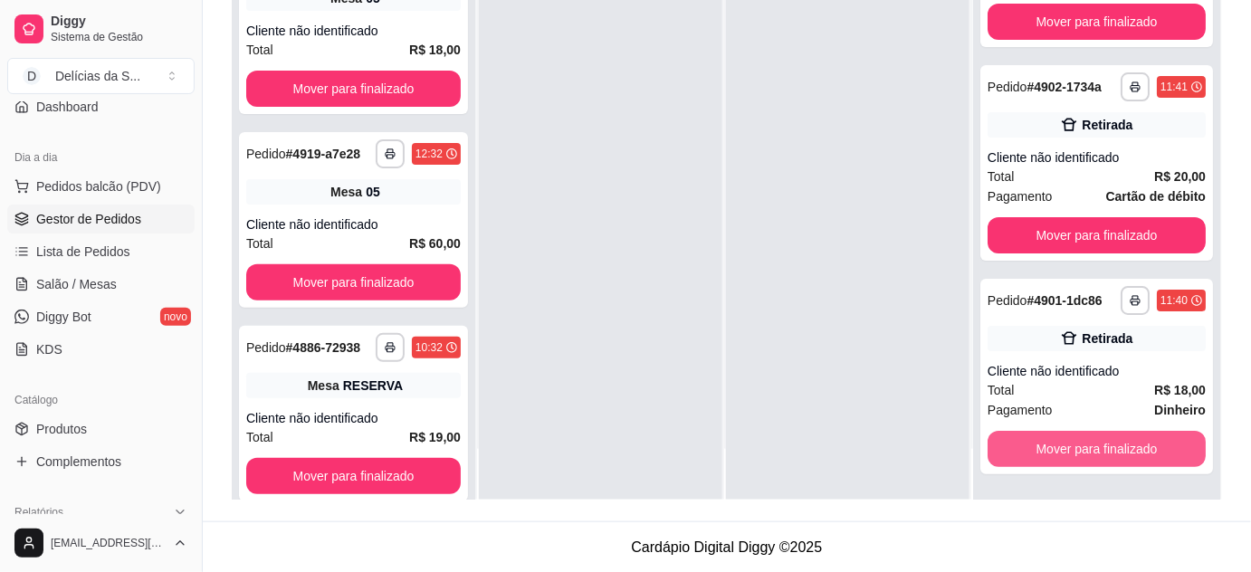
scroll to position [2146, 0]
click at [1146, 444] on button "Mover para finalizado" at bounding box center [1096, 449] width 212 height 35
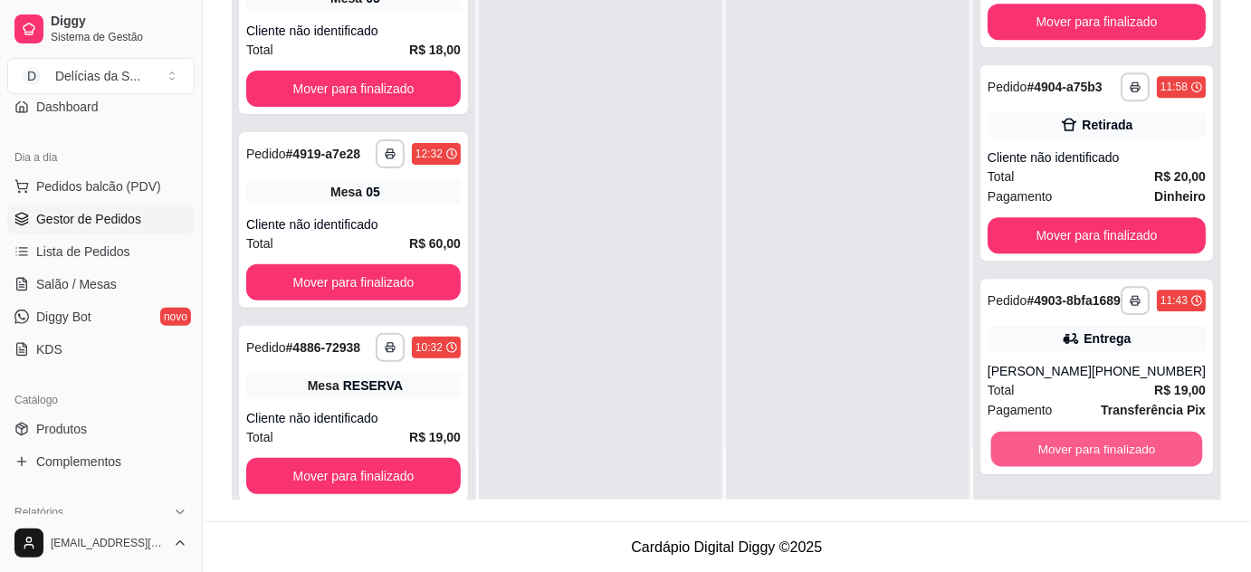
click at [1146, 444] on button "Mover para finalizado" at bounding box center [1096, 449] width 212 height 35
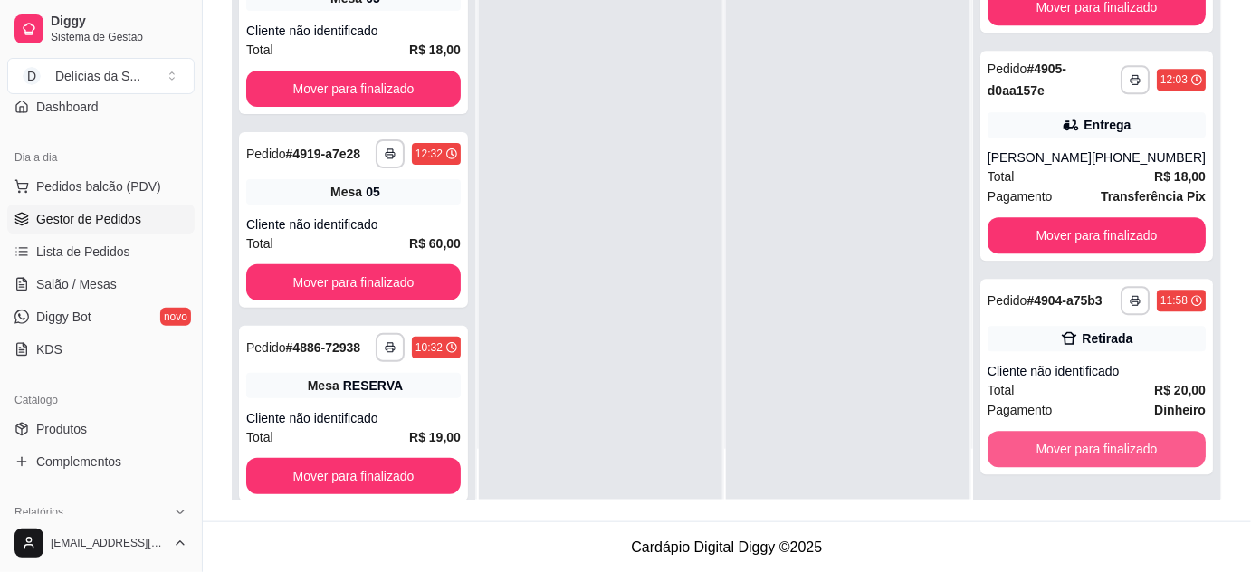
scroll to position [1490, 0]
click at [1146, 444] on button "Mover para finalizado" at bounding box center [1096, 449] width 212 height 35
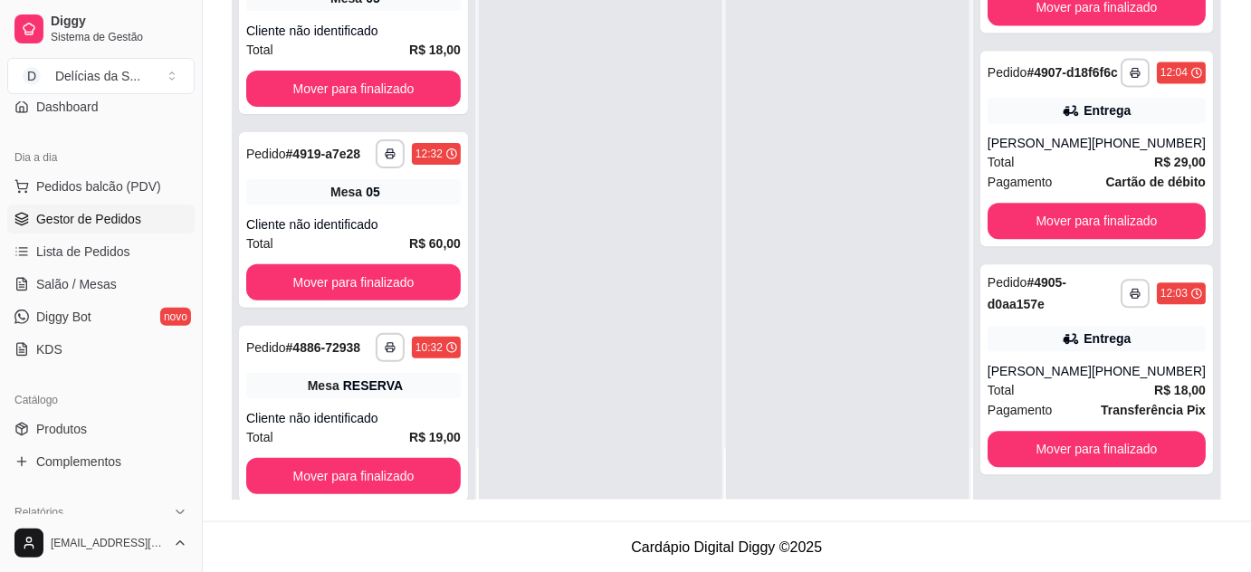
scroll to position [1097, 0]
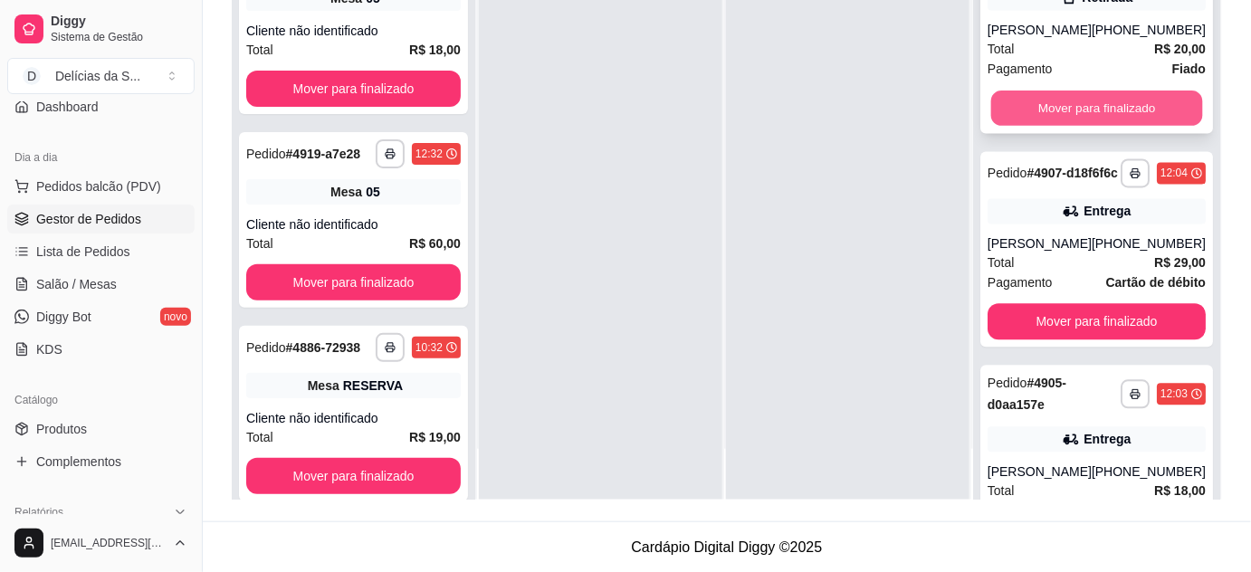
click at [1057, 127] on button "Mover para finalizado" at bounding box center [1096, 108] width 212 height 35
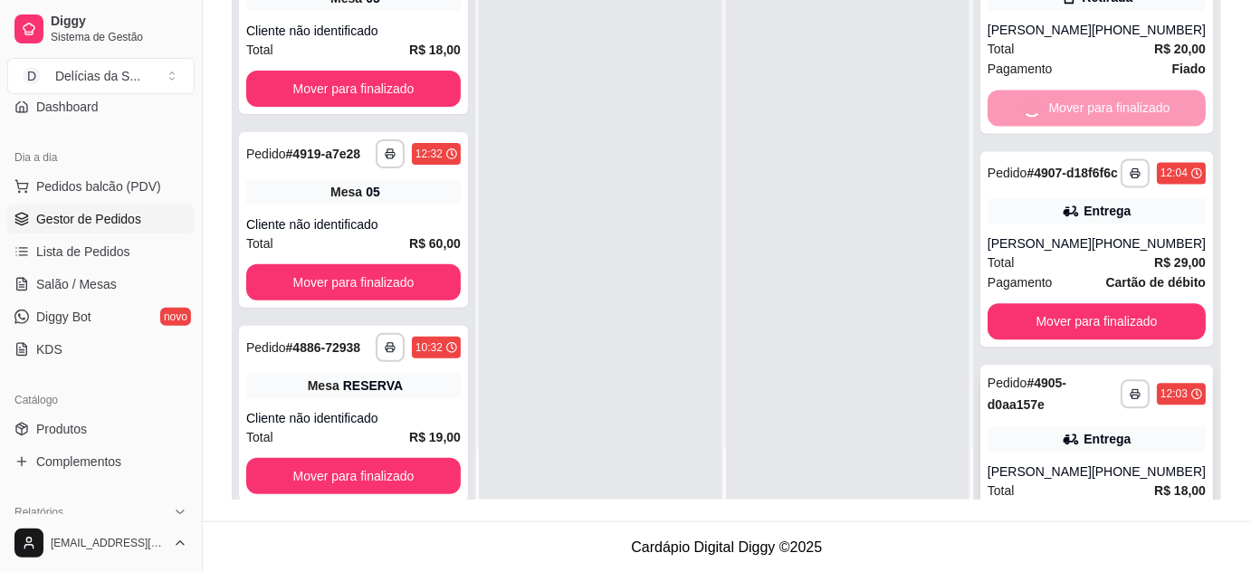
scroll to position [0, 0]
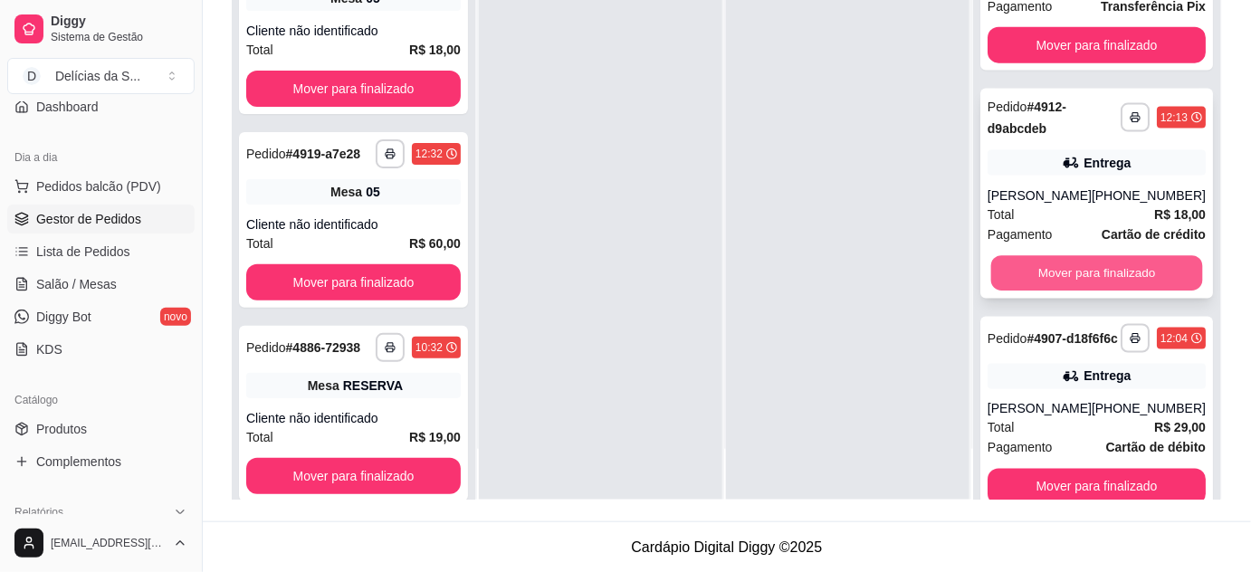
click at [1098, 292] on button "Mover para finalizado" at bounding box center [1096, 273] width 212 height 35
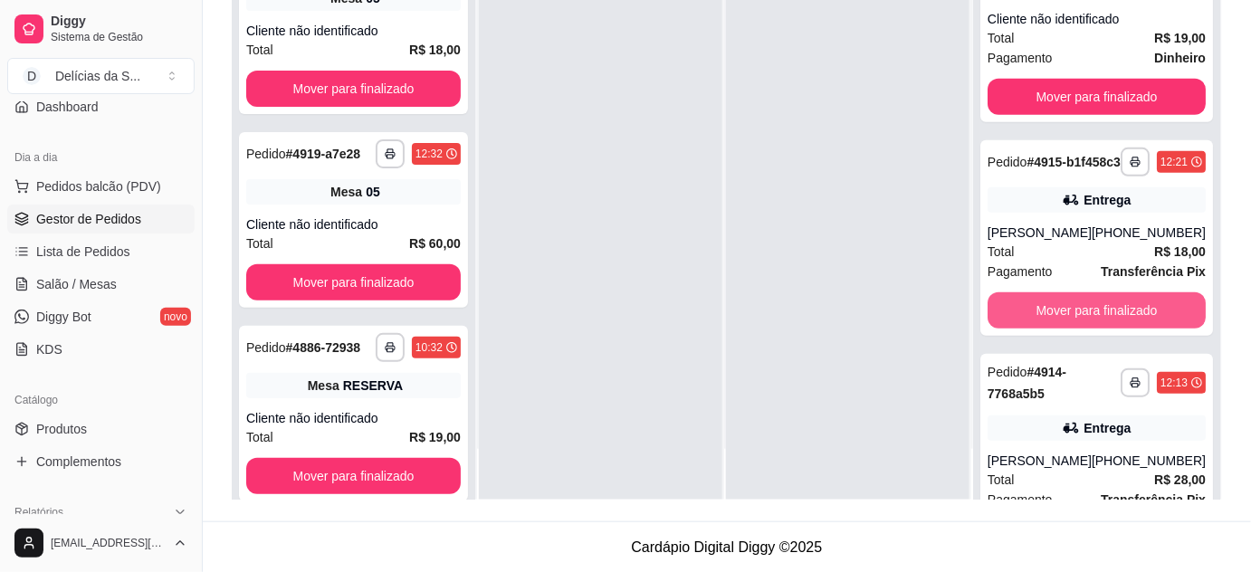
scroll to position [61, 0]
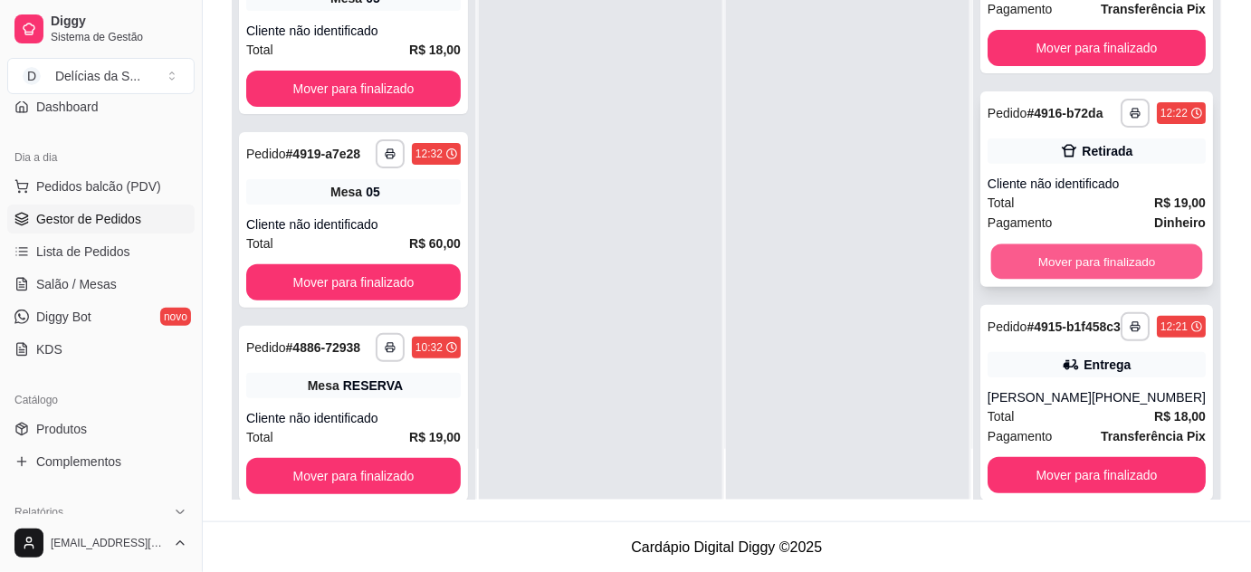
click at [1086, 277] on button "Mover para finalizado" at bounding box center [1096, 261] width 212 height 35
